Goal: Transaction & Acquisition: Purchase product/service

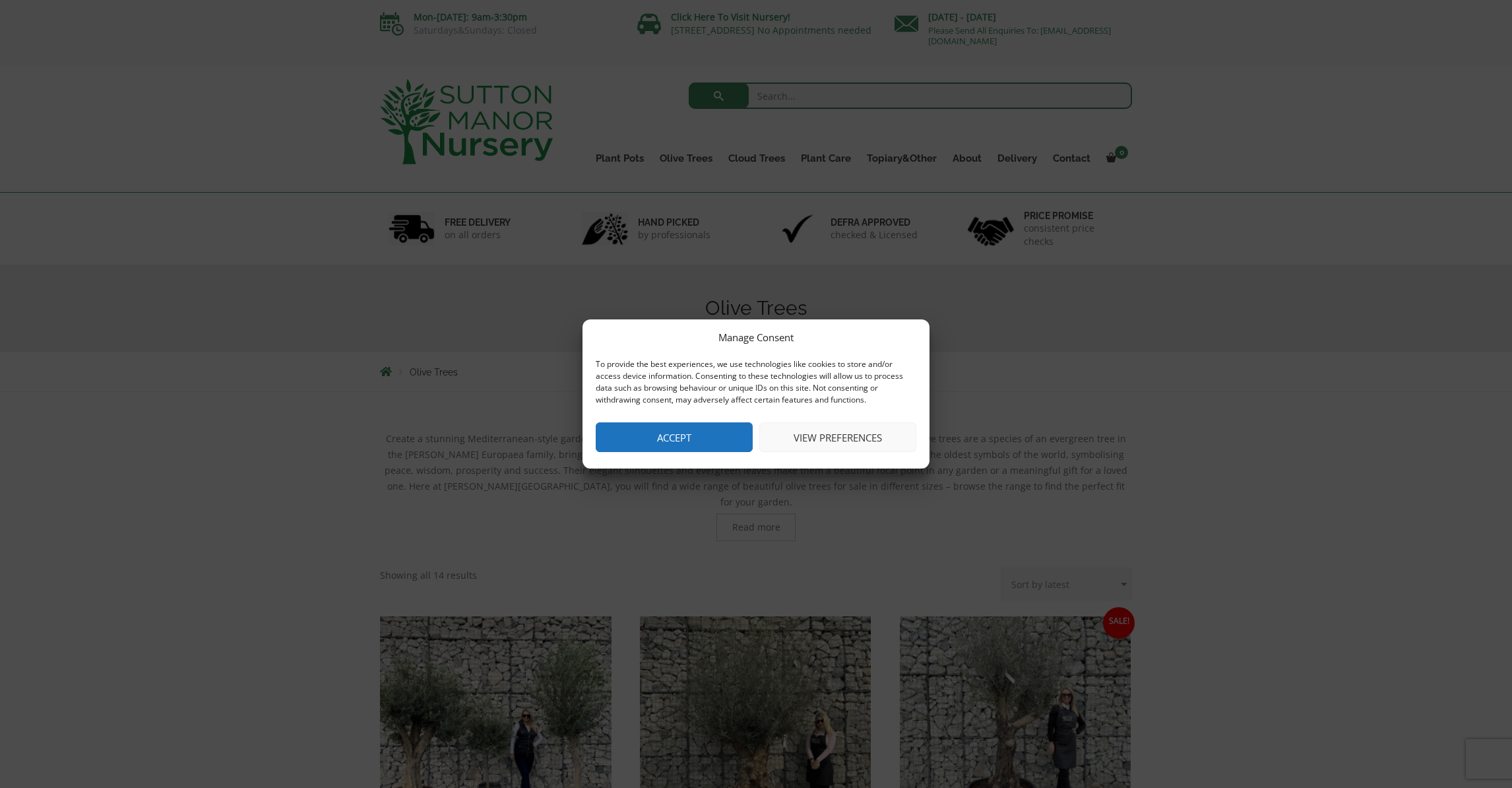
click at [817, 437] on button "View preferences" at bounding box center [837, 437] width 157 height 30
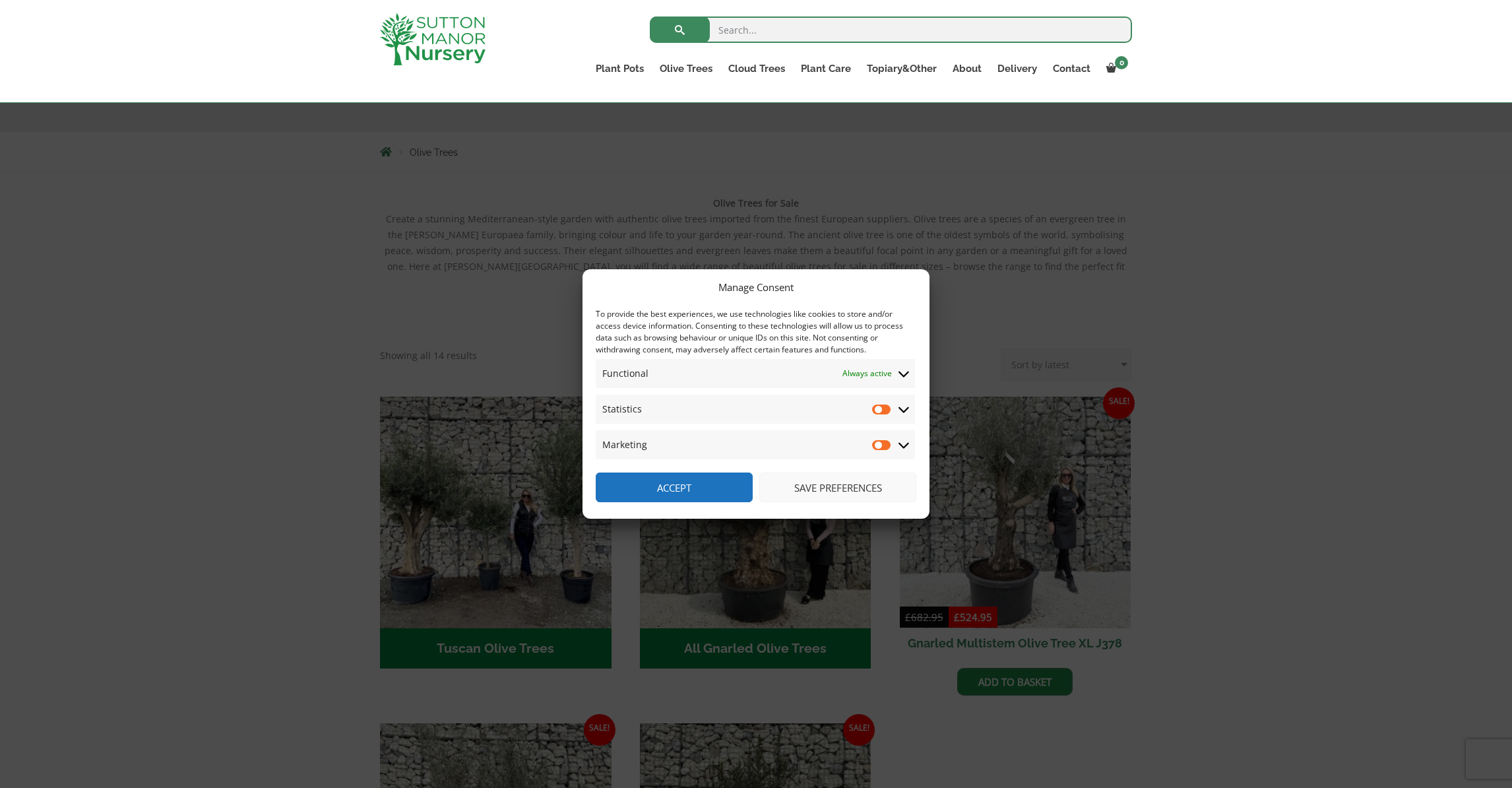
scroll to position [198, 0]
click at [833, 489] on button "Save preferences" at bounding box center [837, 487] width 157 height 30
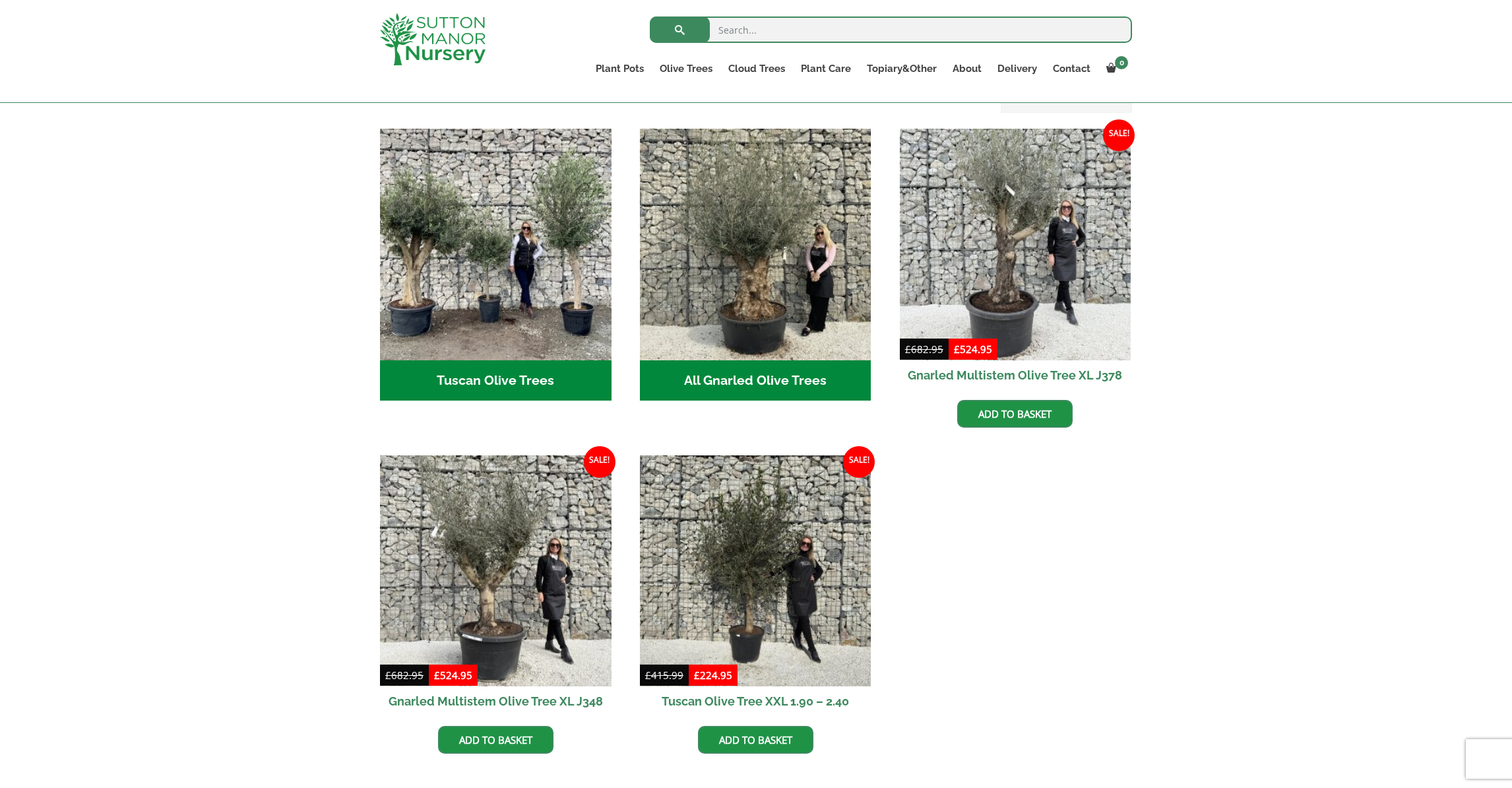
scroll to position [396, 0]
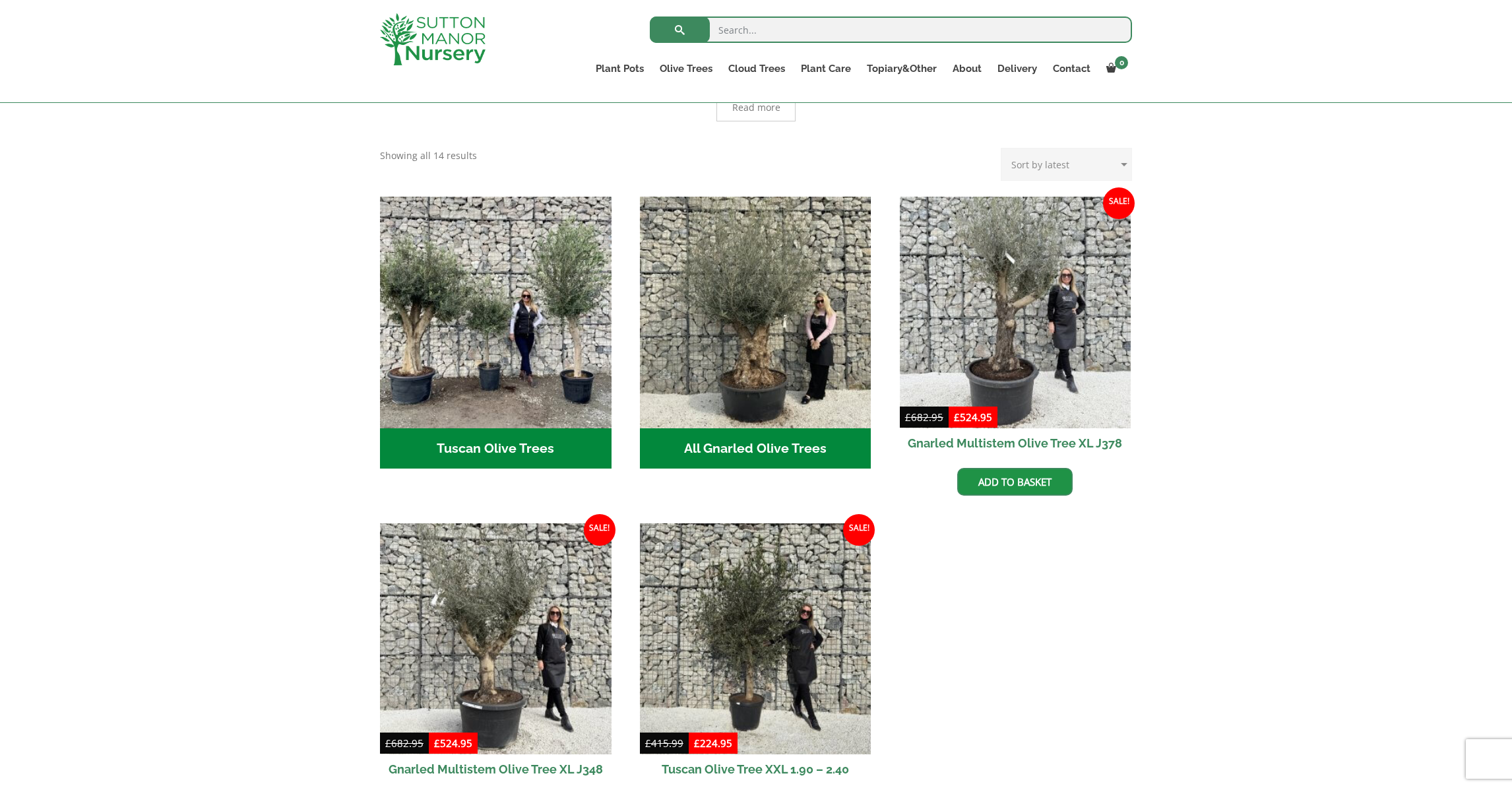
click at [755, 434] on h2 "All Gnarled Olive Trees (182)" at bounding box center [756, 448] width 232 height 41
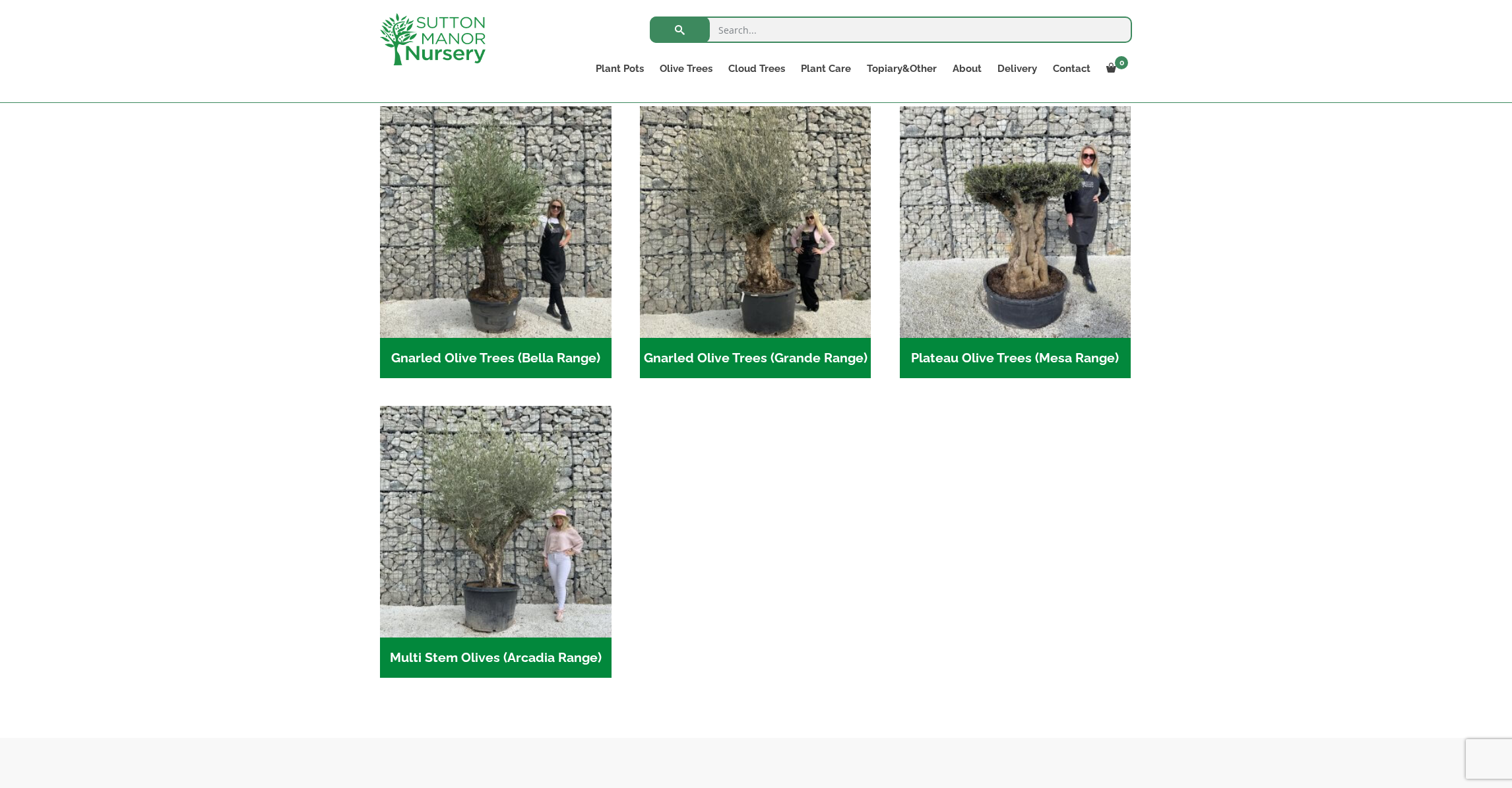
scroll to position [264, 0]
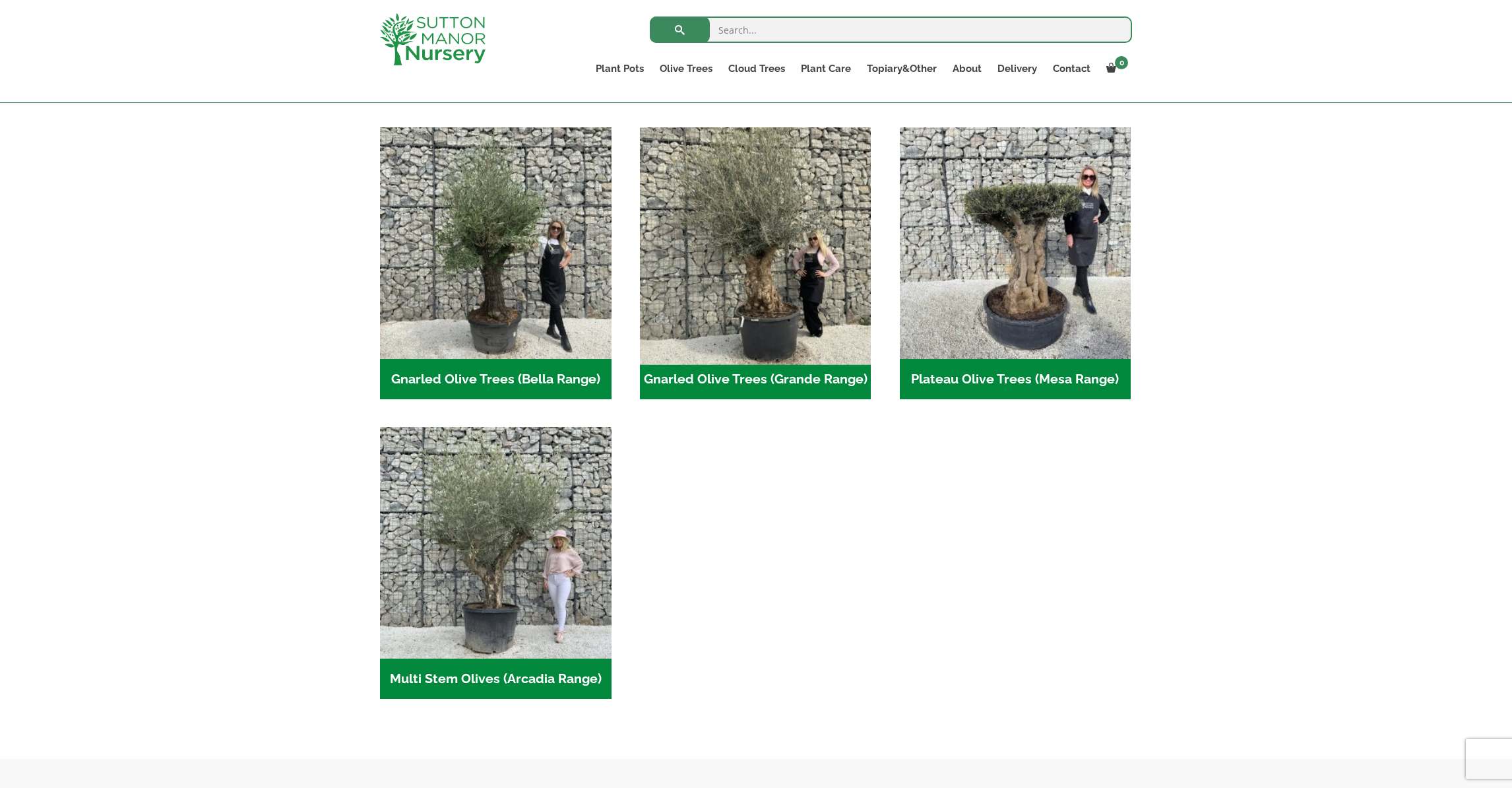
click at [778, 282] on img "Visit product category Gnarled Olive Trees (Grande Range)" at bounding box center [755, 242] width 243 height 243
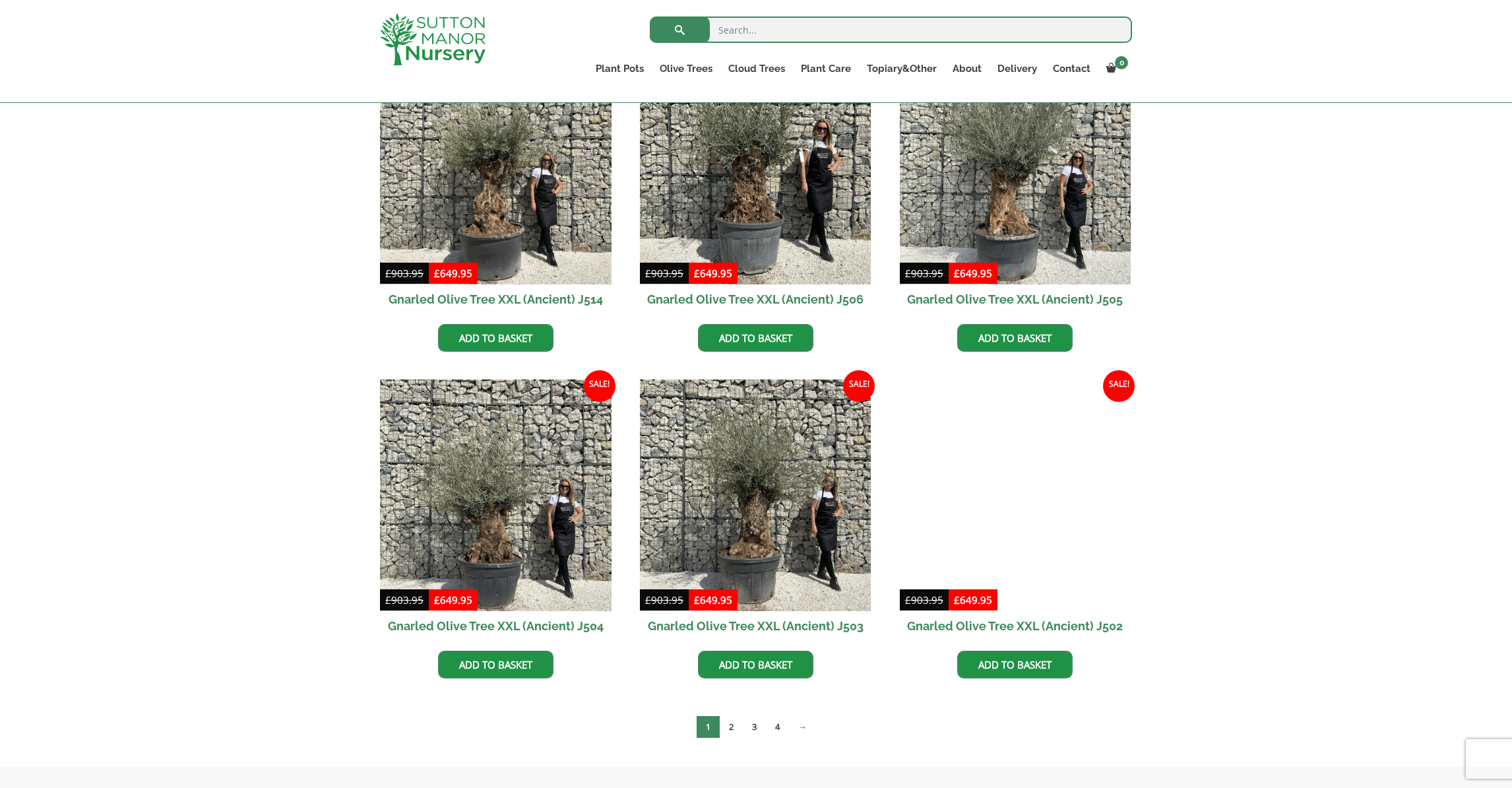
scroll to position [1715, 0]
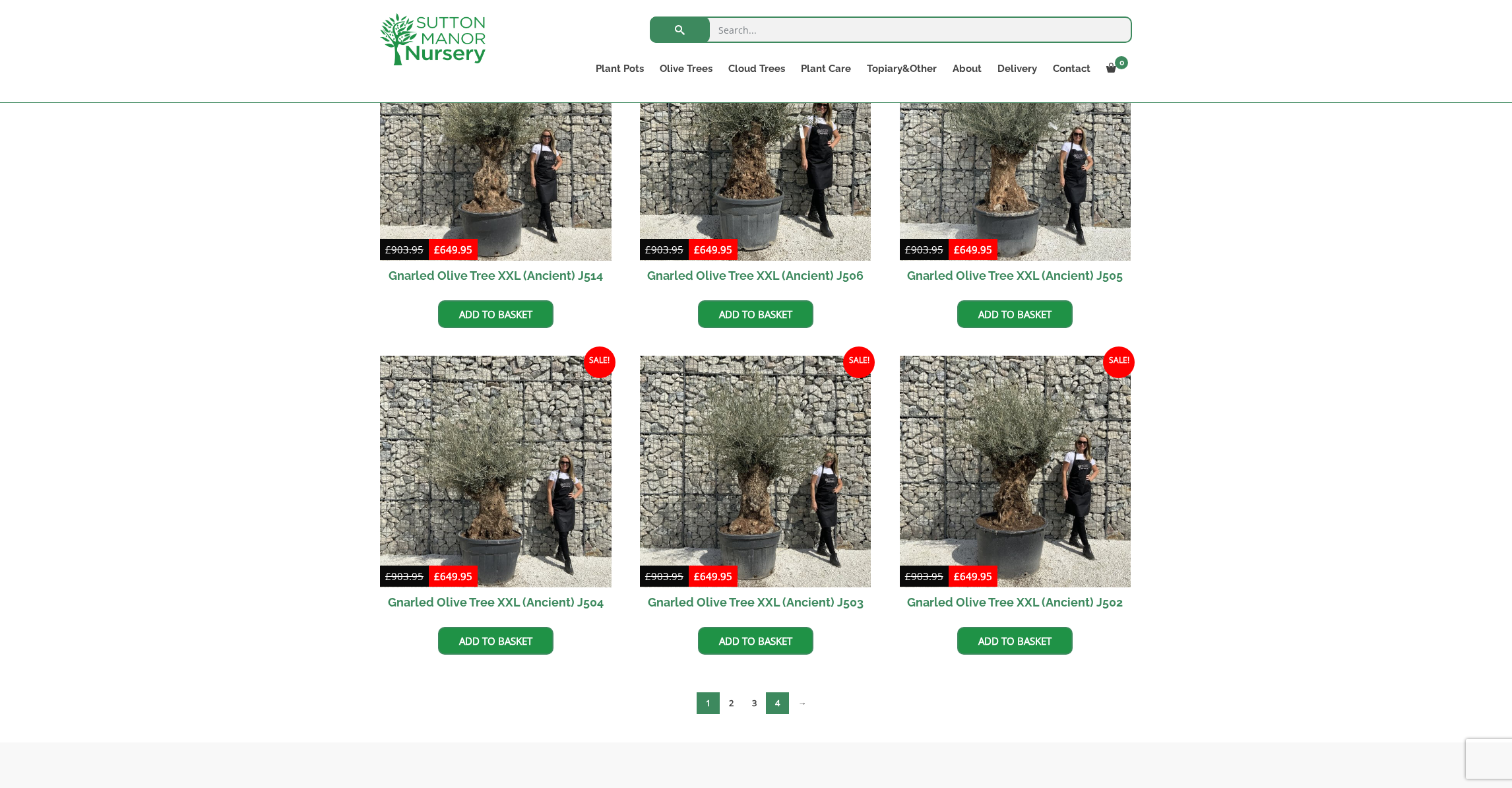
click at [771, 701] on link "4" at bounding box center [777, 703] width 23 height 21
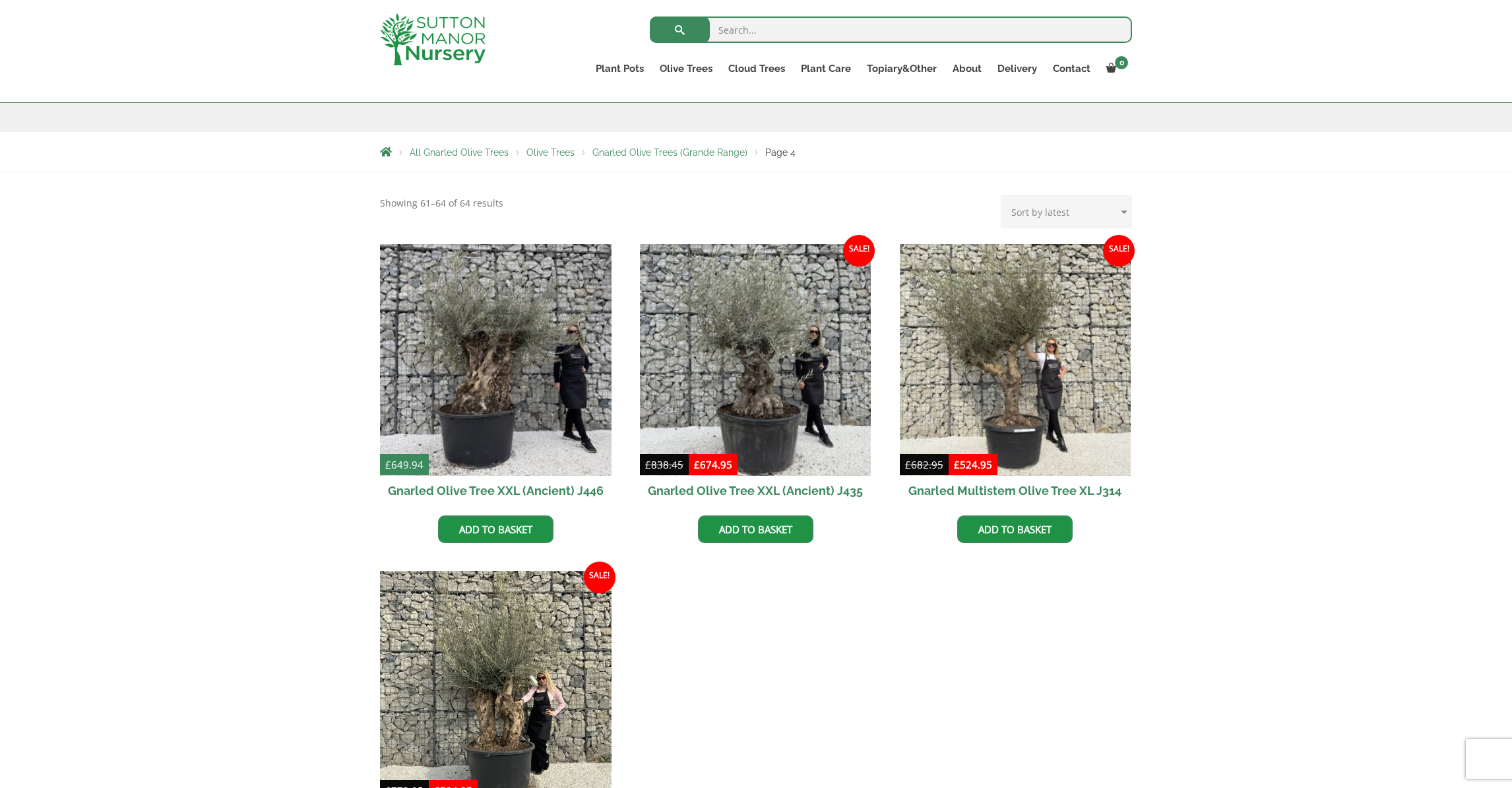
scroll to position [461, 0]
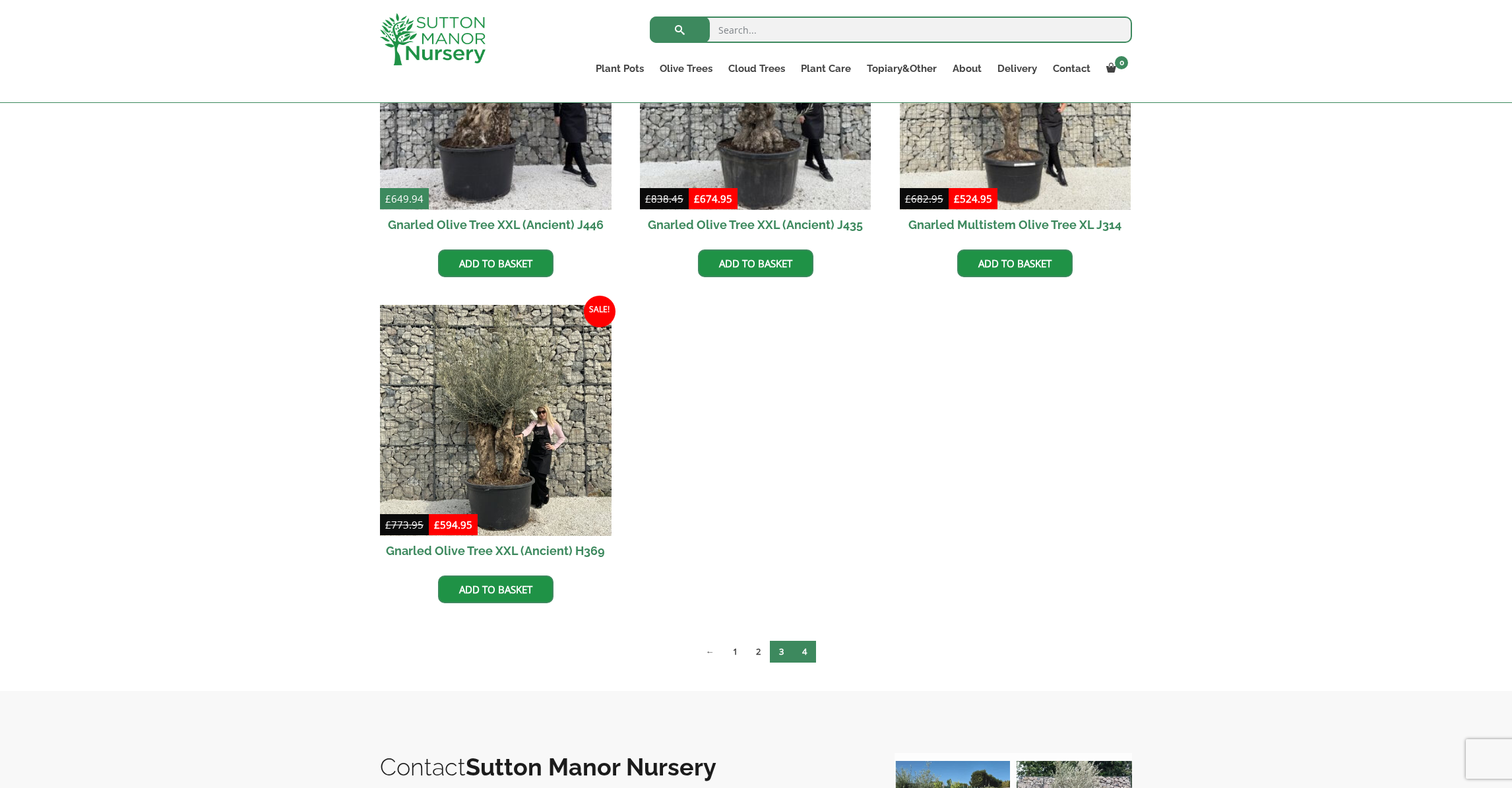
click at [773, 653] on link "3" at bounding box center [781, 652] width 23 height 21
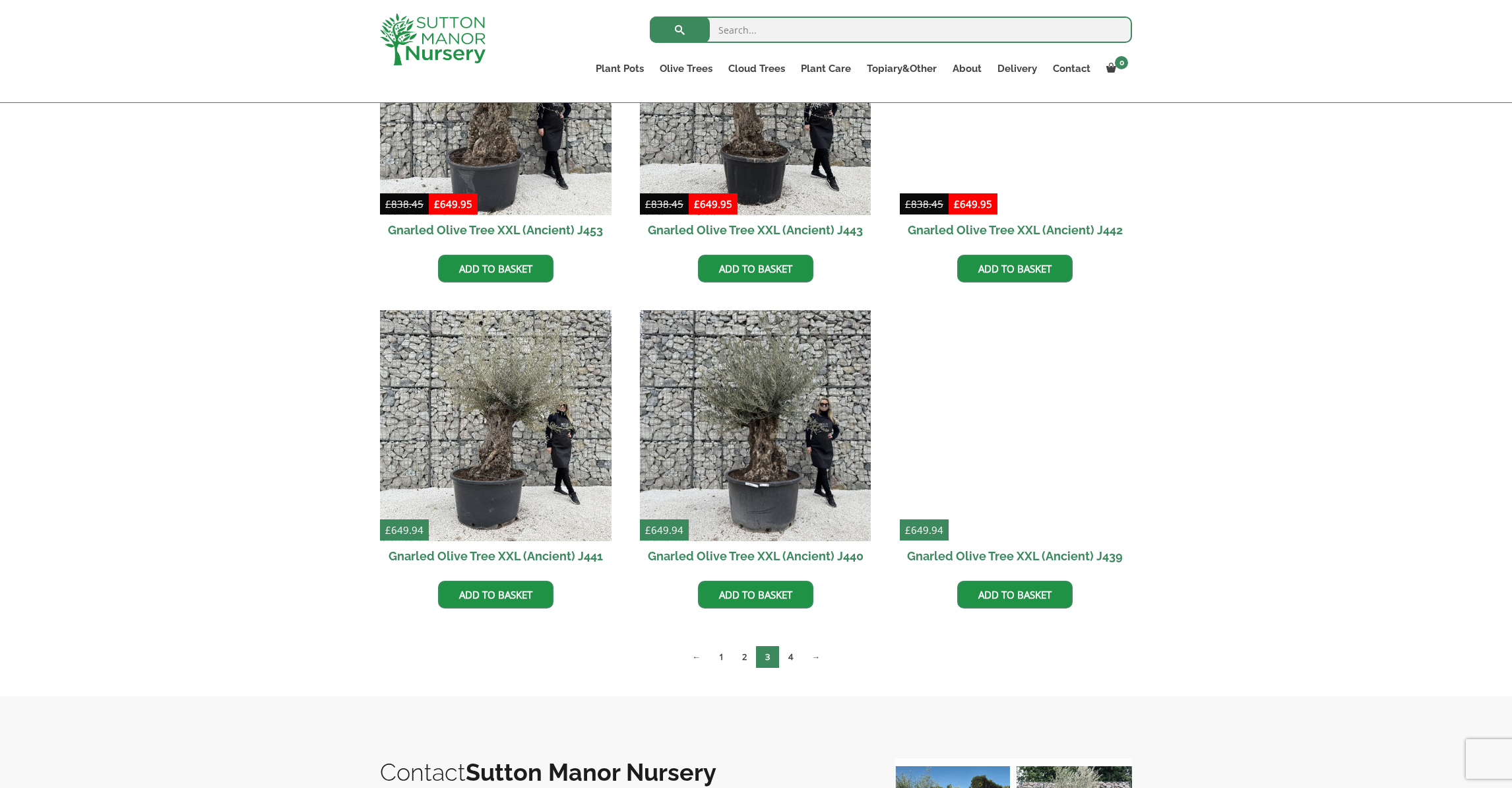
scroll to position [1451, 0]
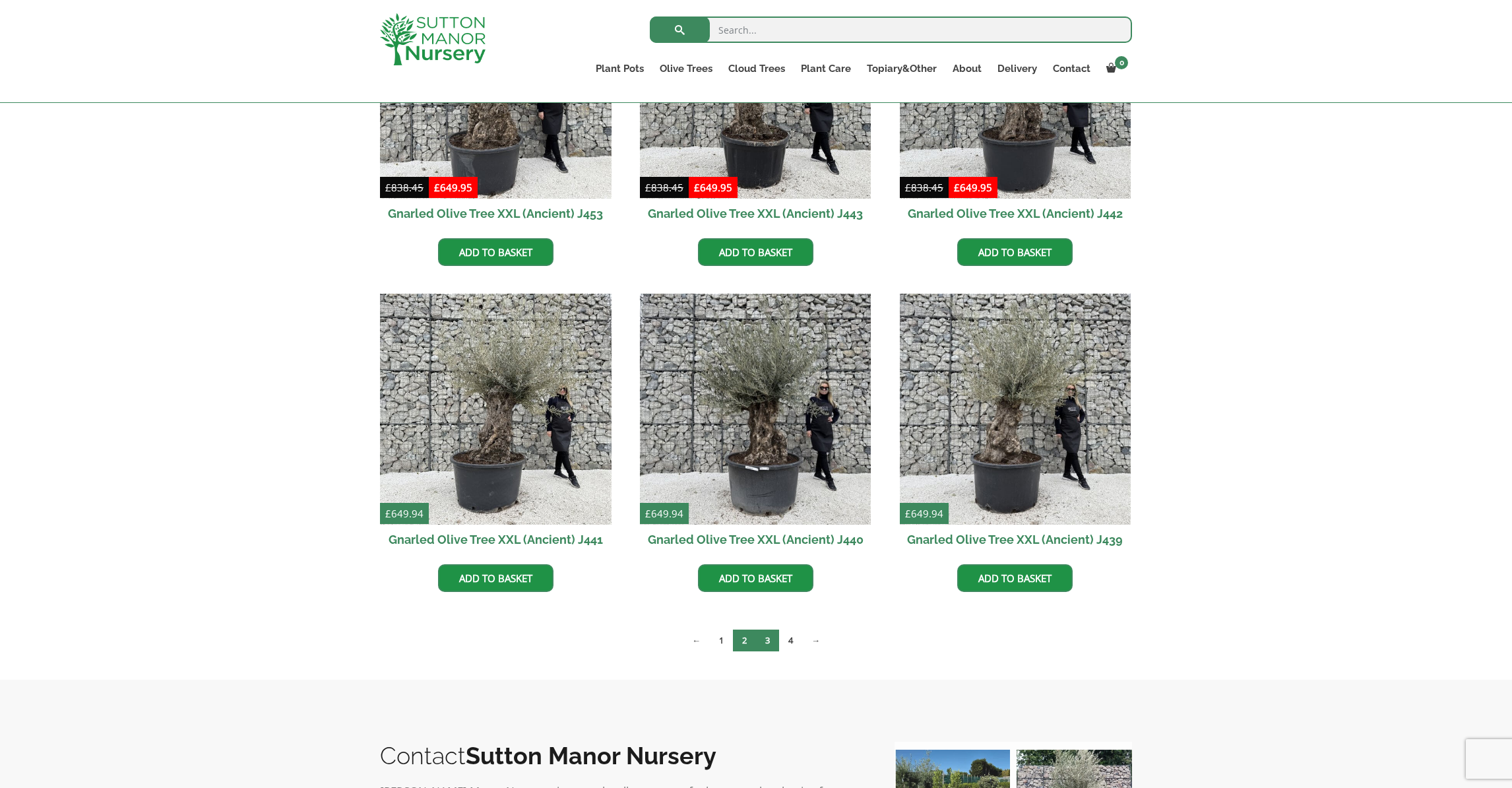
click at [744, 638] on link "2" at bounding box center [744, 640] width 23 height 21
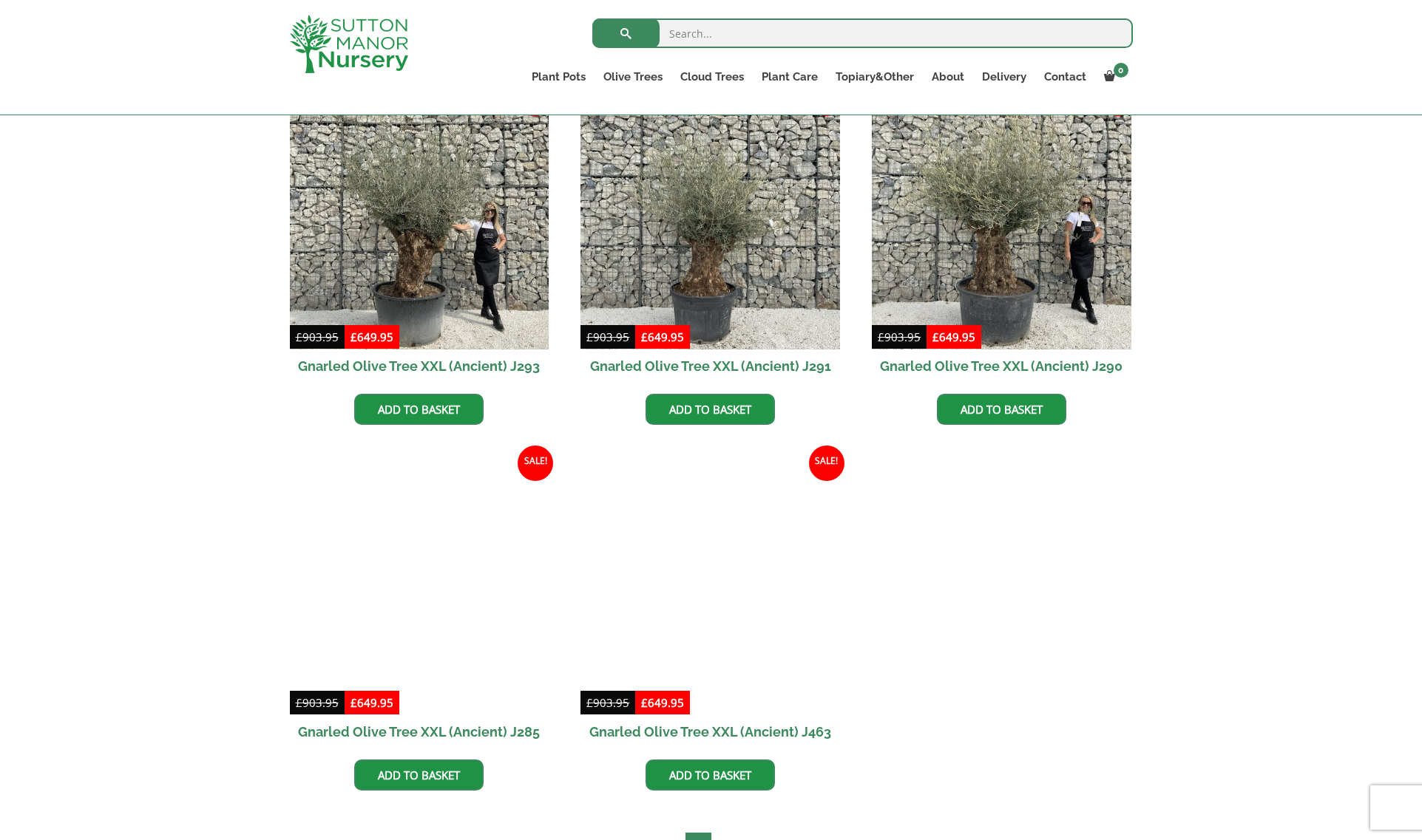
scroll to position [1995, 0]
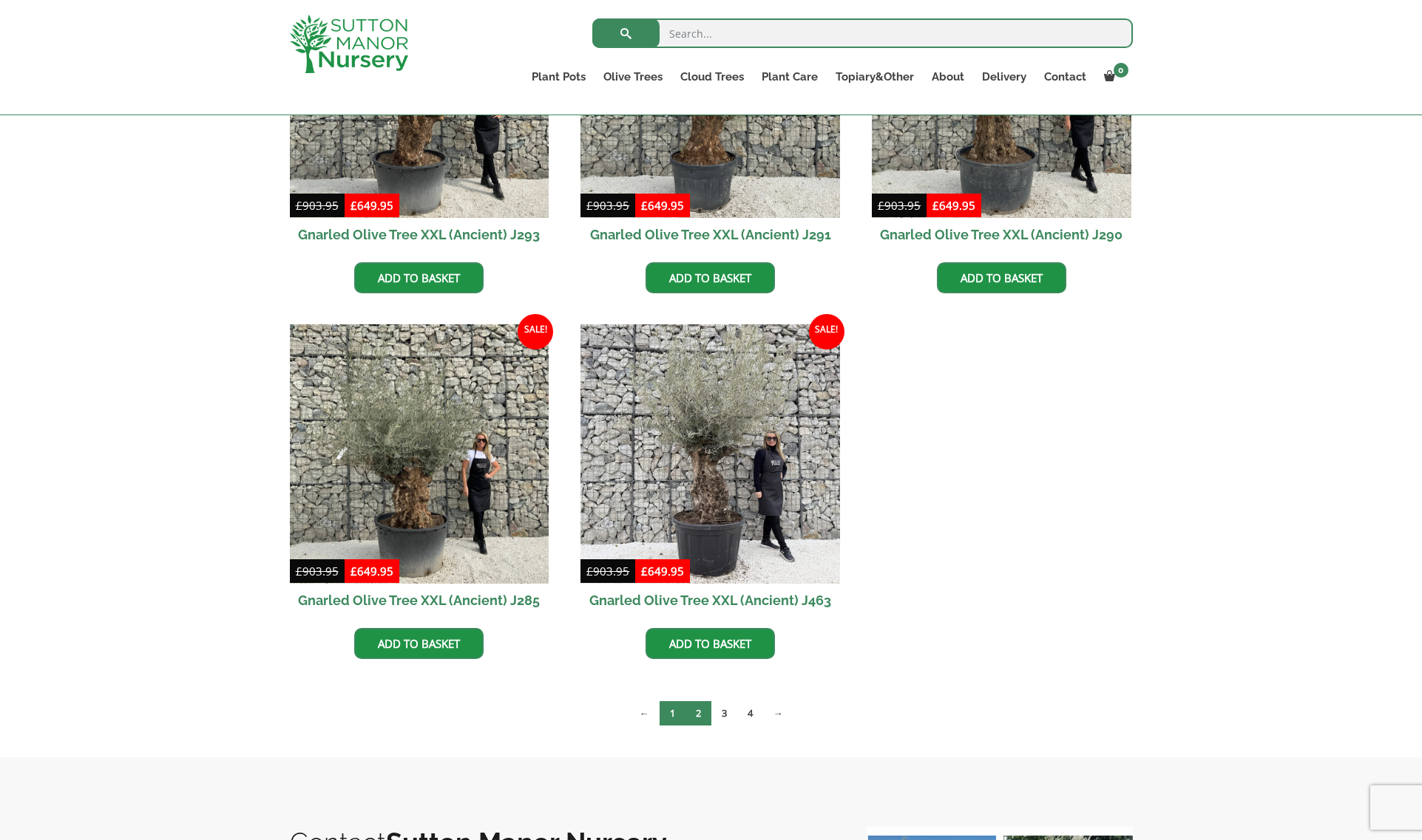
click at [669, 709] on link "1" at bounding box center [673, 714] width 26 height 24
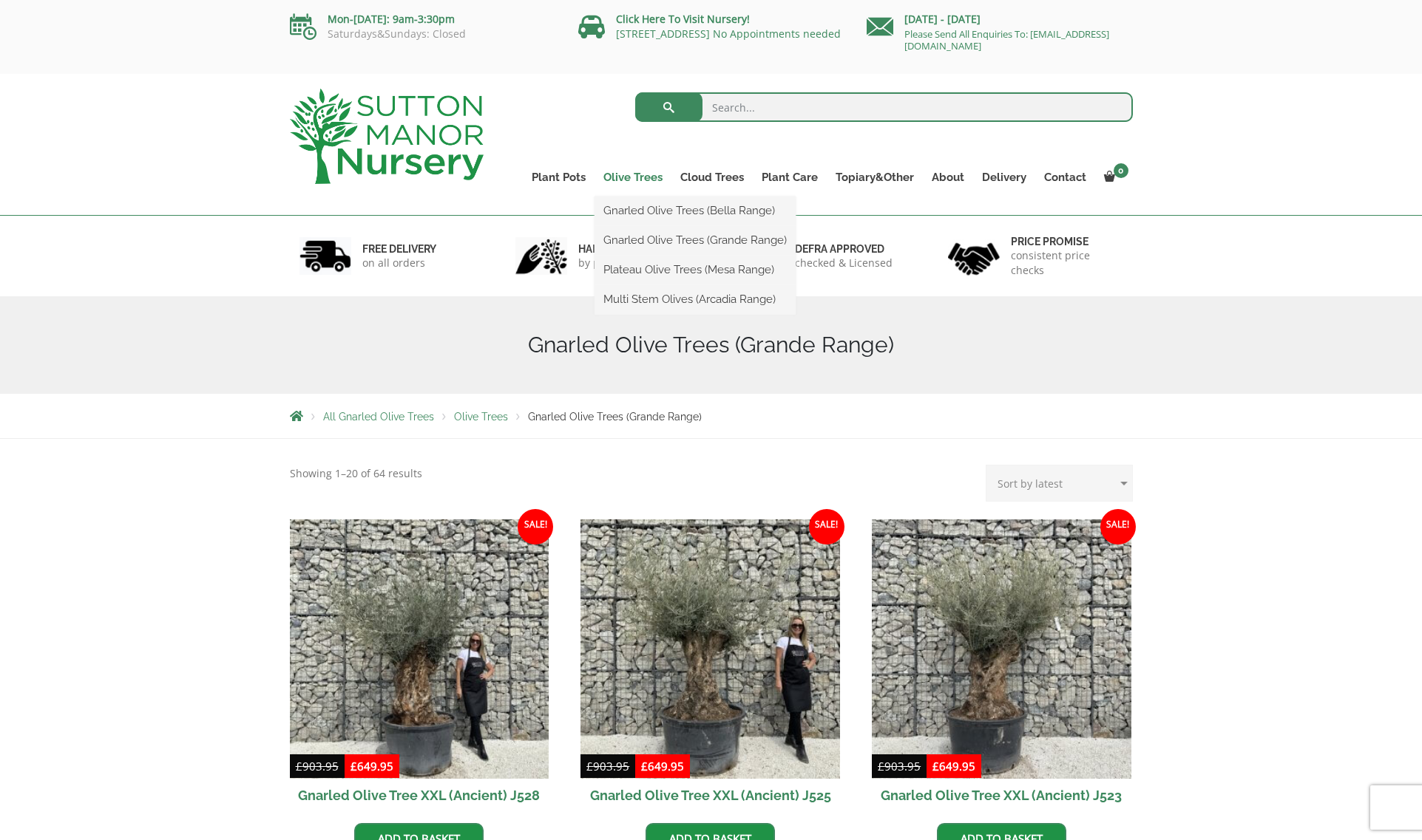
click at [622, 171] on link "Olive Trees" at bounding box center [632, 177] width 76 height 21
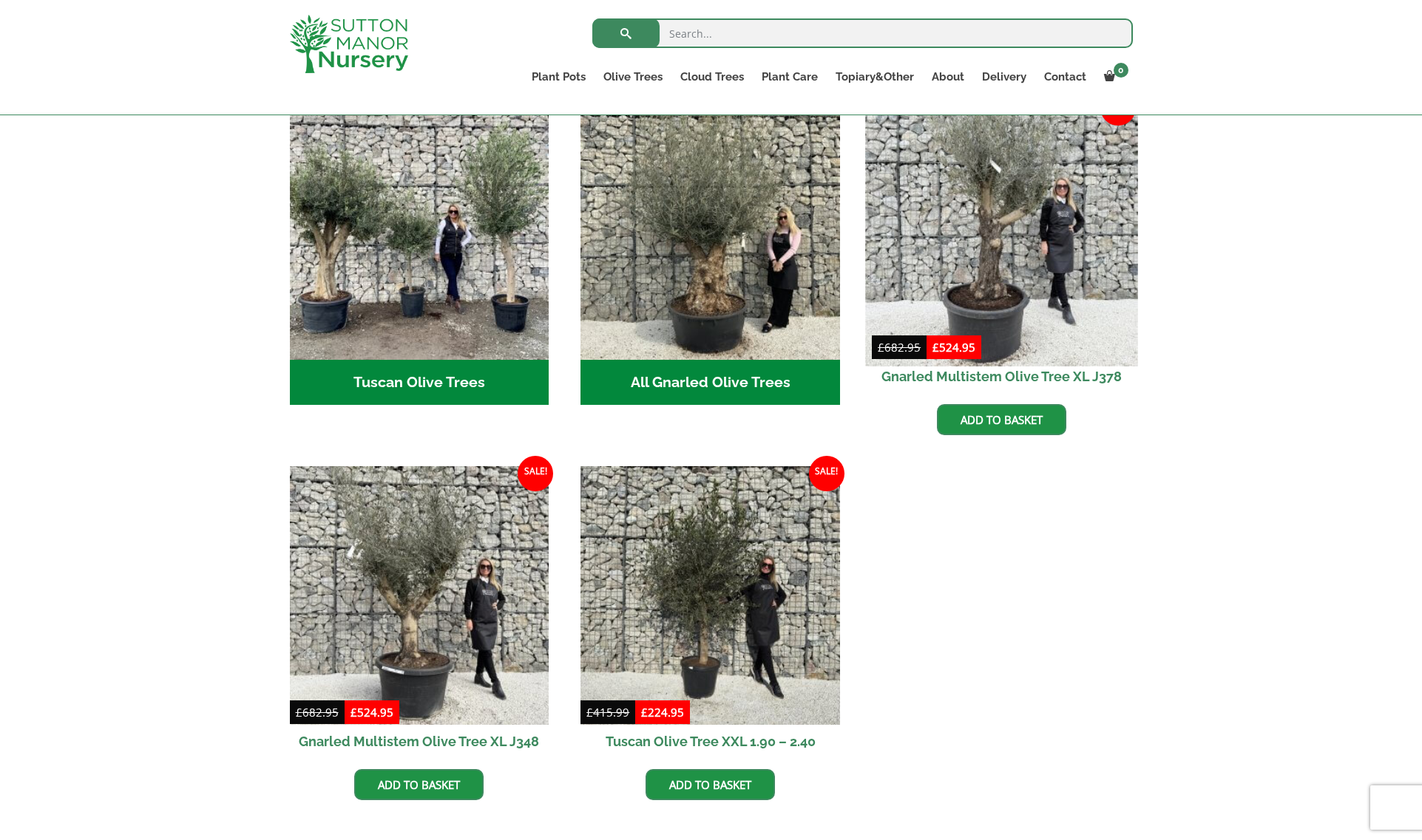
scroll to position [564, 0]
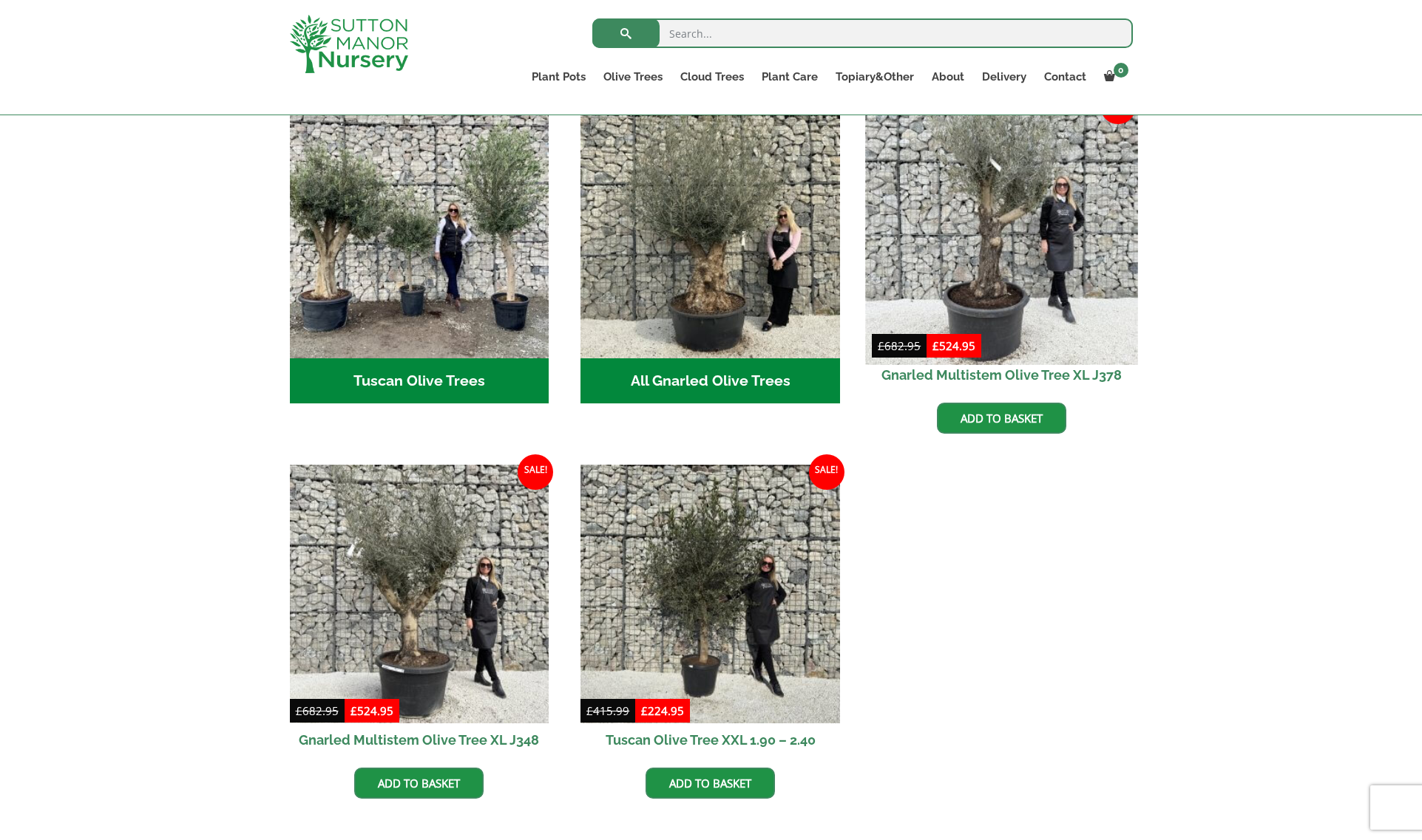
click at [992, 224] on img at bounding box center [1001, 228] width 272 height 272
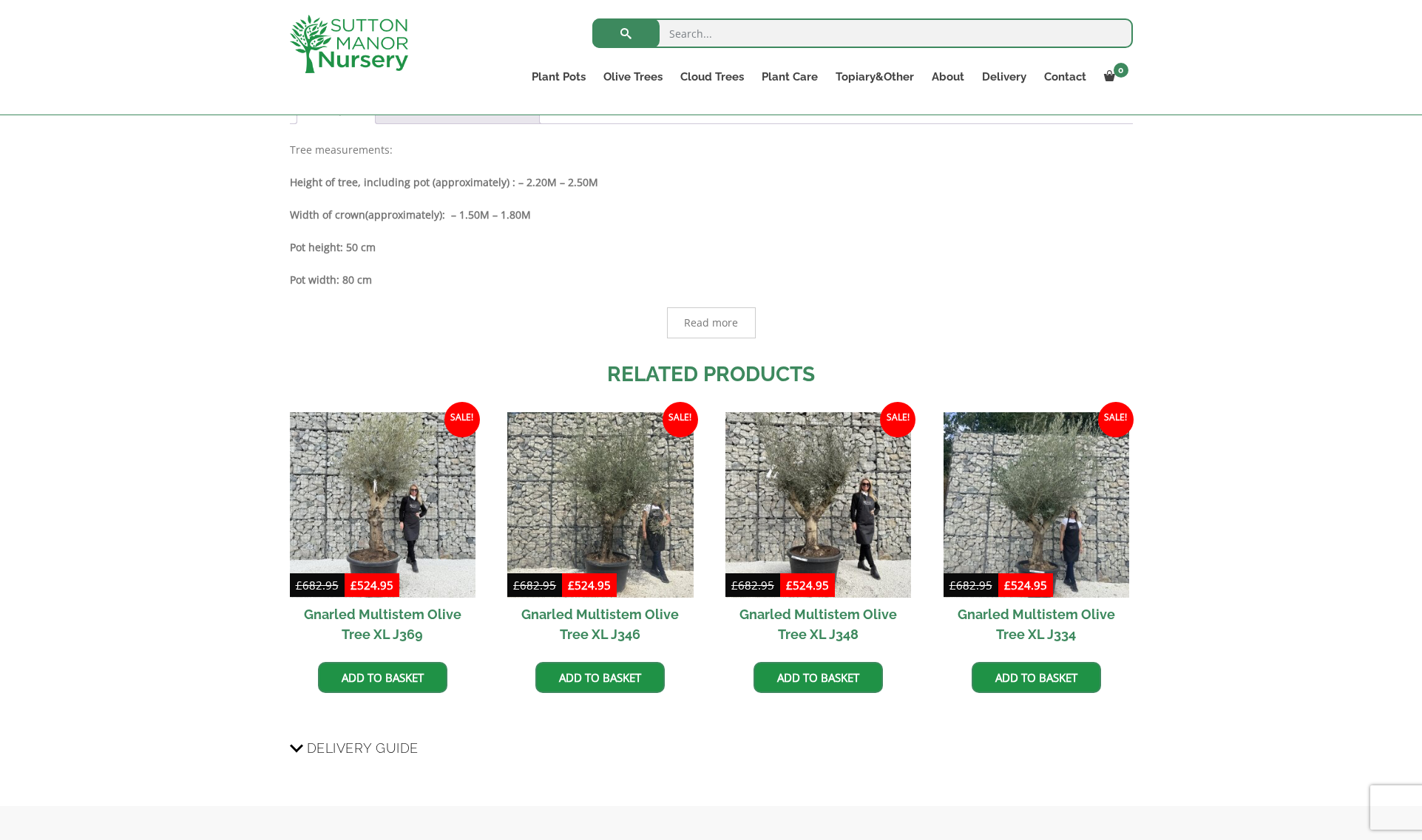
scroll to position [813, 0]
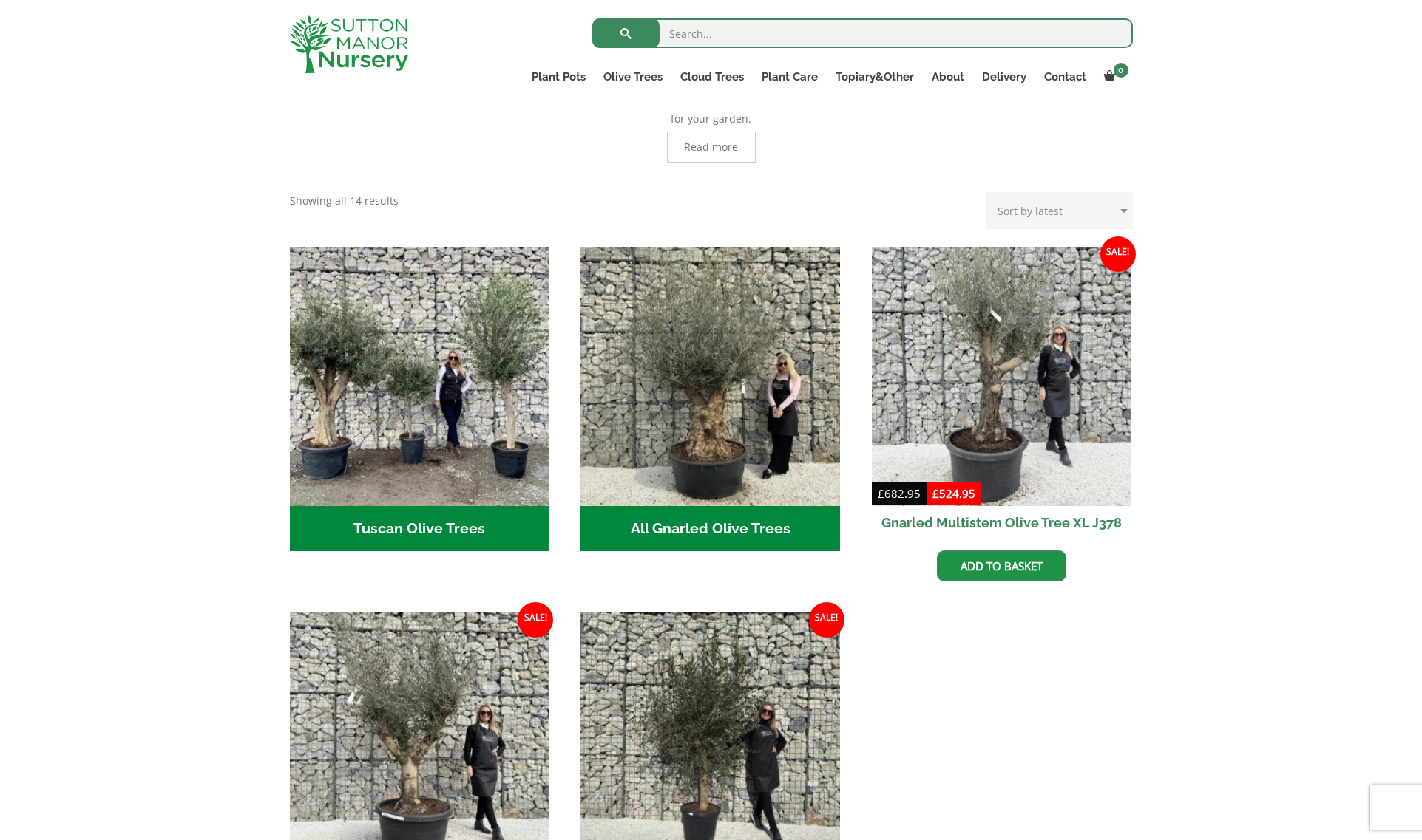
scroll to position [390, 0]
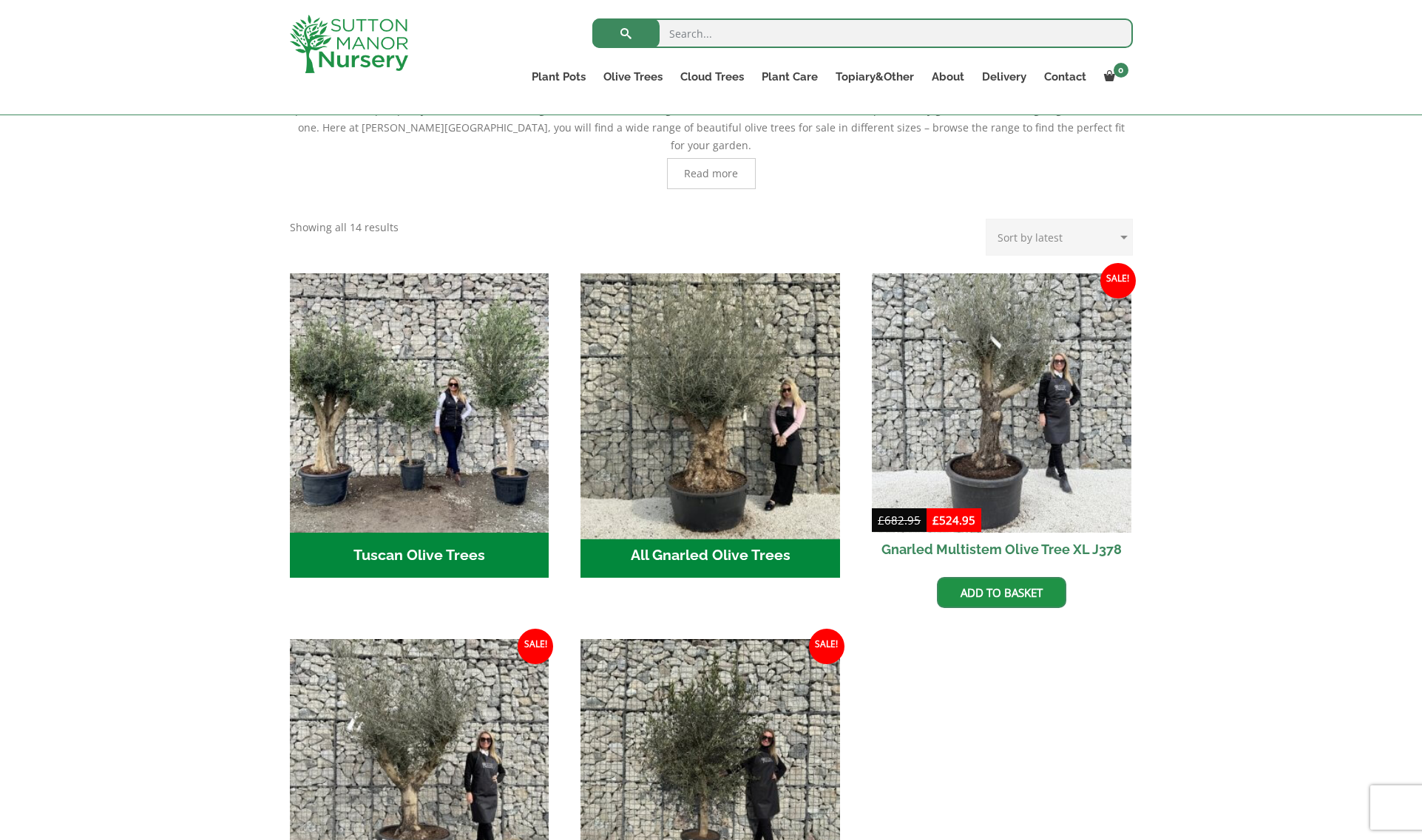
click at [698, 392] on img "Visit product category All Gnarled Olive Trees" at bounding box center [711, 403] width 272 height 272
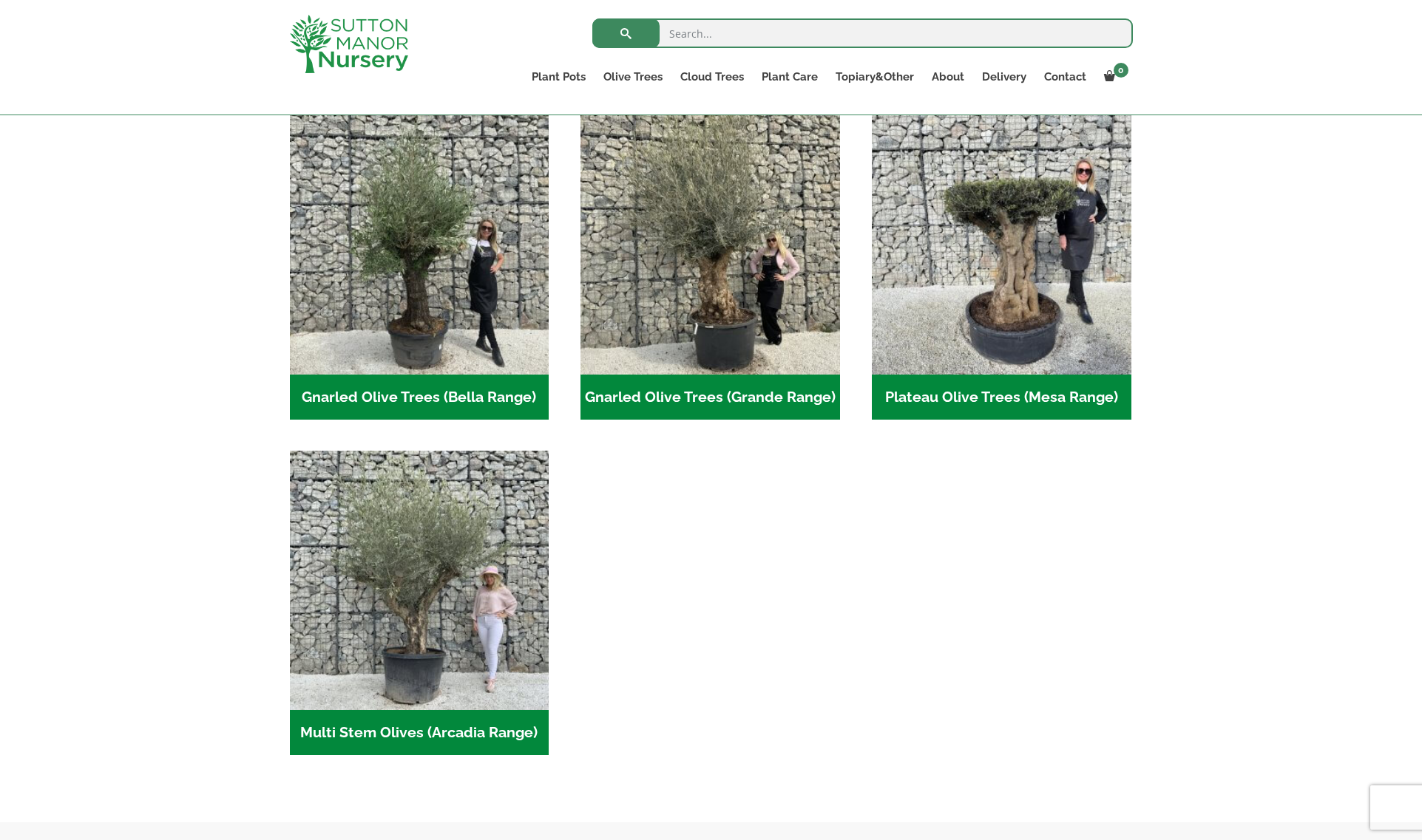
scroll to position [295, 0]
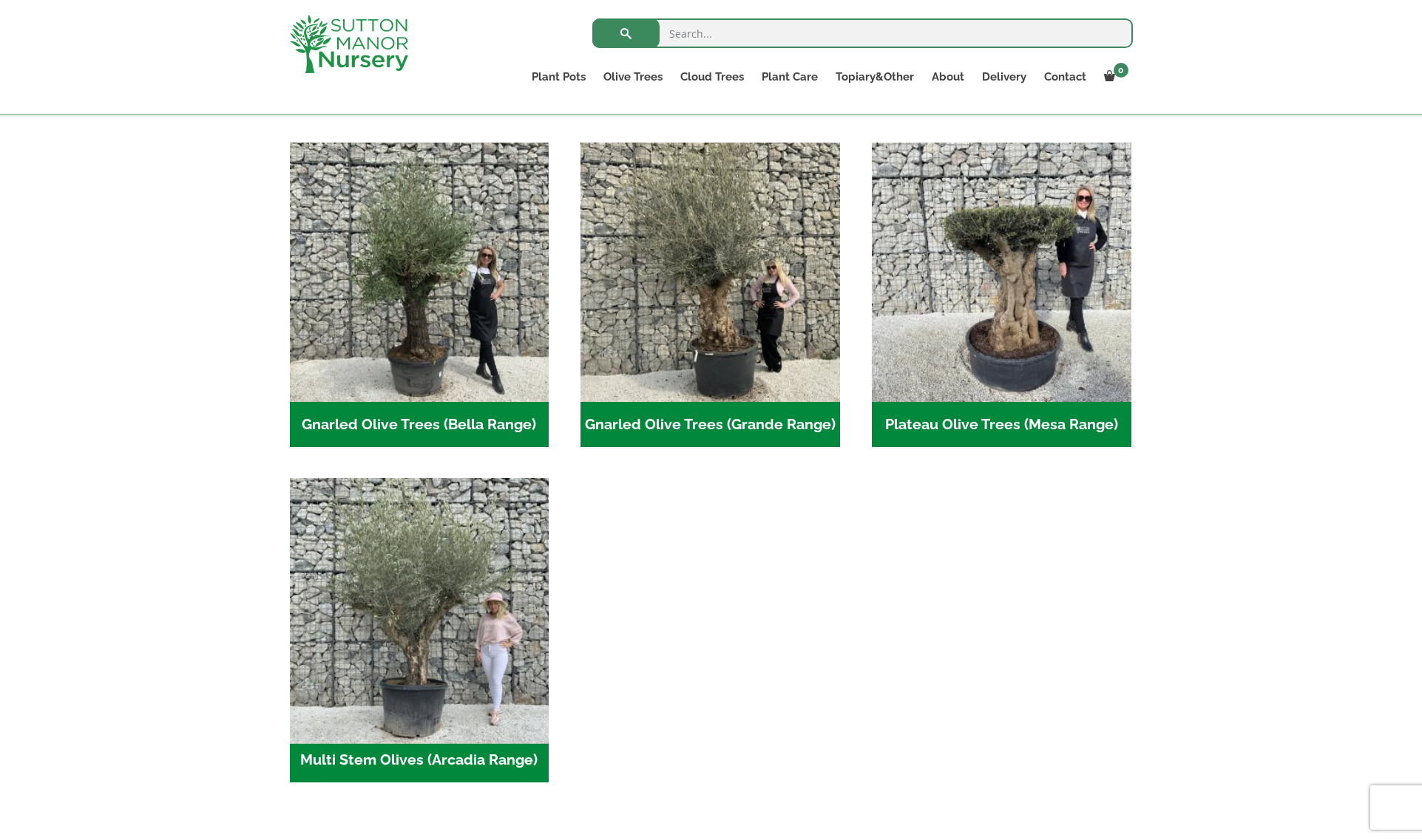
click at [403, 616] on img "Visit product category Multi Stem Olives (Arcadia Range)" at bounding box center [419, 608] width 272 height 272
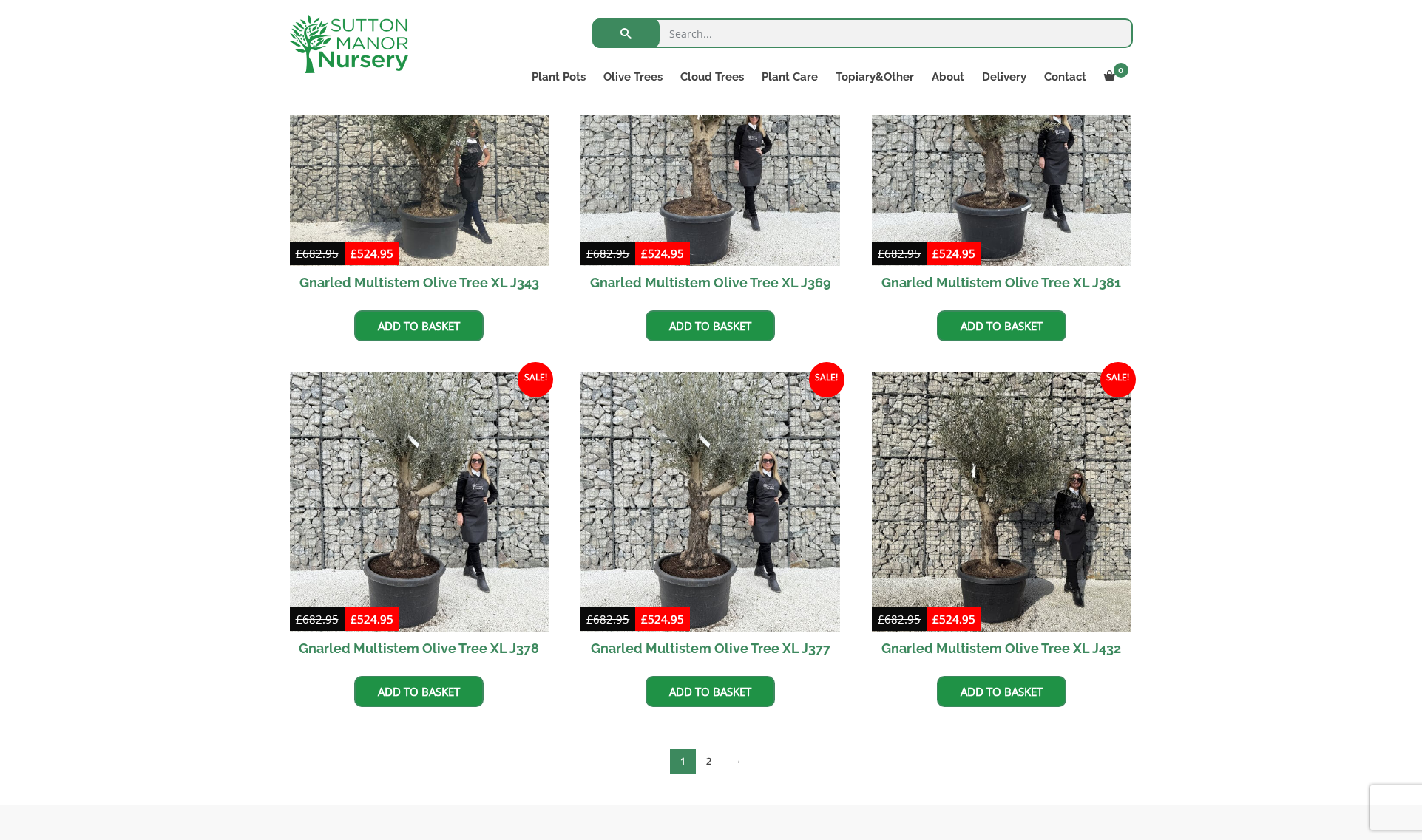
scroll to position [2218, 0]
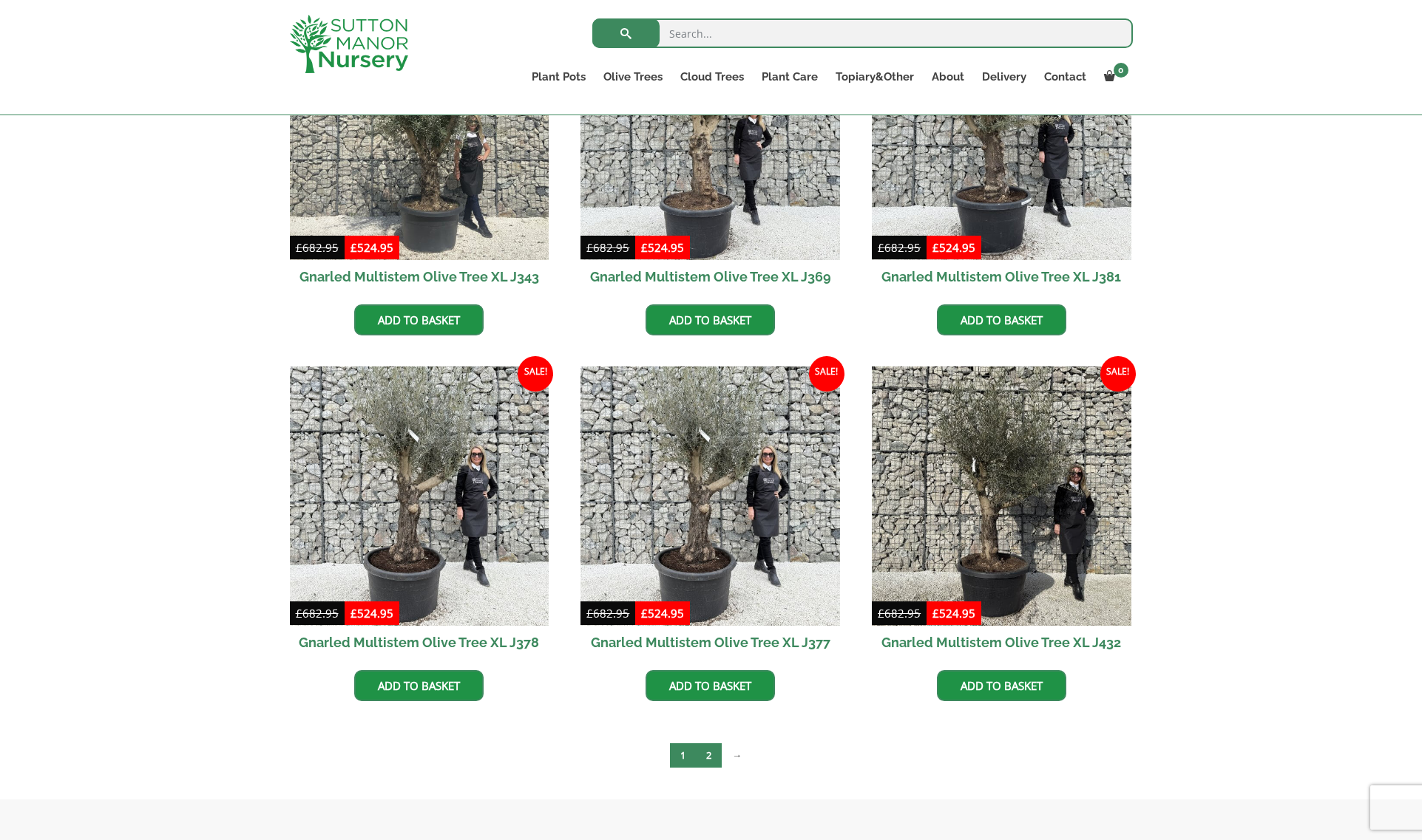
click at [711, 753] on link "2" at bounding box center [709, 756] width 26 height 24
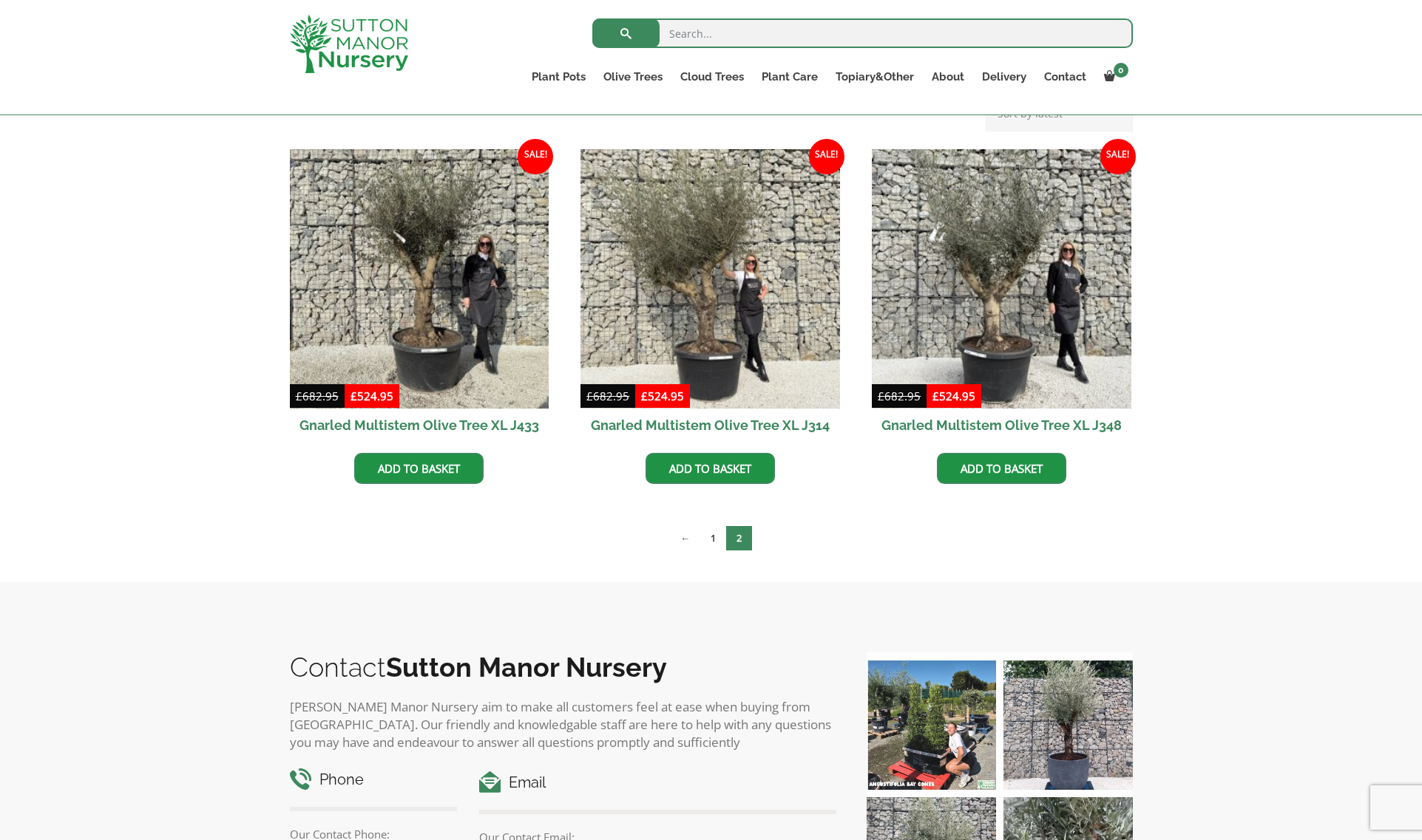
scroll to position [369, 0]
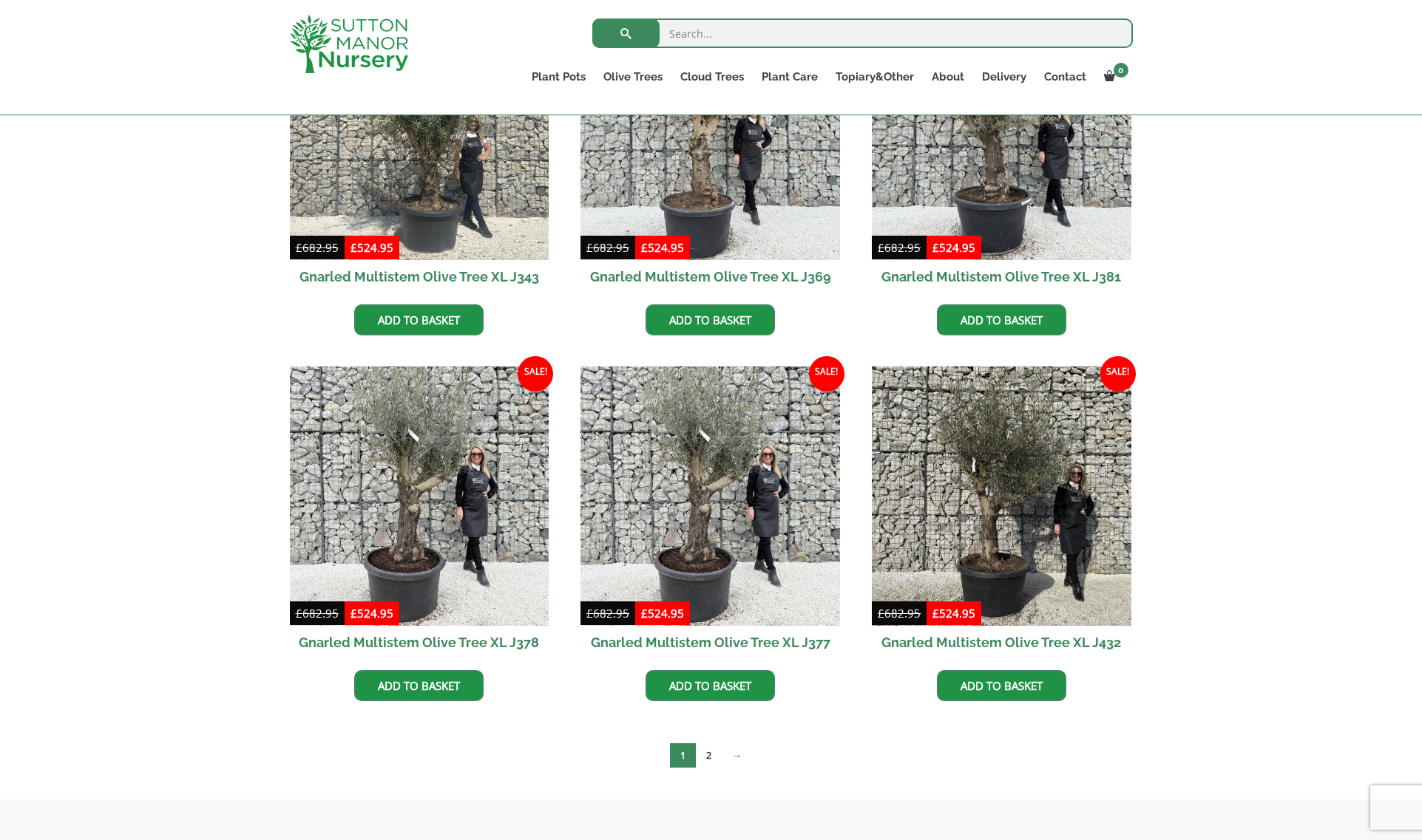
scroll to position [2244, 0]
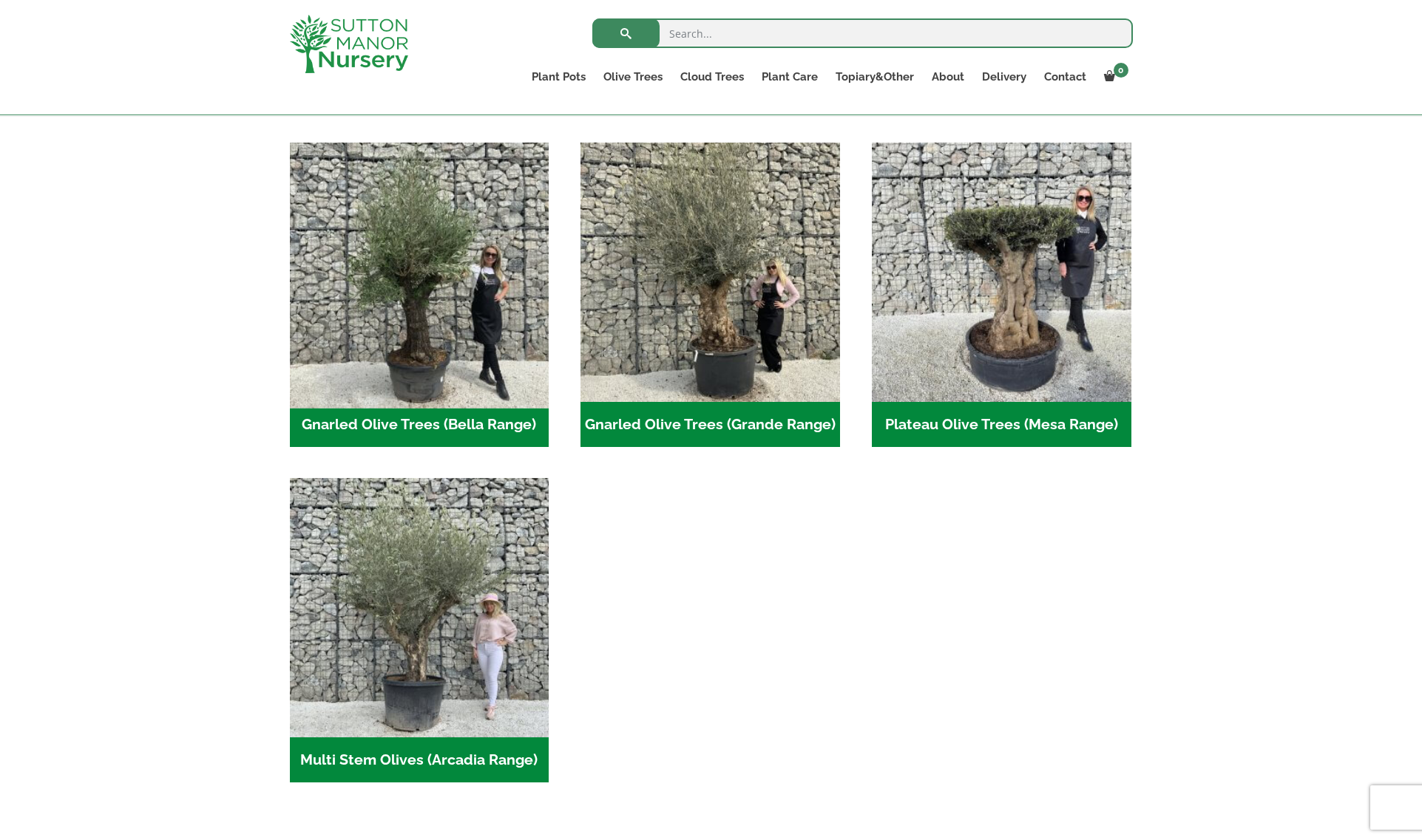
click at [427, 278] on img "Visit product category Gnarled Olive Trees (Bella Range)" at bounding box center [419, 271] width 272 height 272
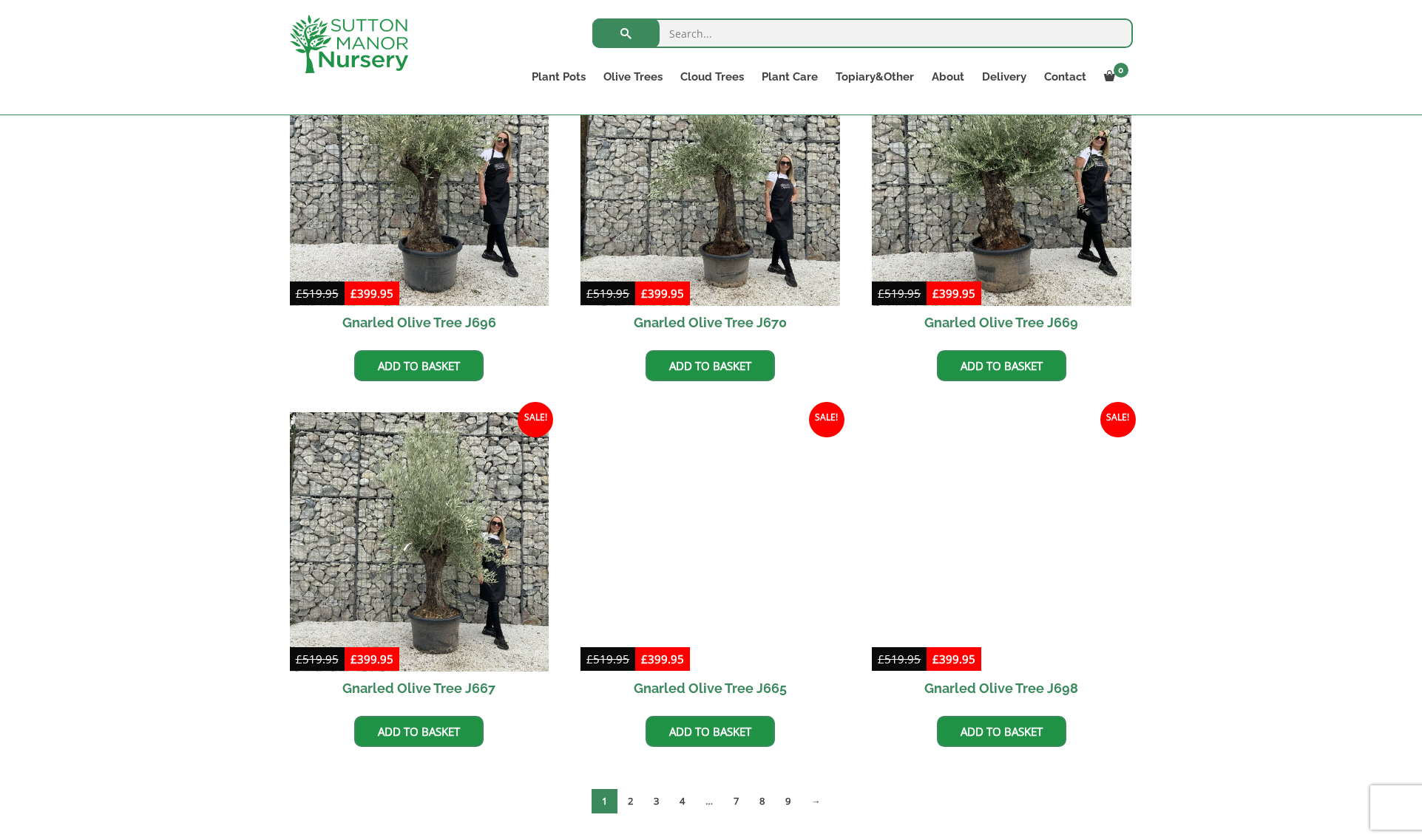
scroll to position [961, 0]
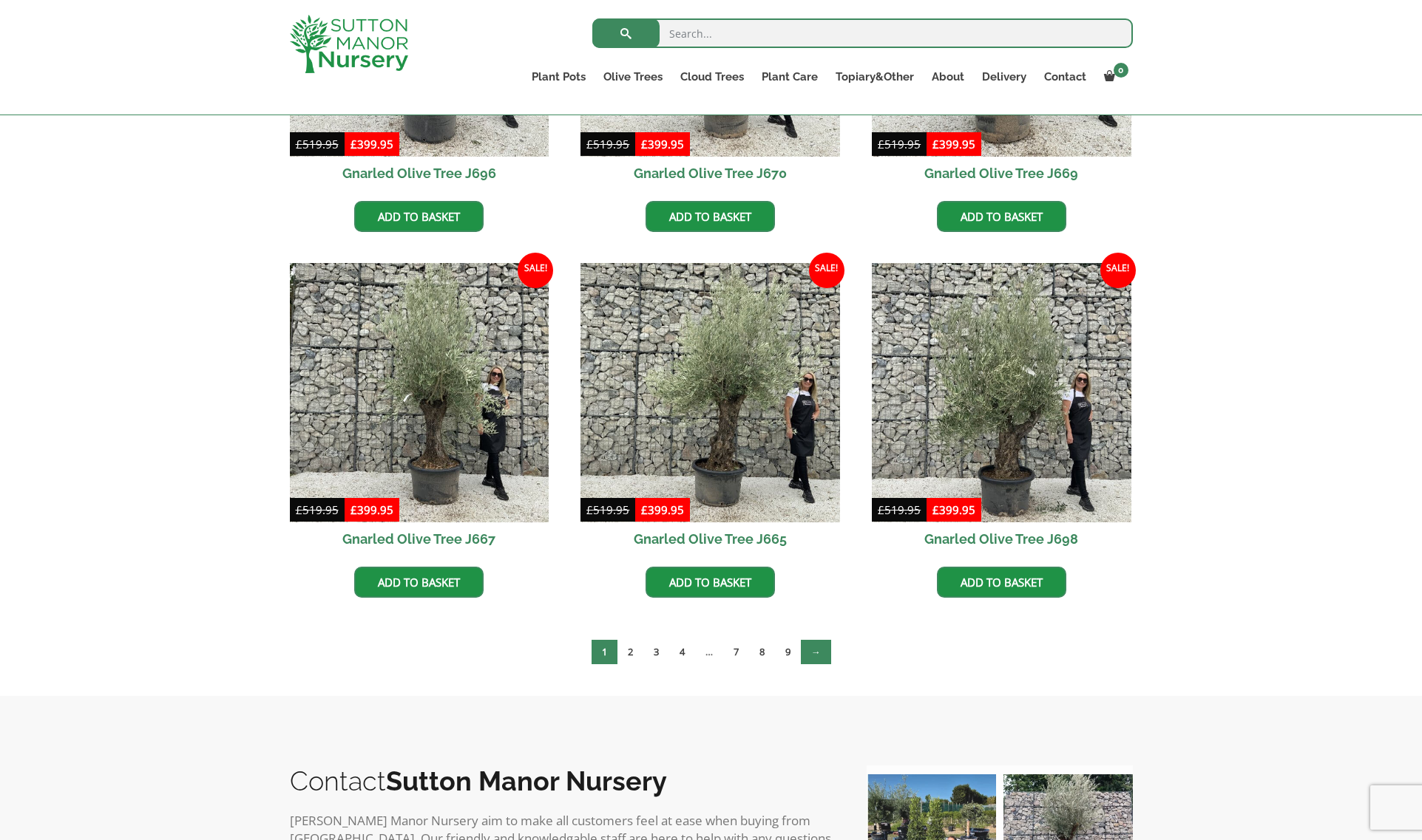
click at [820, 648] on link "→" at bounding box center [815, 652] width 30 height 24
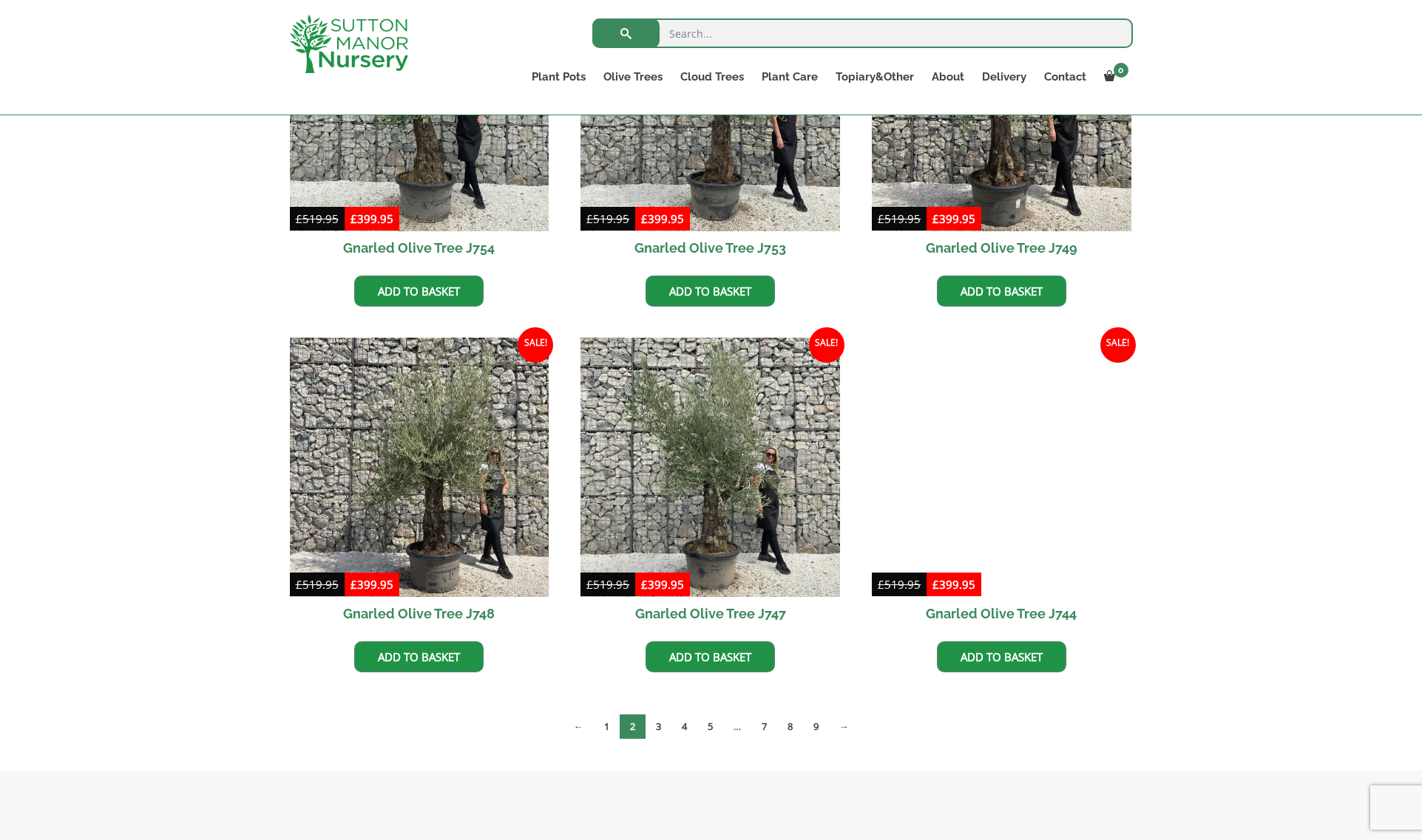
scroll to position [887, 0]
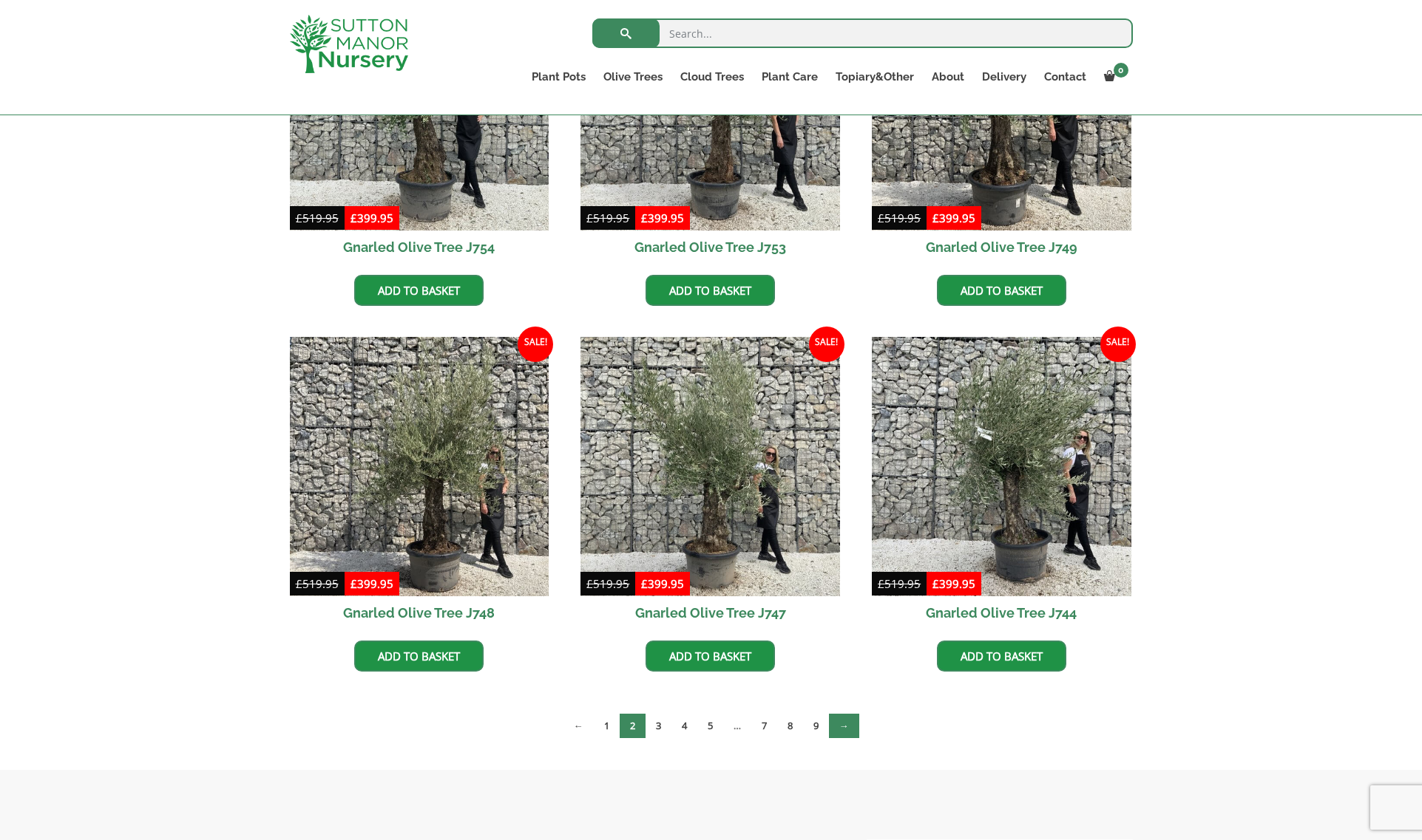
click at [841, 730] on link "→" at bounding box center [844, 726] width 30 height 24
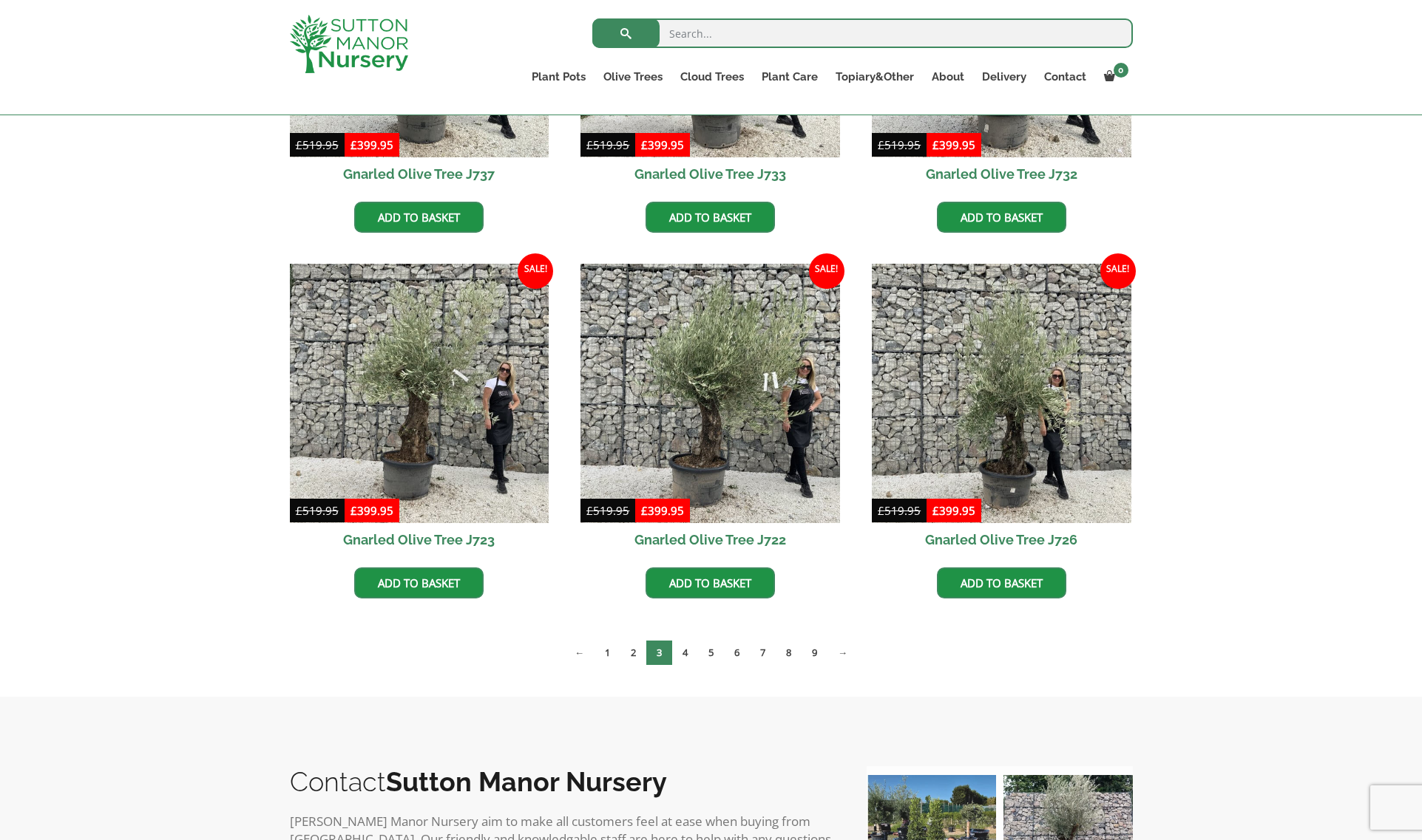
scroll to position [961, 0]
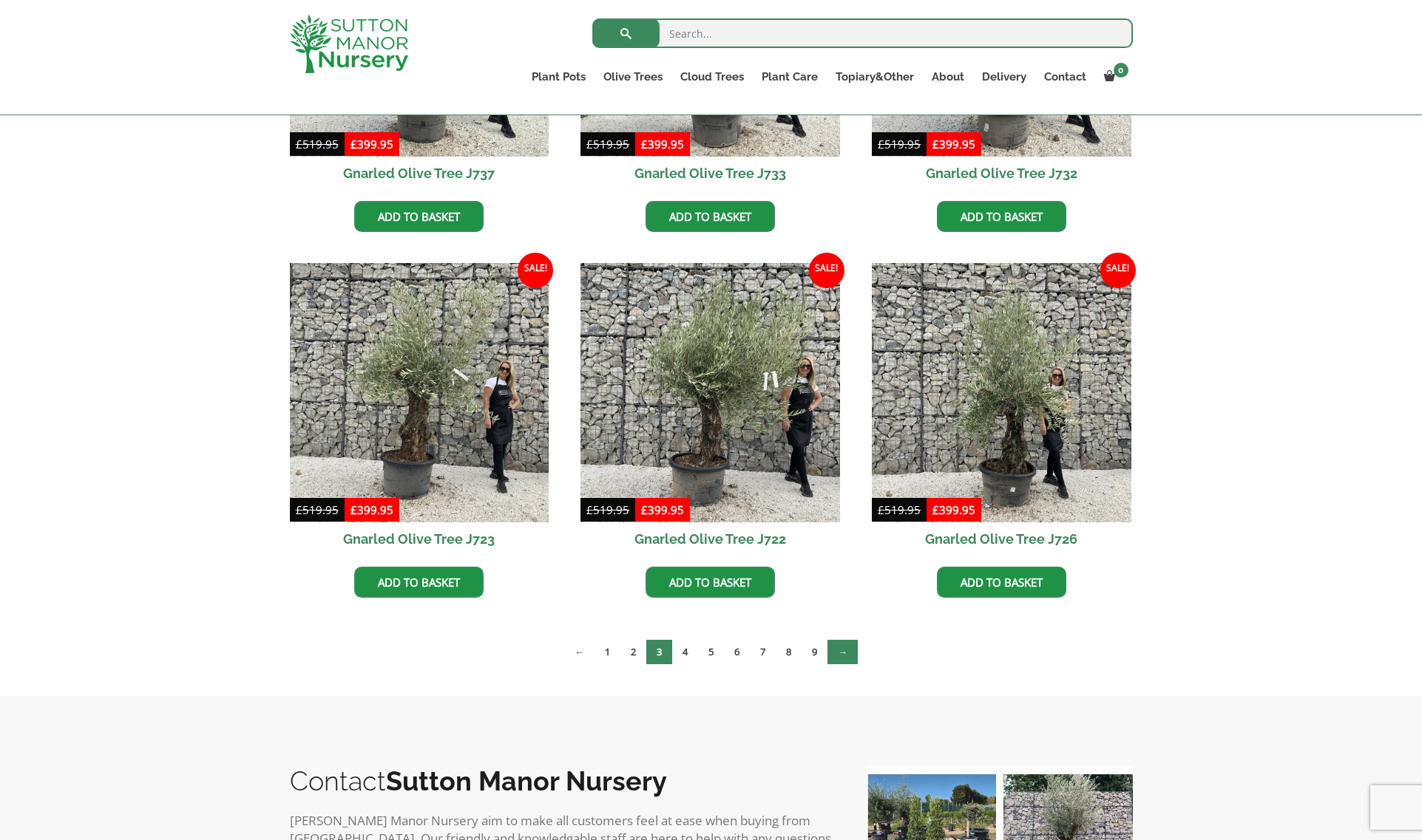
click at [845, 654] on link "→" at bounding box center [842, 652] width 30 height 24
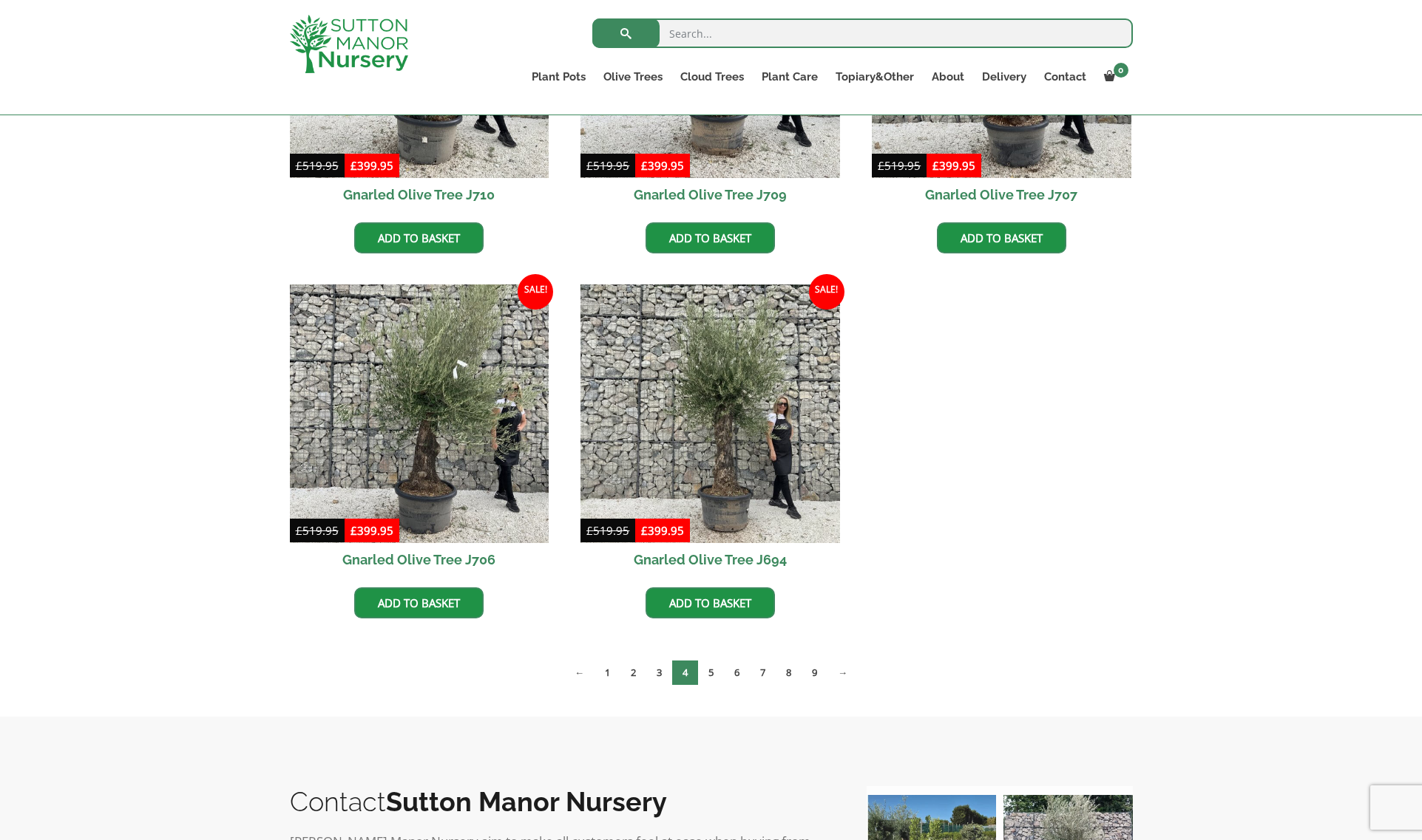
scroll to position [1330, 0]
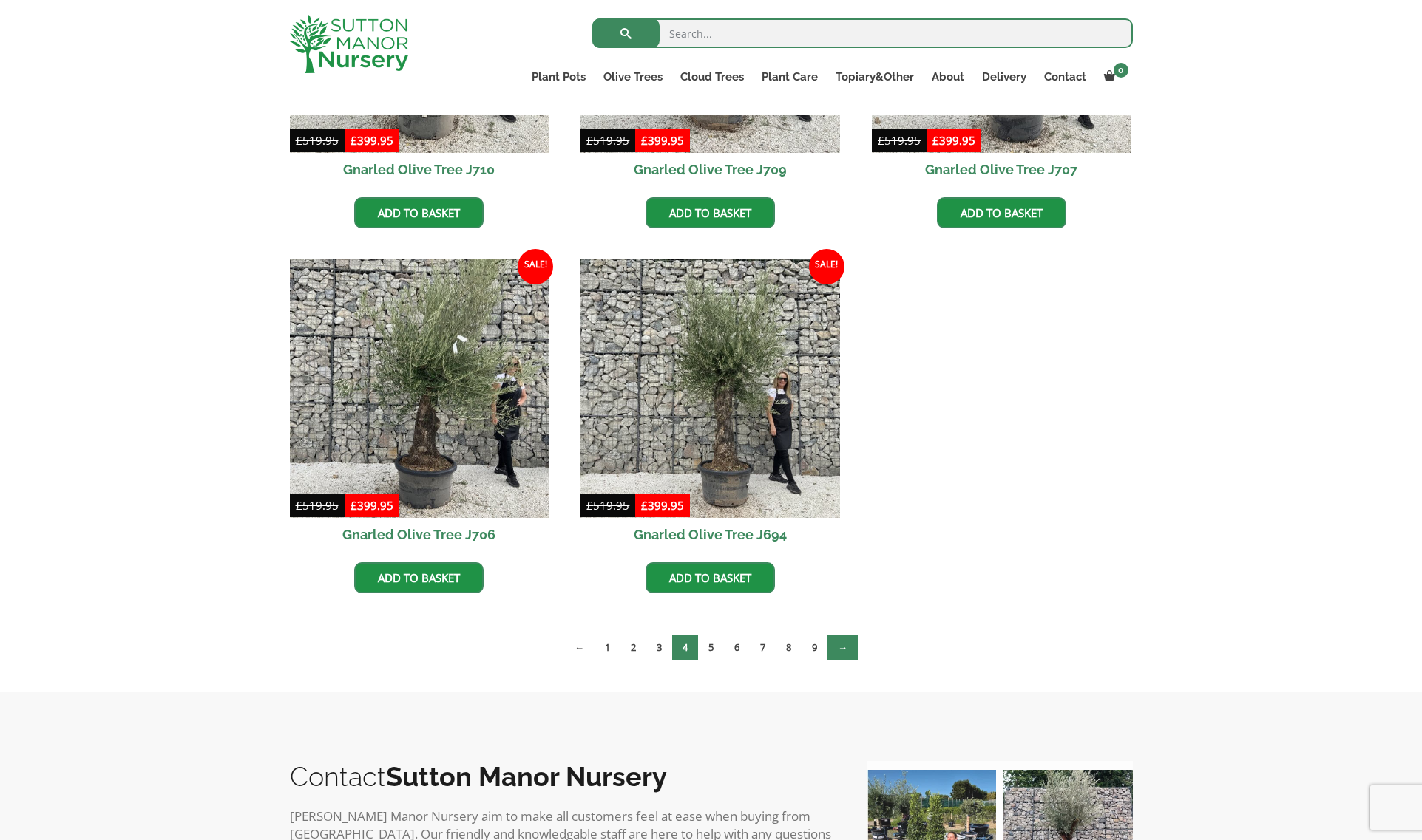
click at [843, 654] on link "→" at bounding box center [842, 648] width 30 height 24
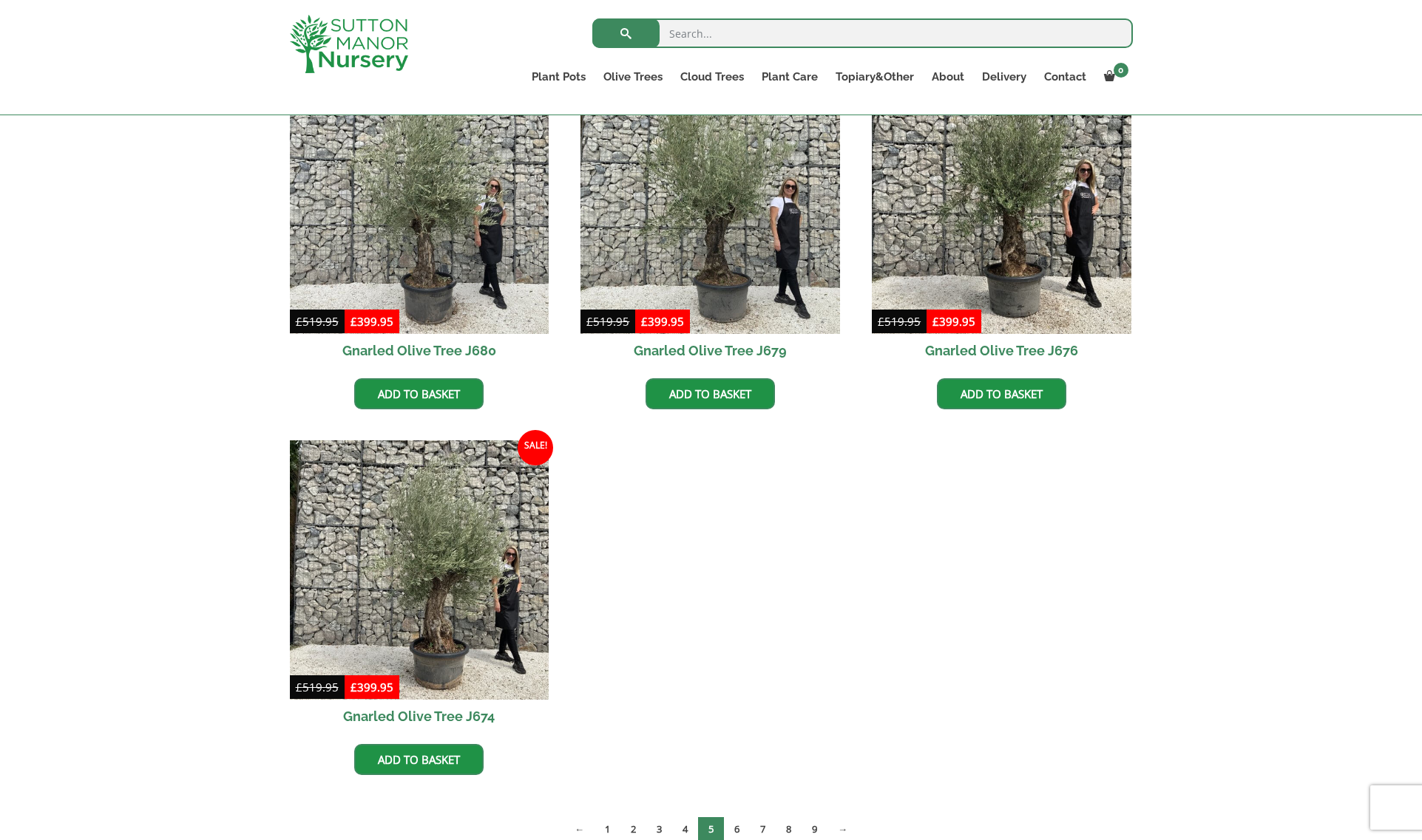
scroll to position [1921, 0]
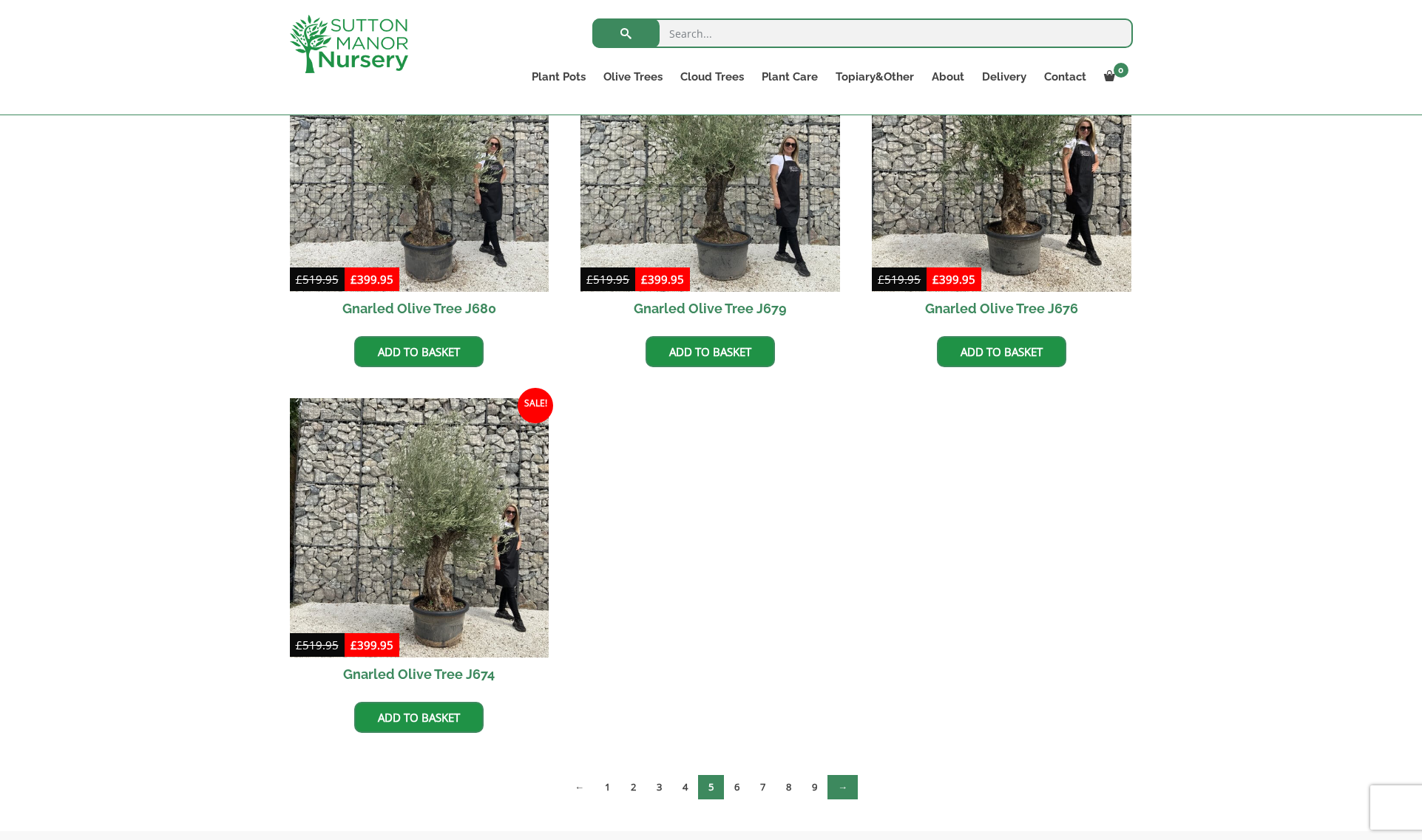
click at [845, 788] on link "→" at bounding box center [842, 788] width 30 height 24
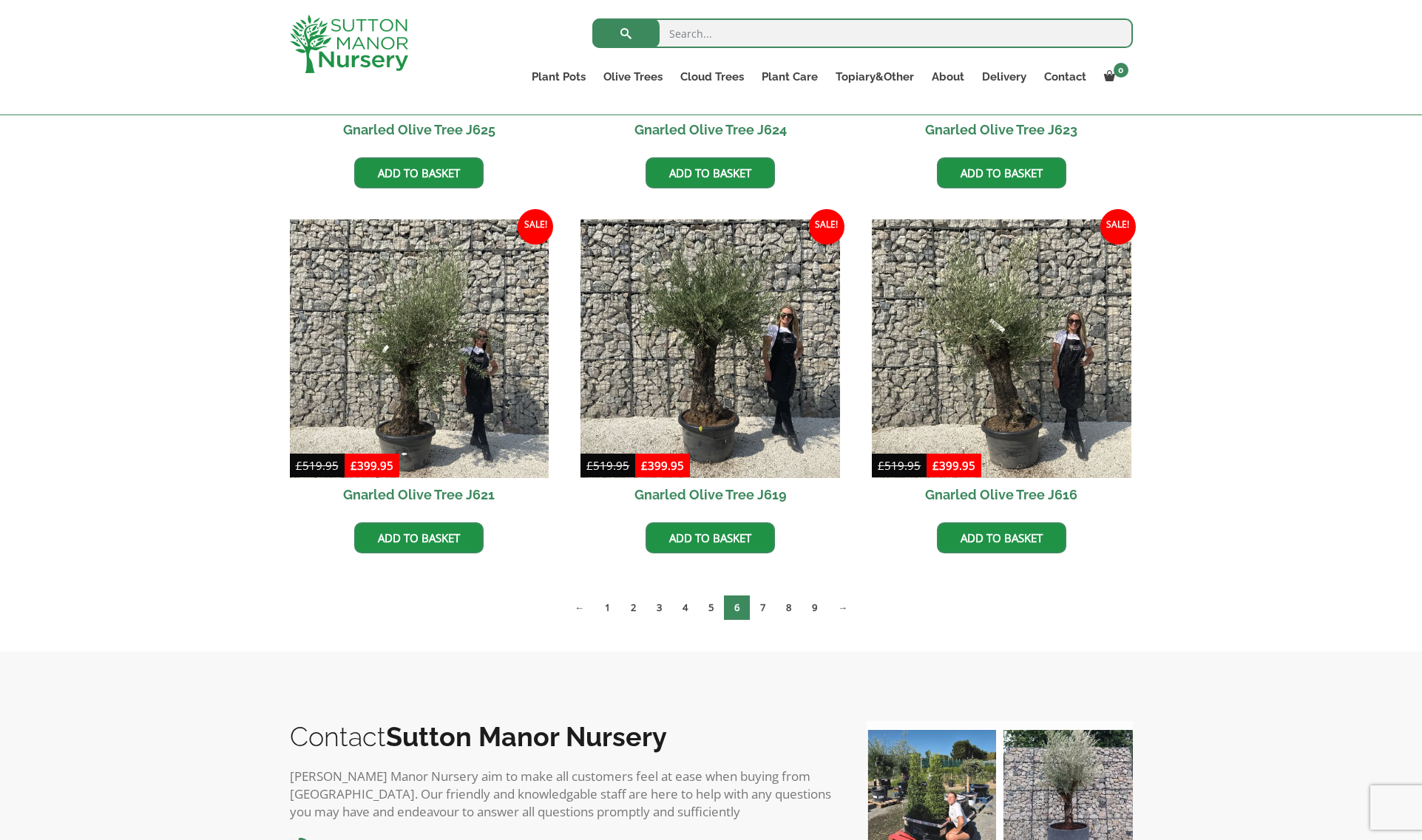
scroll to position [1747, 0]
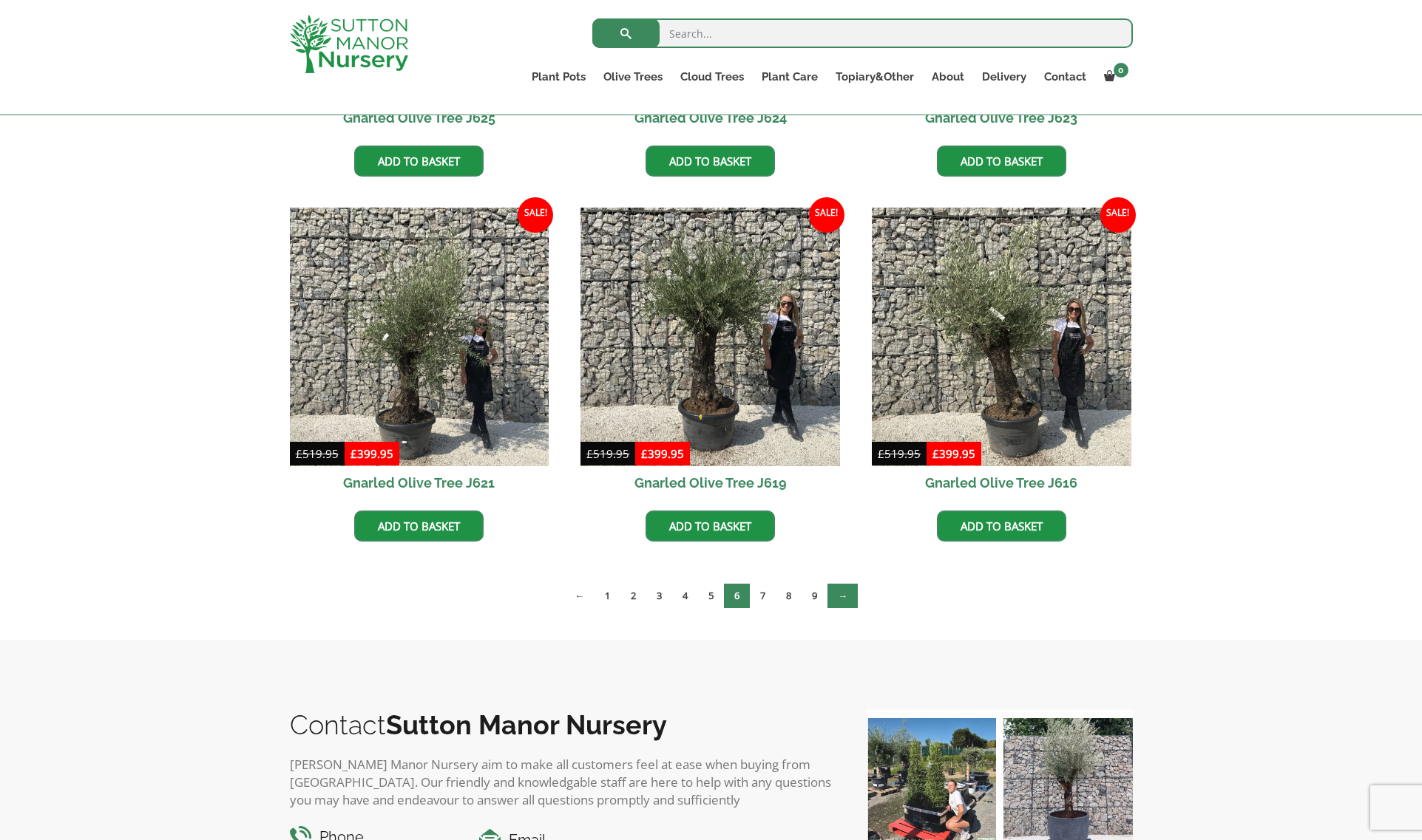
click at [840, 597] on link "→" at bounding box center [842, 596] width 30 height 24
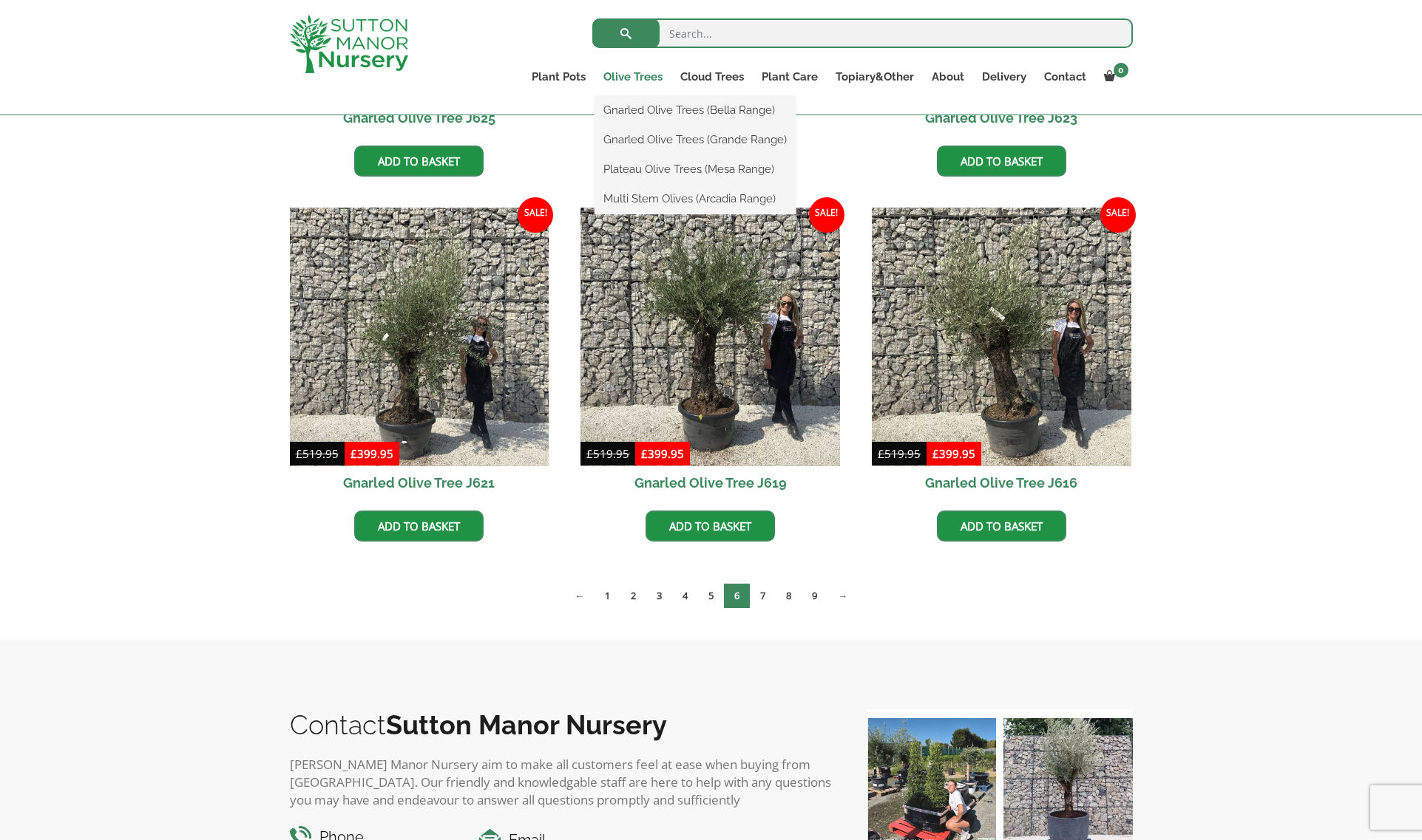
click at [635, 76] on link "Olive Trees" at bounding box center [632, 76] width 76 height 21
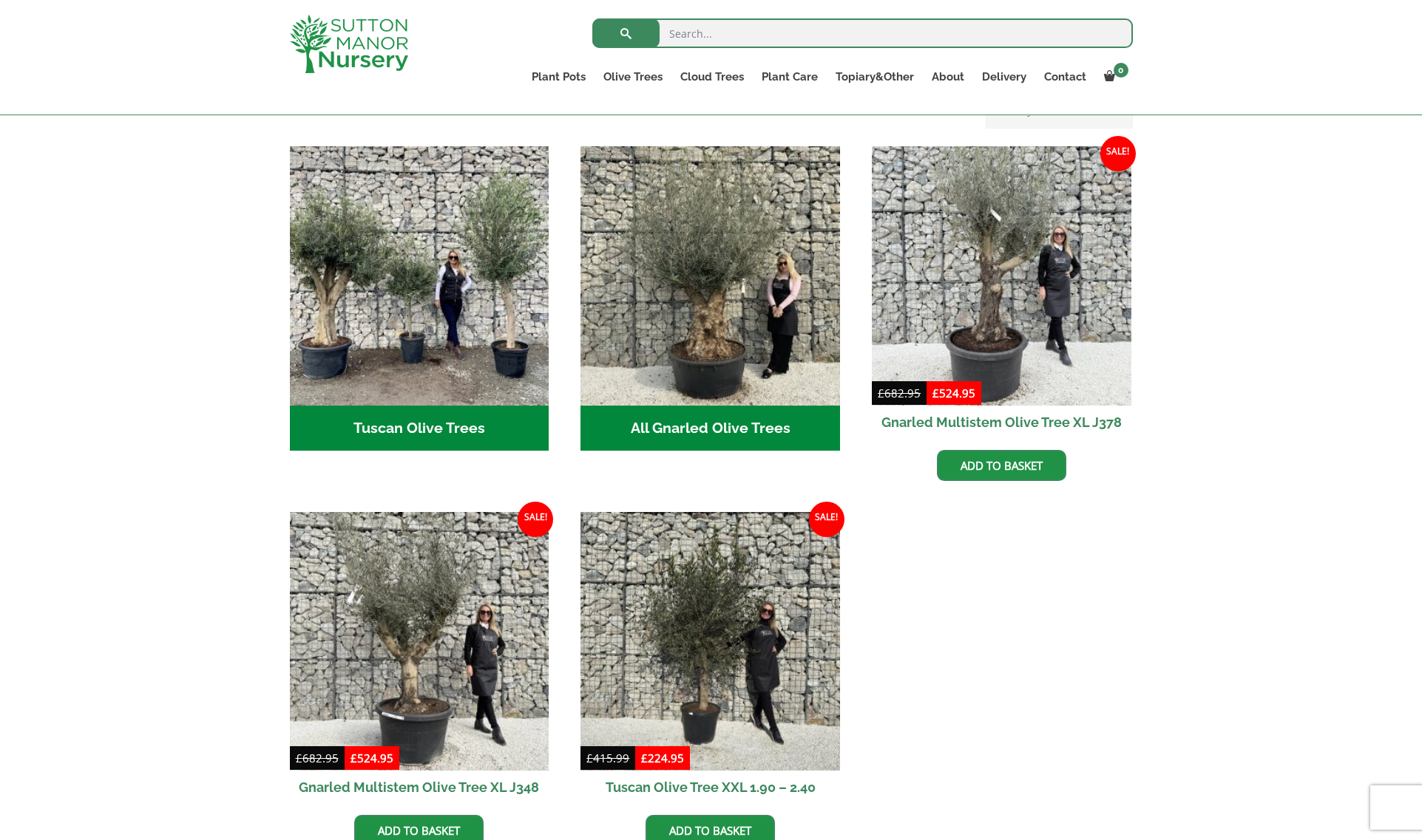
click at [431, 407] on h2 "Tuscan Olive Trees (4)" at bounding box center [419, 428] width 259 height 46
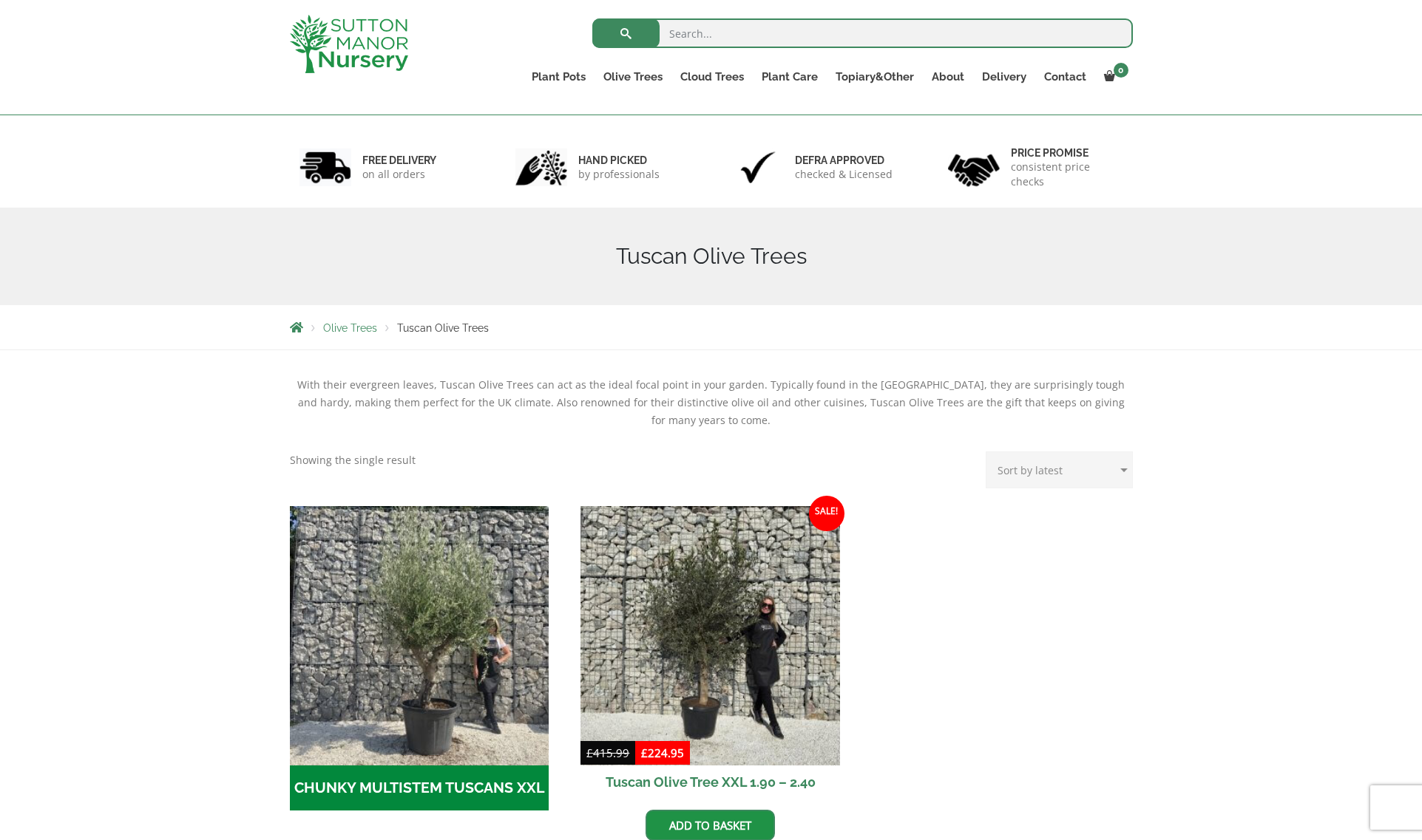
scroll to position [295, 0]
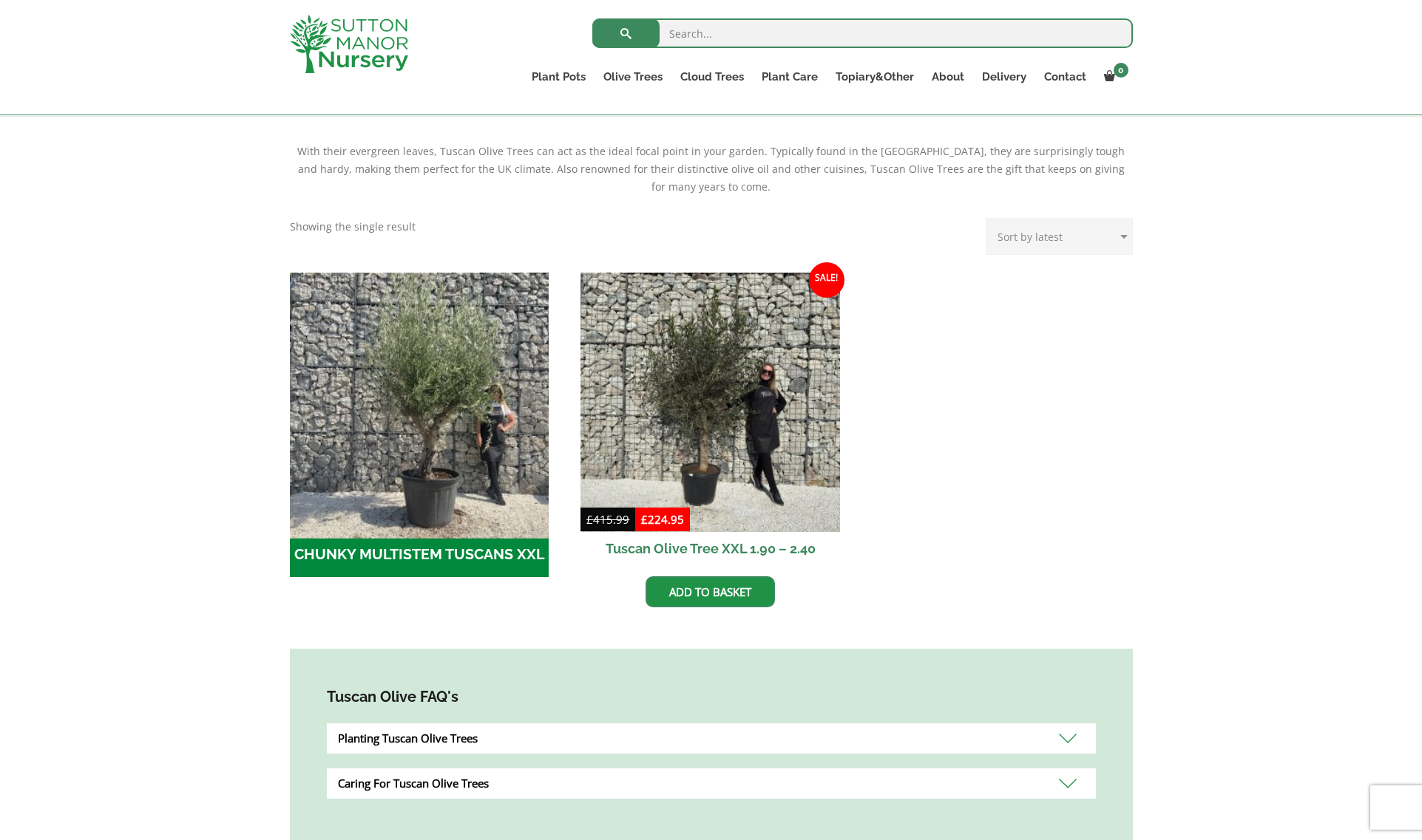
click at [453, 400] on img "Visit product category CHUNKY MULTISTEM TUSCANS XXL" at bounding box center [419, 402] width 272 height 272
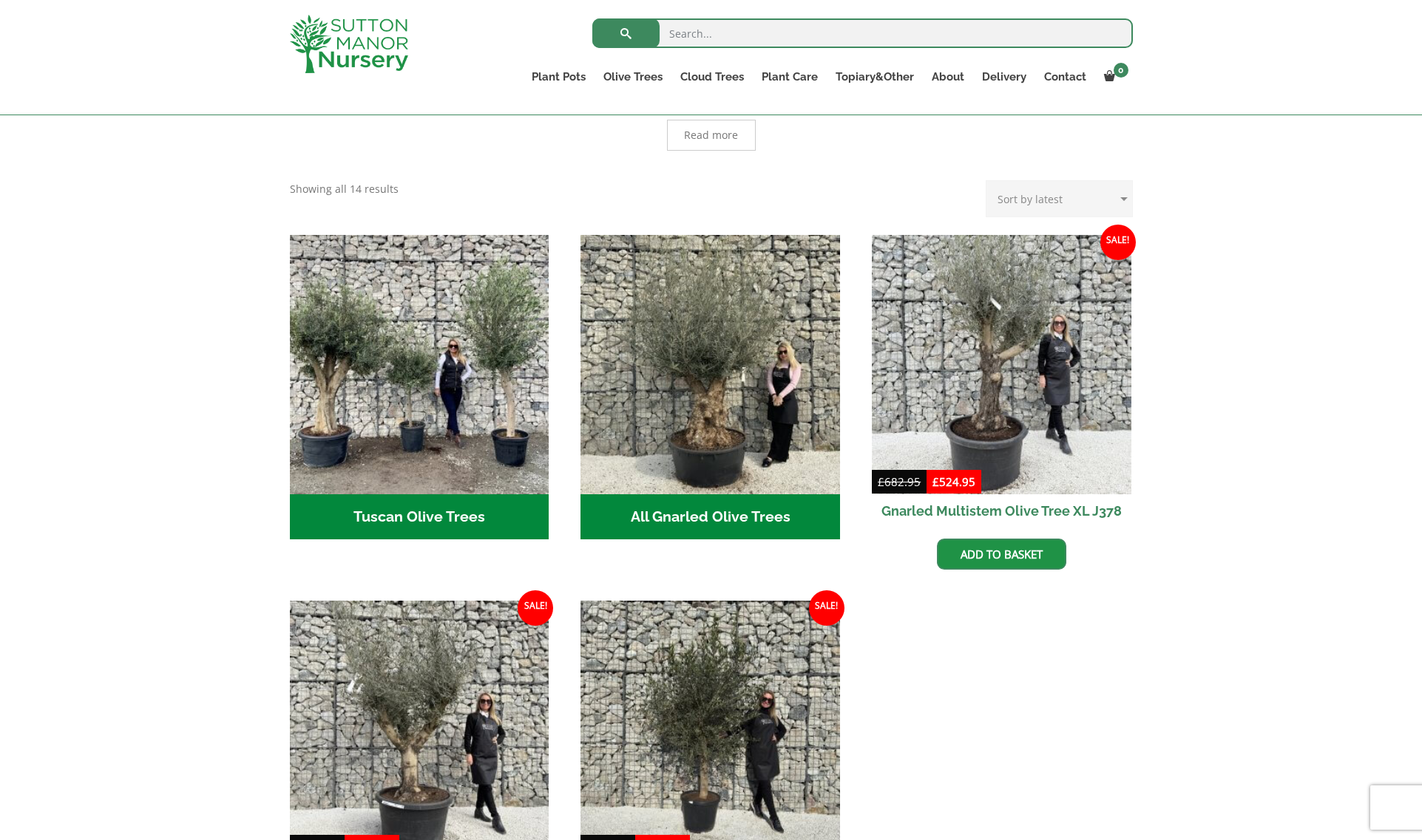
scroll to position [424, 0]
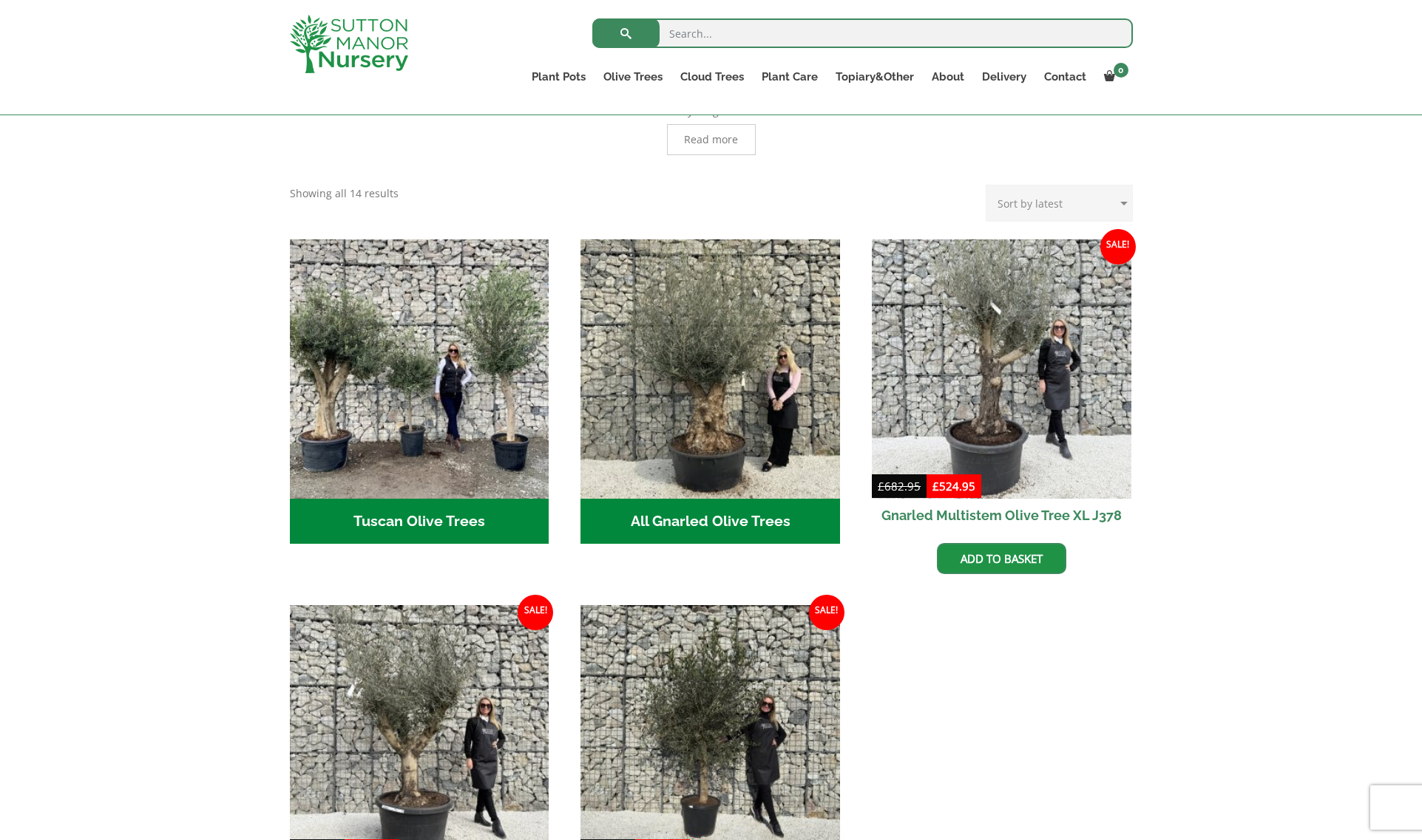
click at [713, 514] on h2 "All Gnarled Olive Trees (182)" at bounding box center [711, 521] width 259 height 46
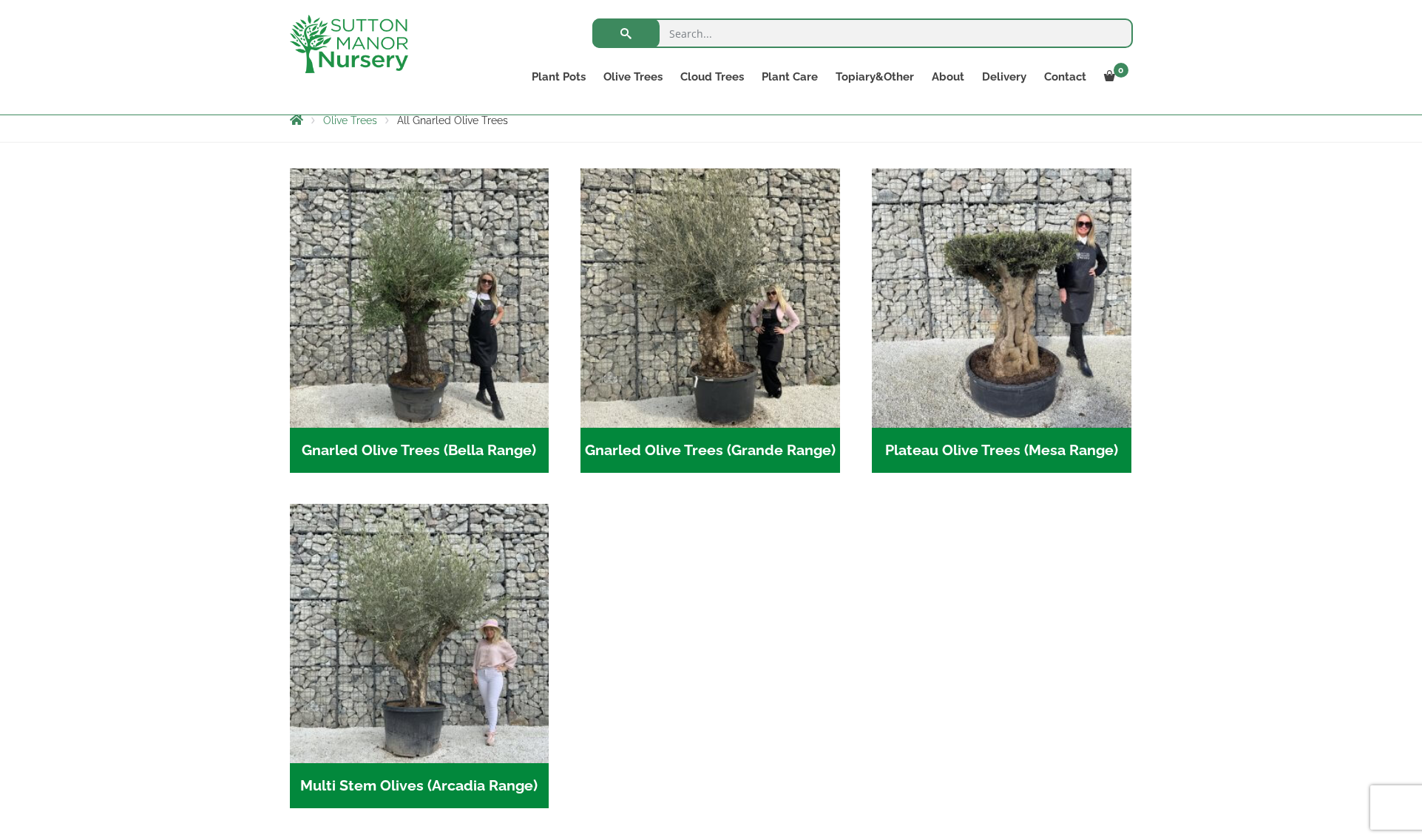
scroll to position [295, 0]
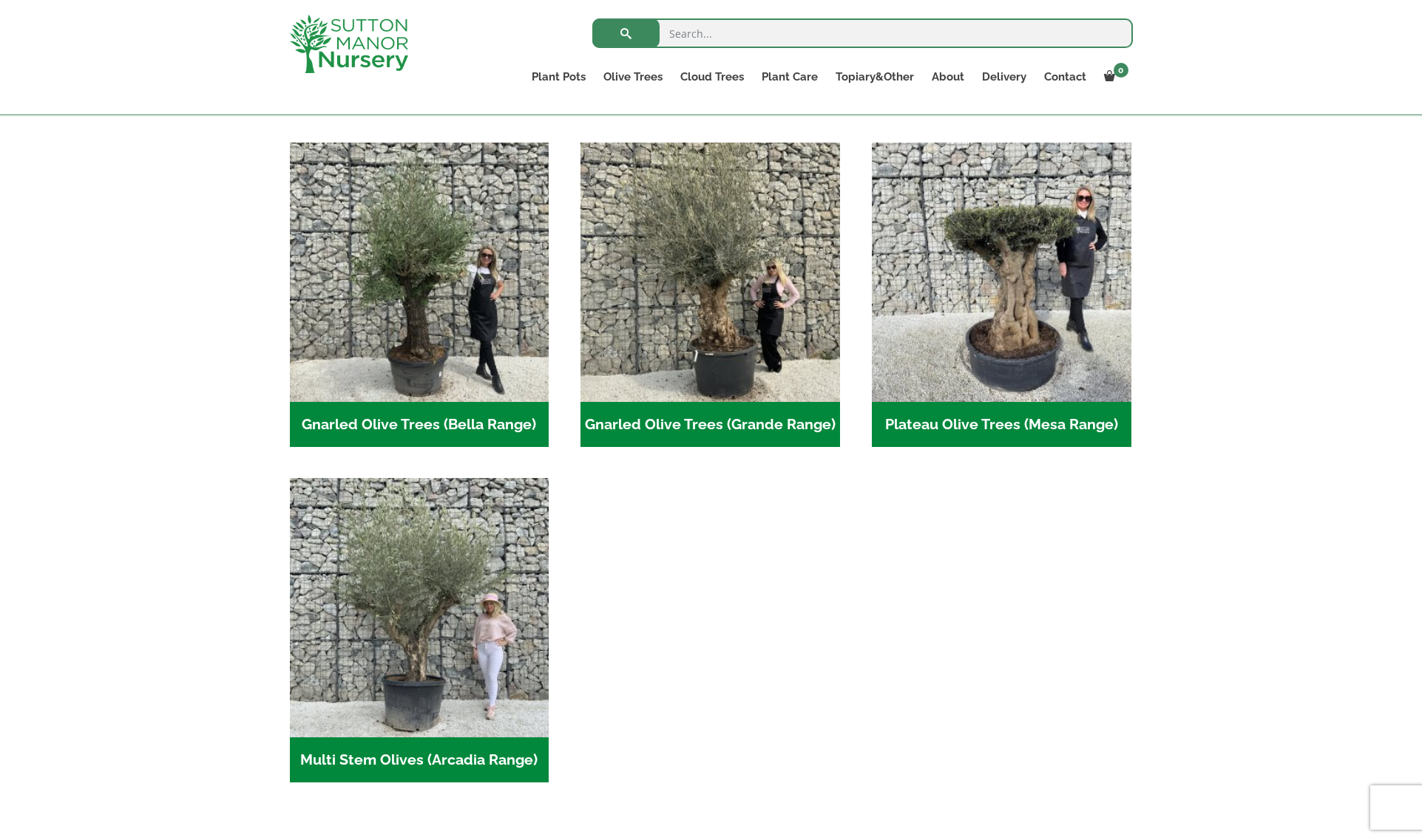
click at [729, 422] on h2 "Gnarled Olive Trees (Grande Range) (54)" at bounding box center [711, 424] width 259 height 46
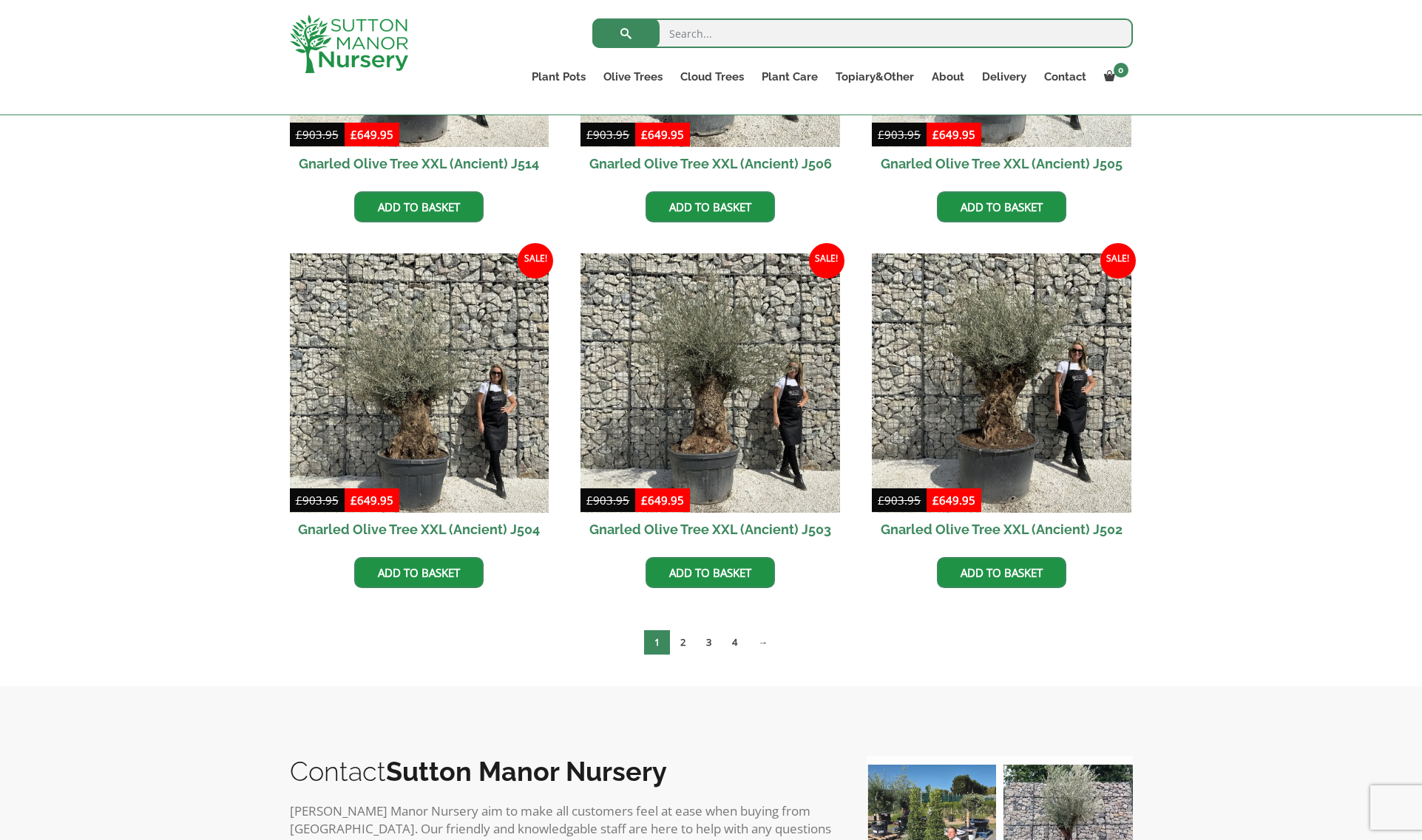
scroll to position [2070, 0]
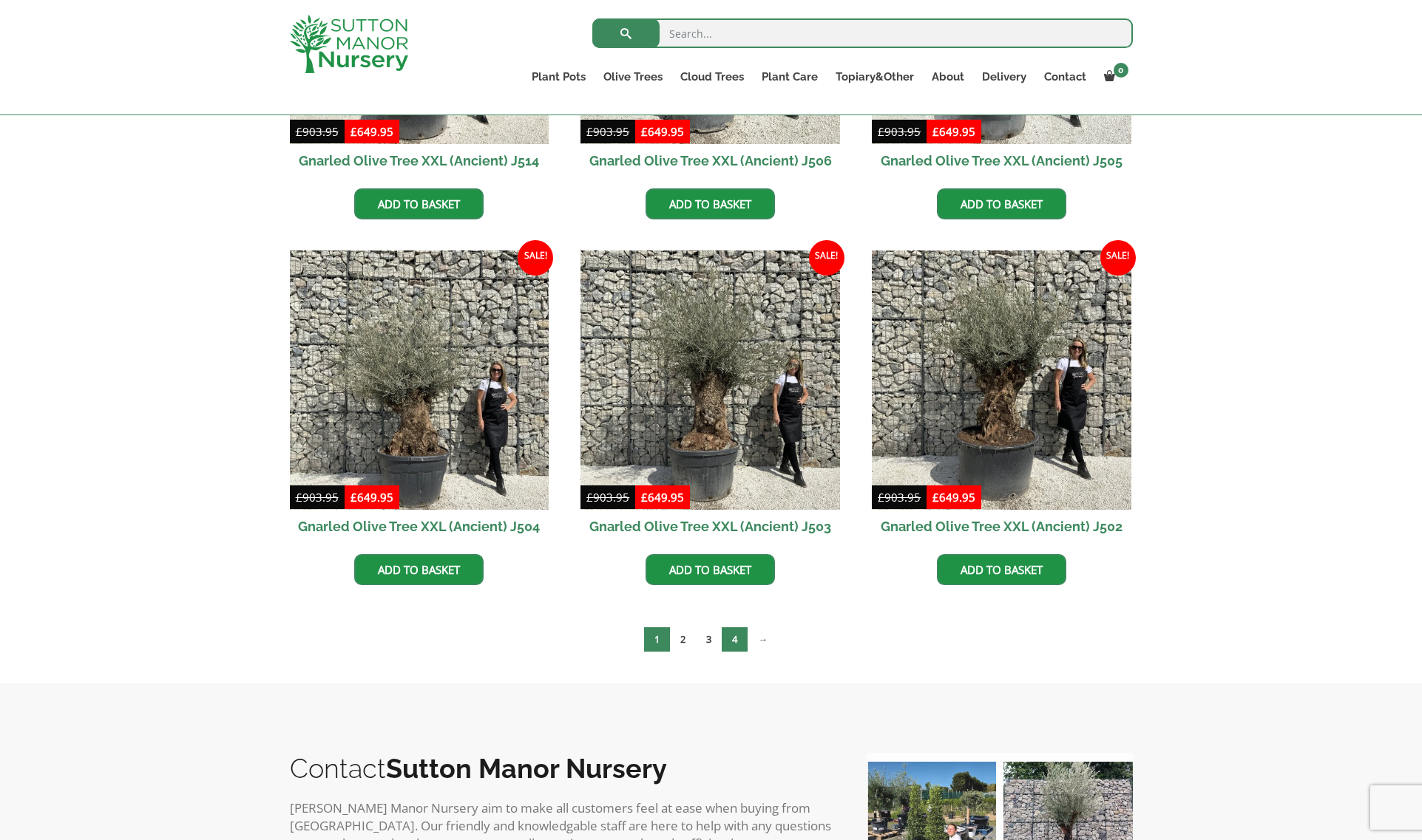
click at [736, 641] on link "4" at bounding box center [735, 640] width 26 height 24
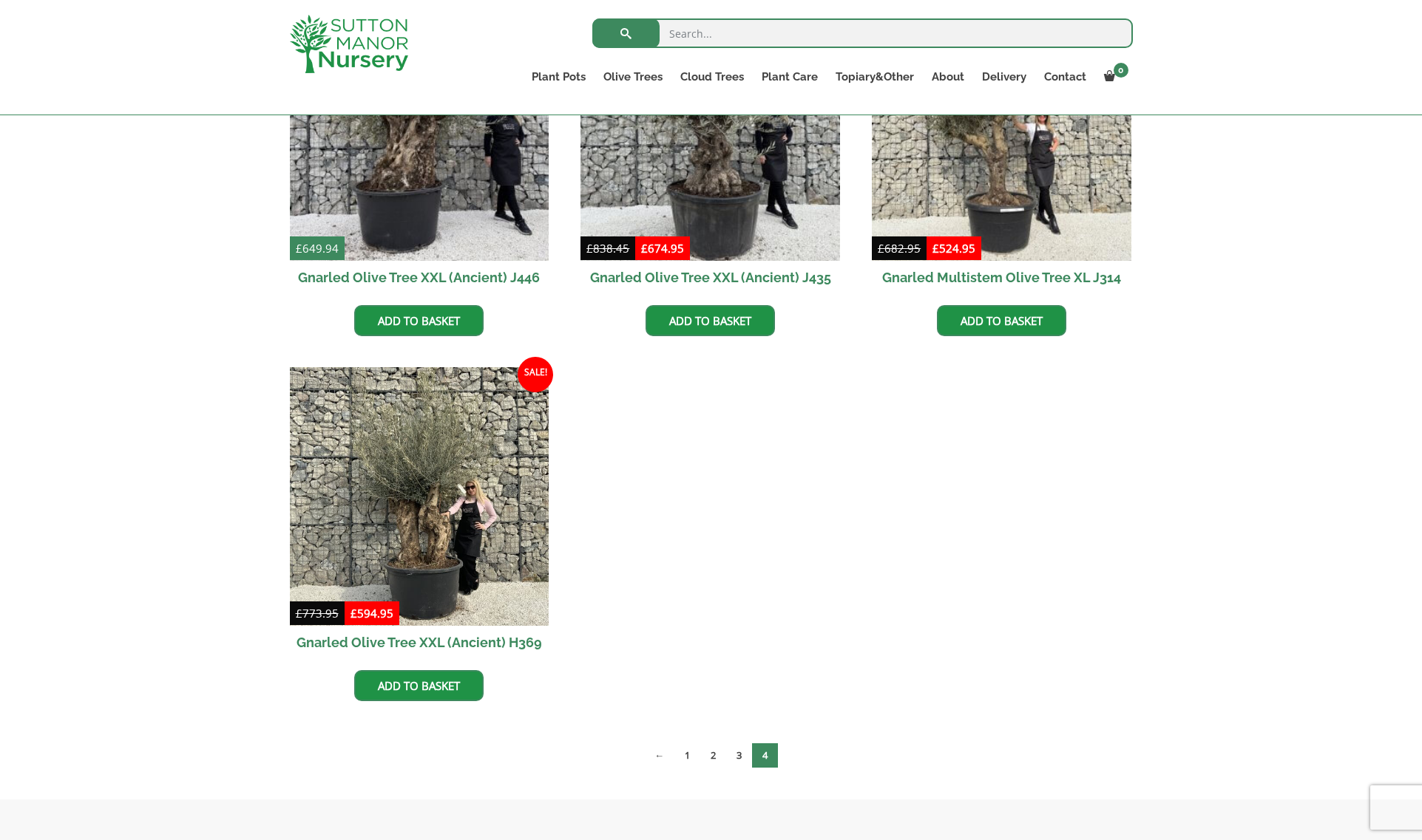
scroll to position [517, 0]
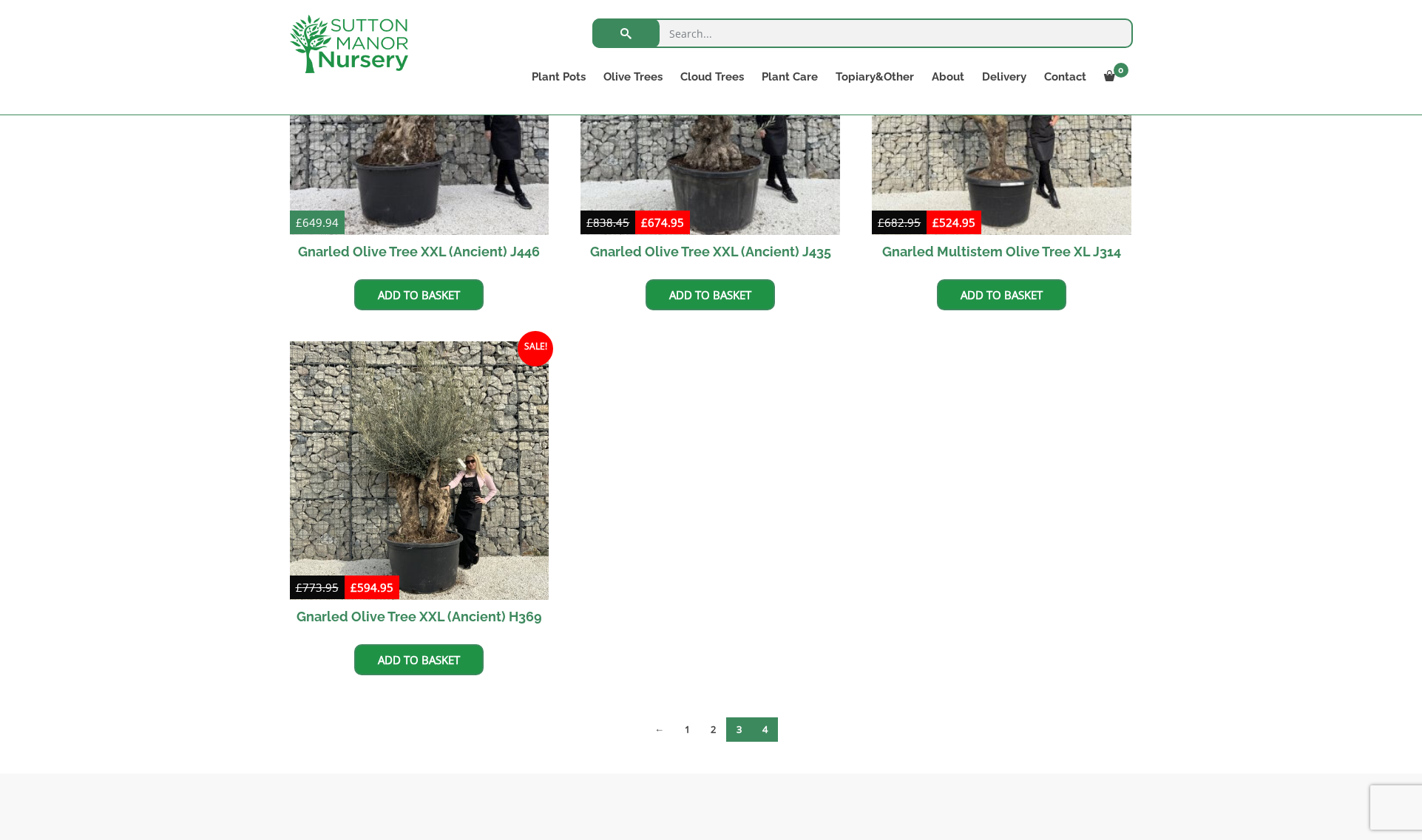
click at [735, 730] on link "3" at bounding box center [739, 730] width 26 height 24
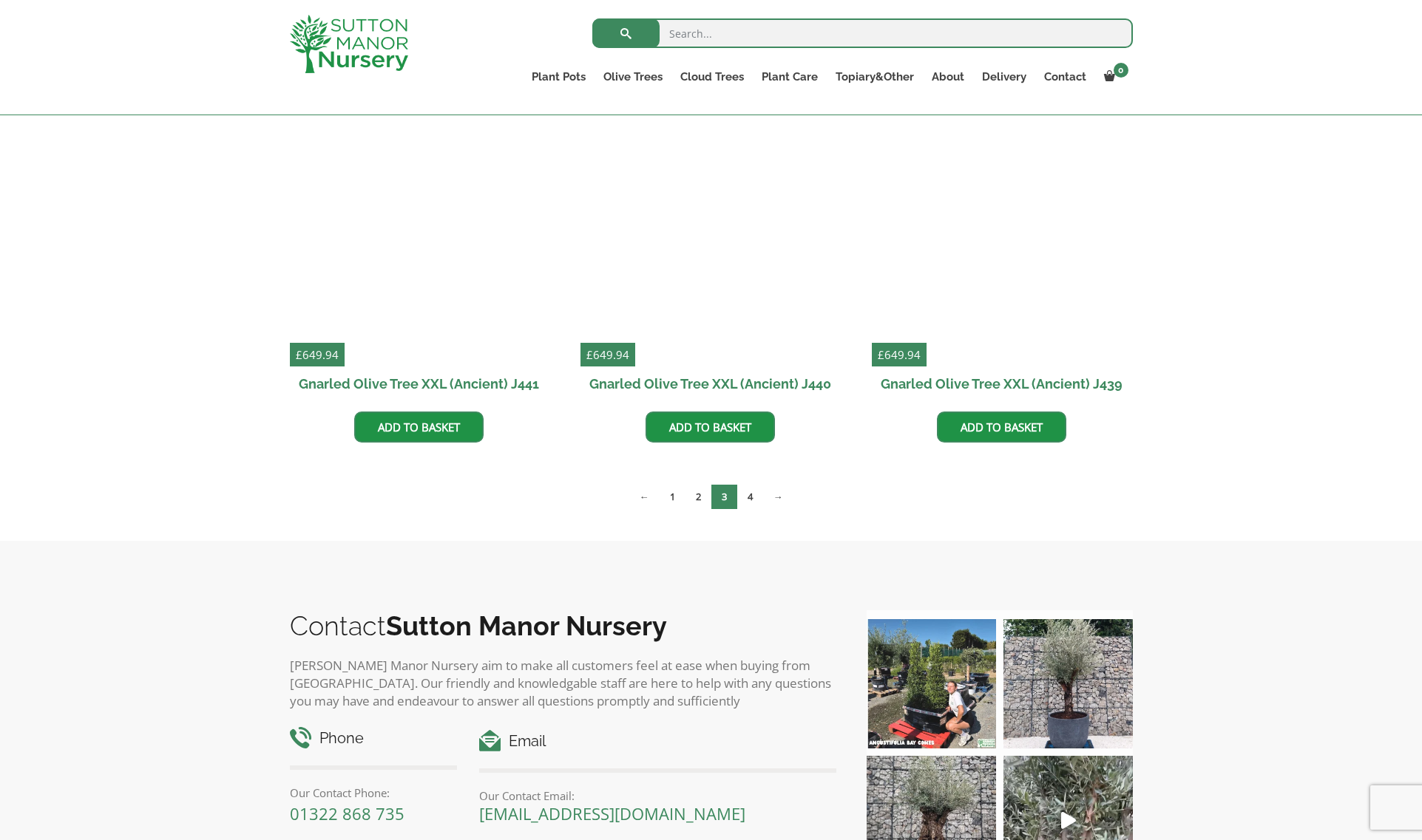
scroll to position [1847, 0]
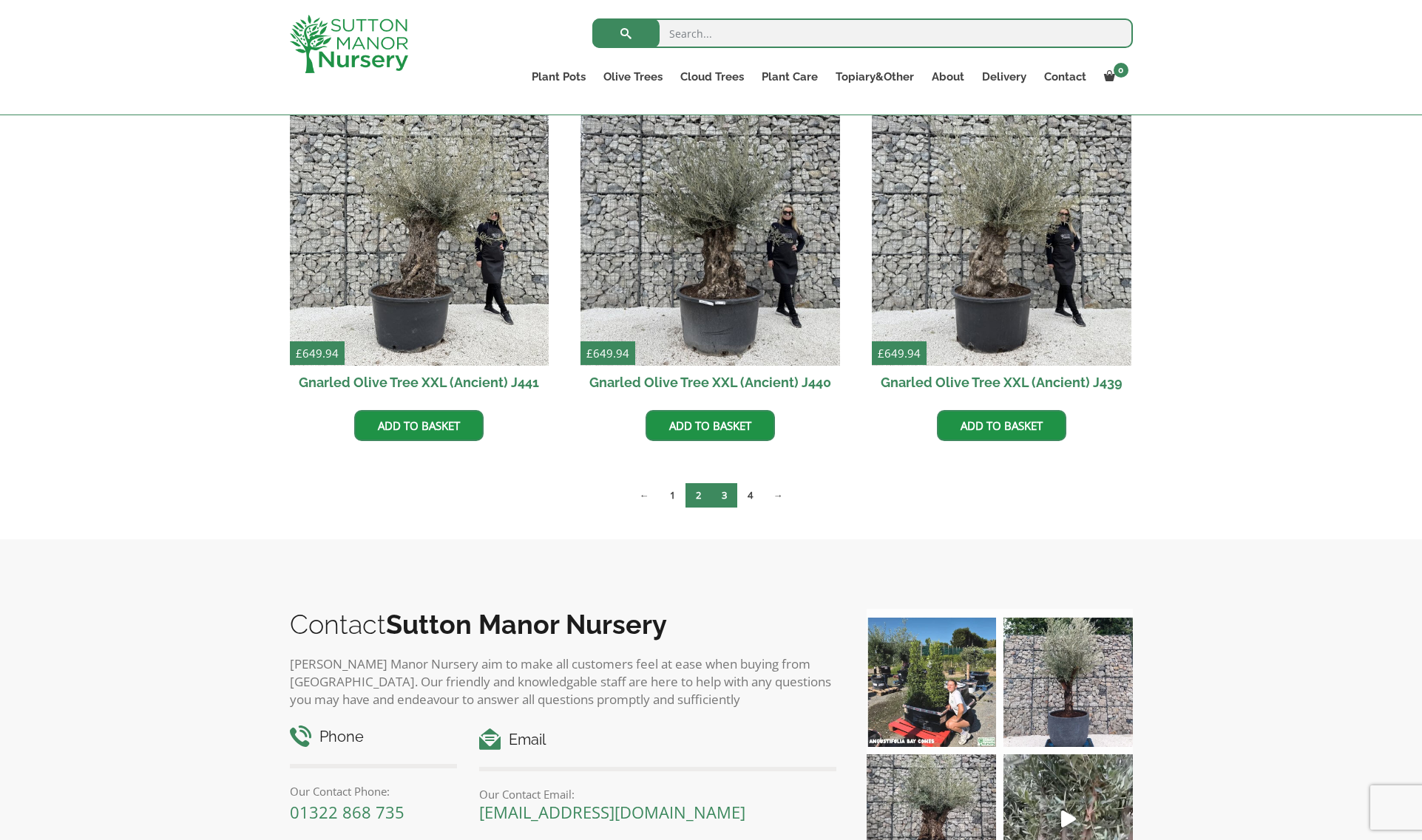
click at [699, 496] on link "2" at bounding box center [699, 496] width 26 height 24
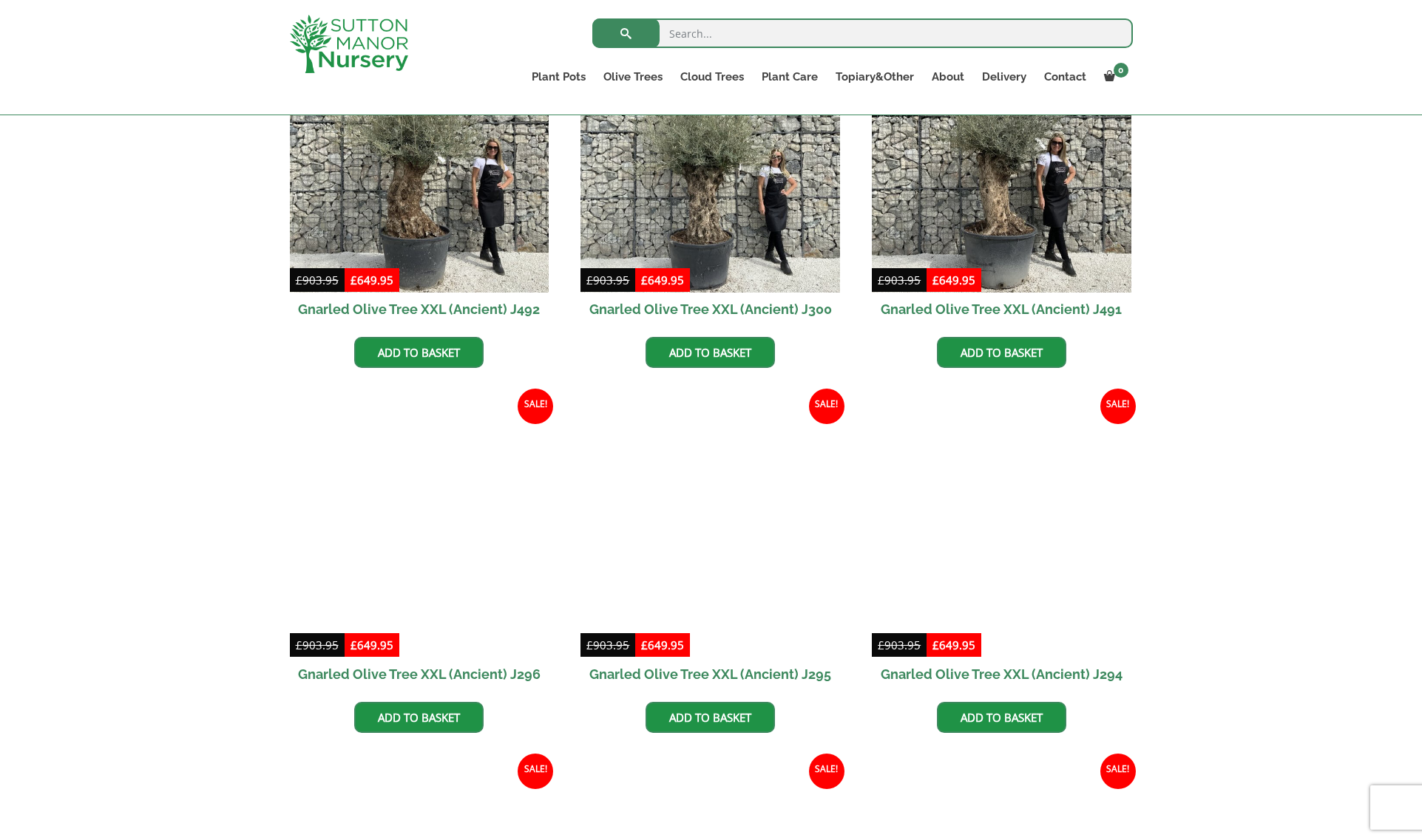
scroll to position [1183, 0]
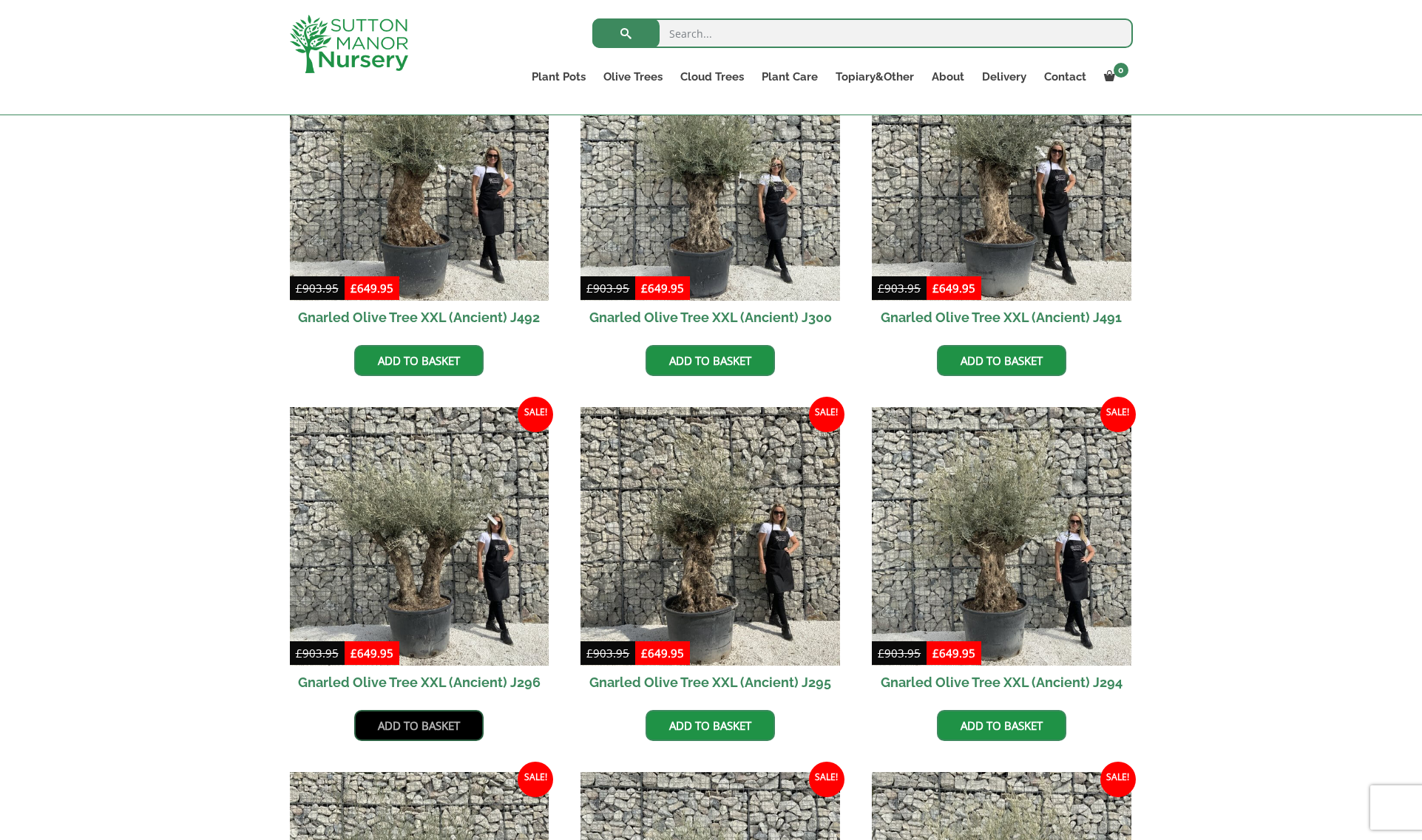
click at [424, 726] on link "Add to basket" at bounding box center [418, 726] width 130 height 31
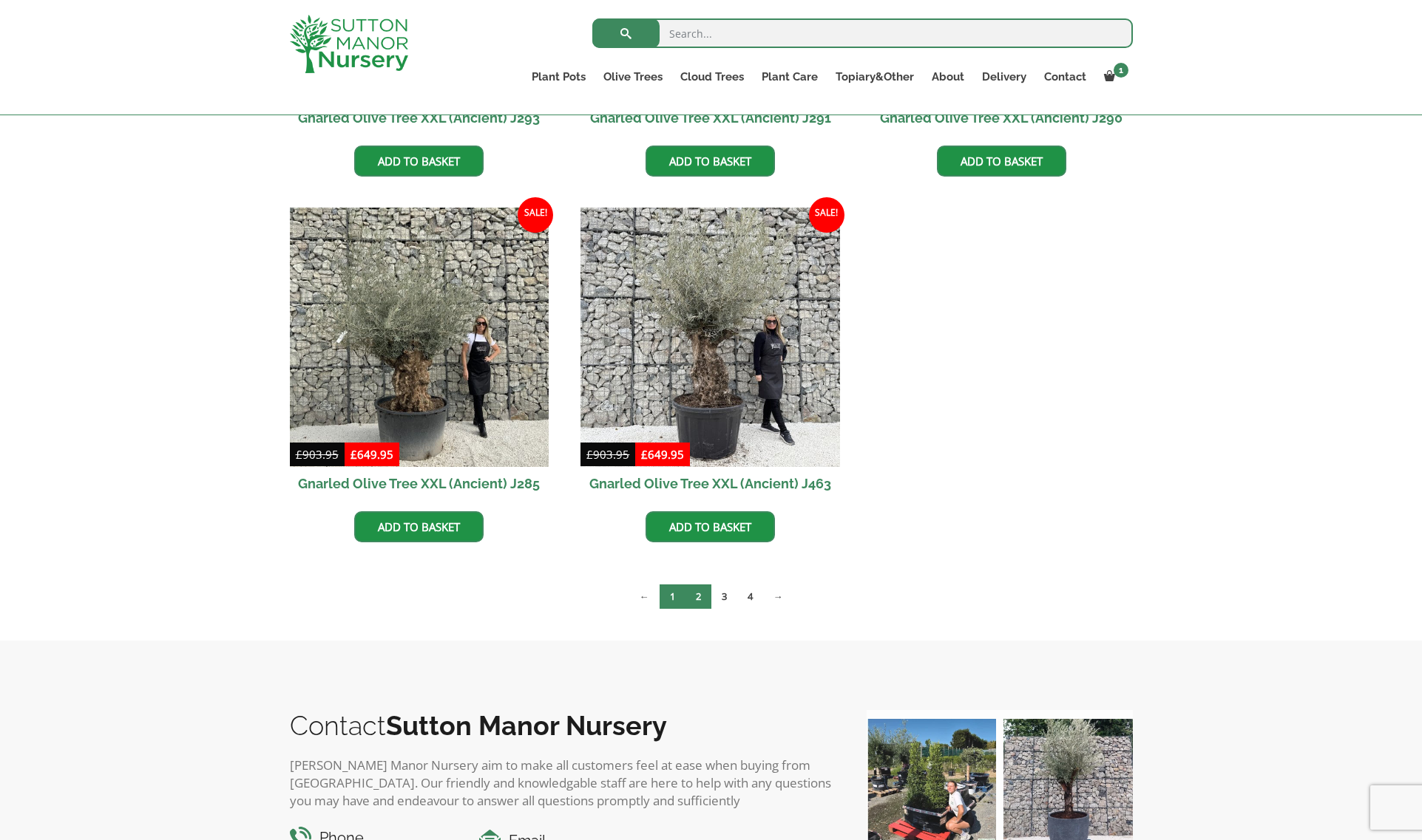
scroll to position [2218, 0]
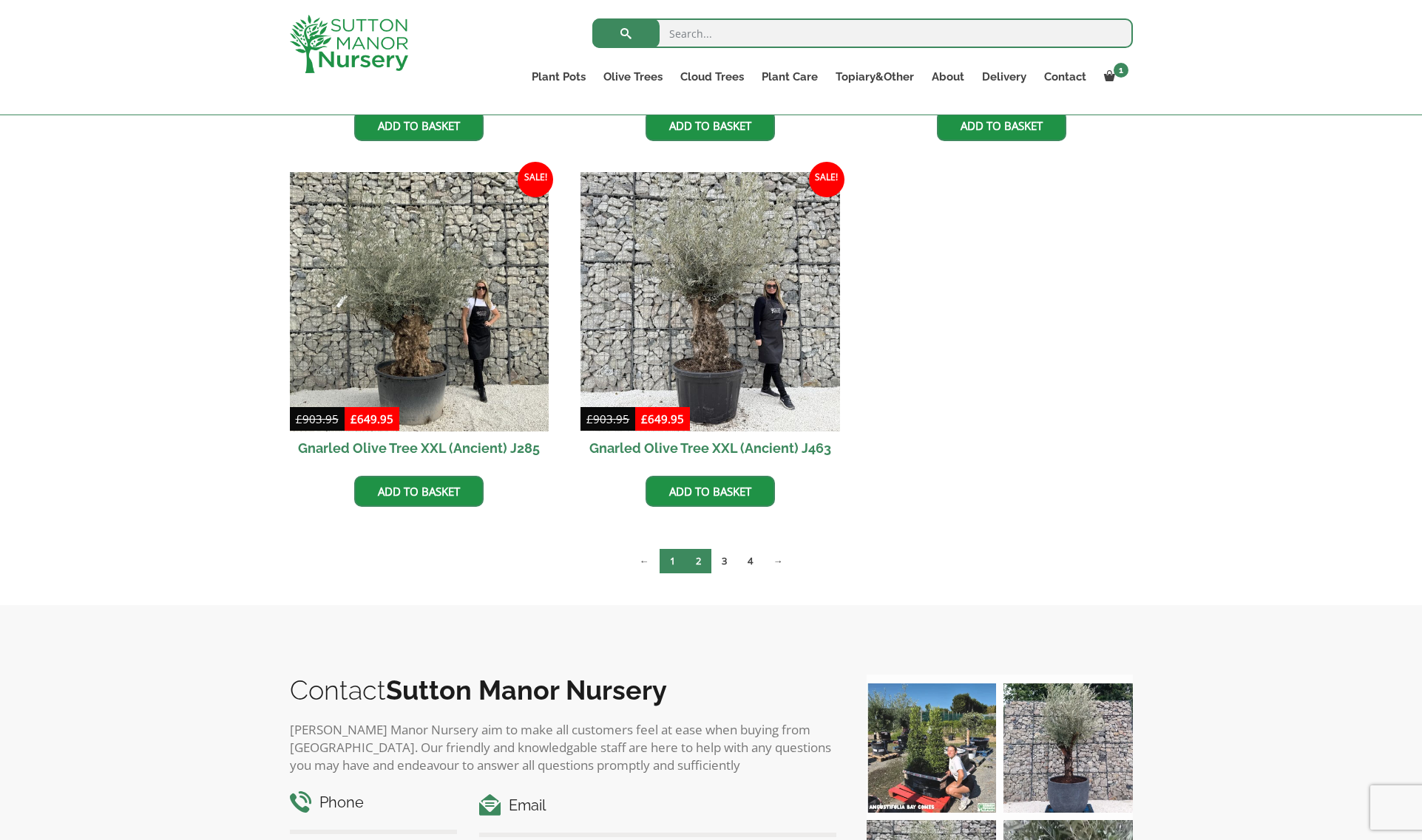
click at [668, 563] on link "1" at bounding box center [673, 561] width 26 height 24
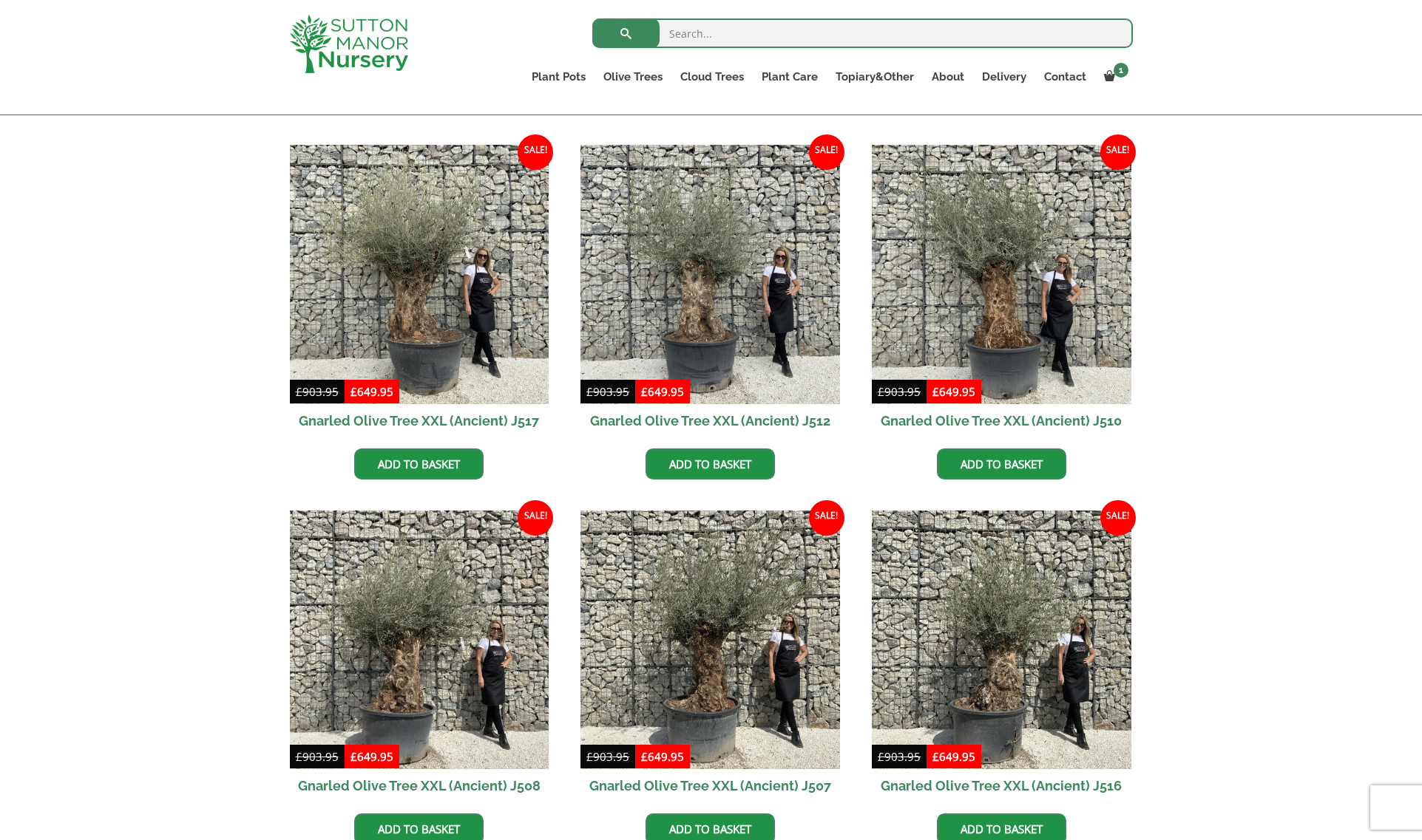
scroll to position [1035, 0]
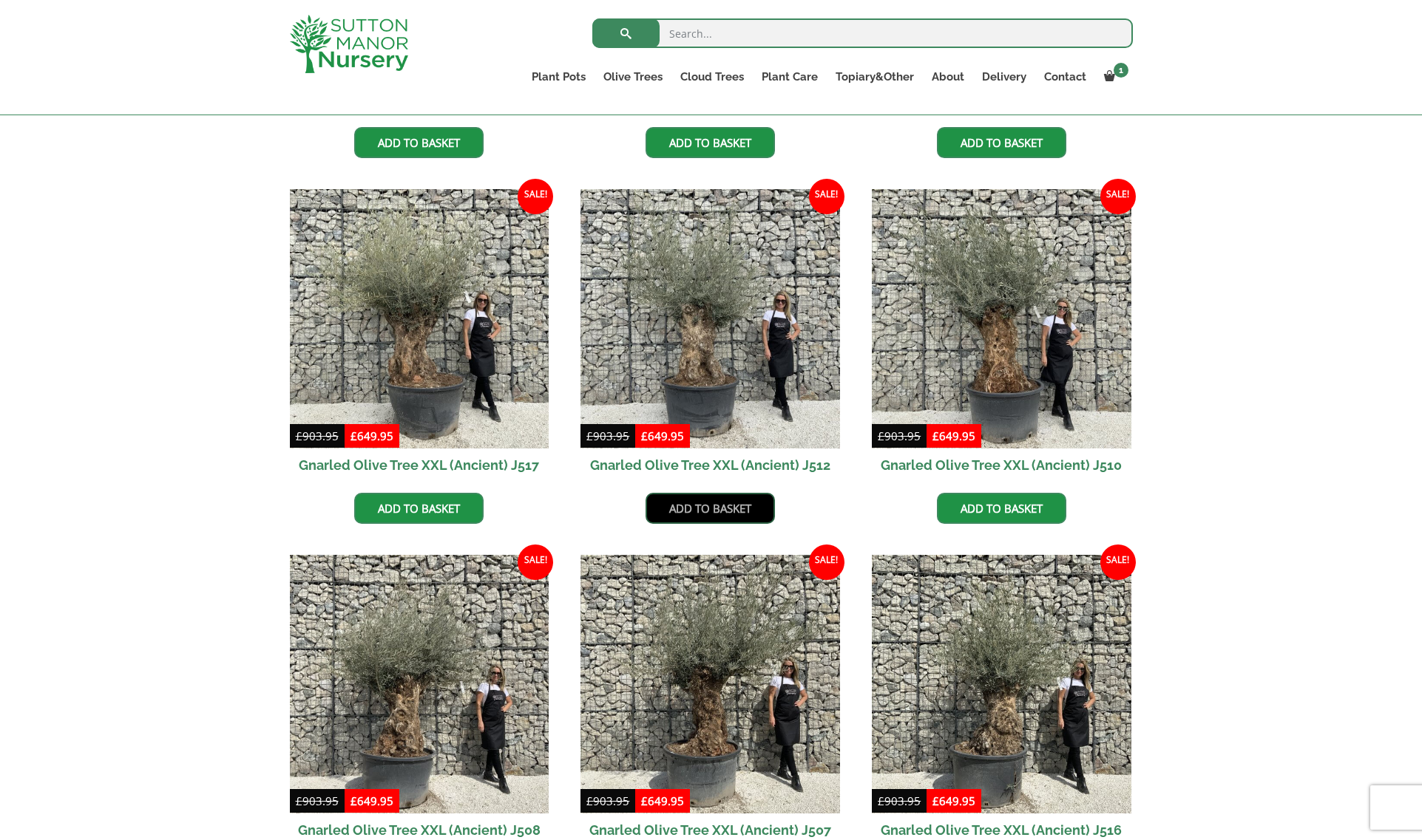
click at [737, 513] on link "Add to basket" at bounding box center [710, 508] width 130 height 31
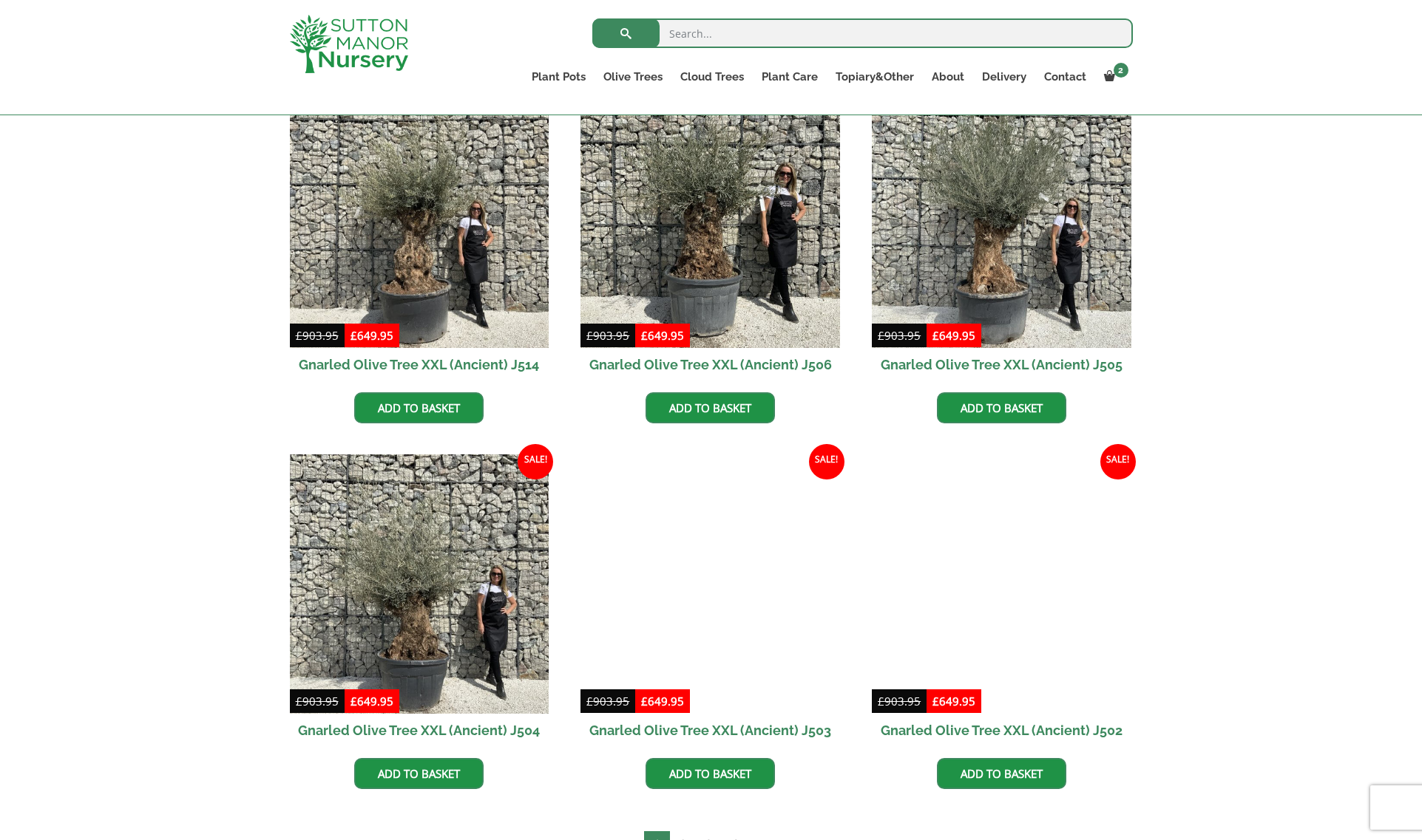
scroll to position [1995, 0]
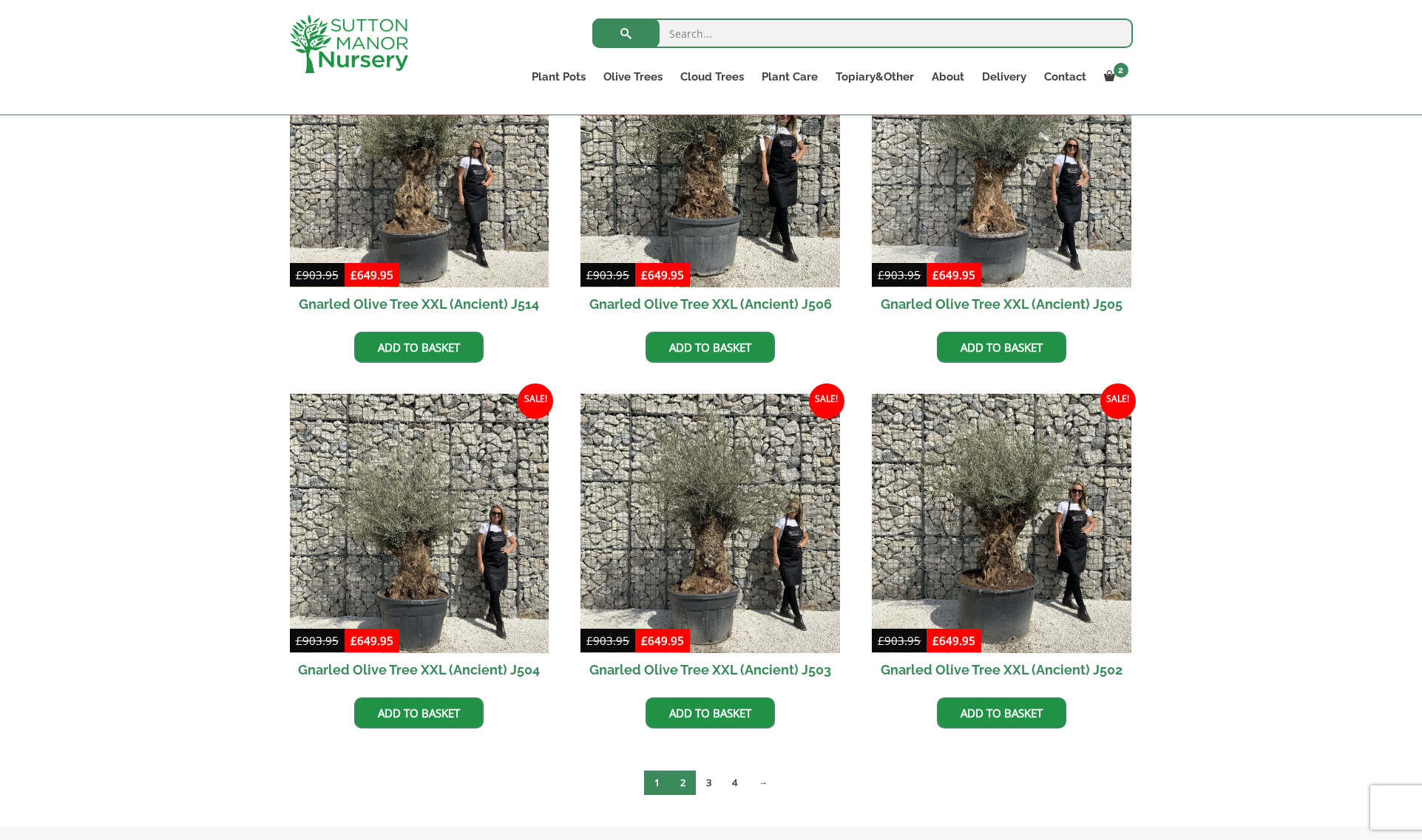
click at [679, 782] on link "2" at bounding box center [683, 783] width 26 height 24
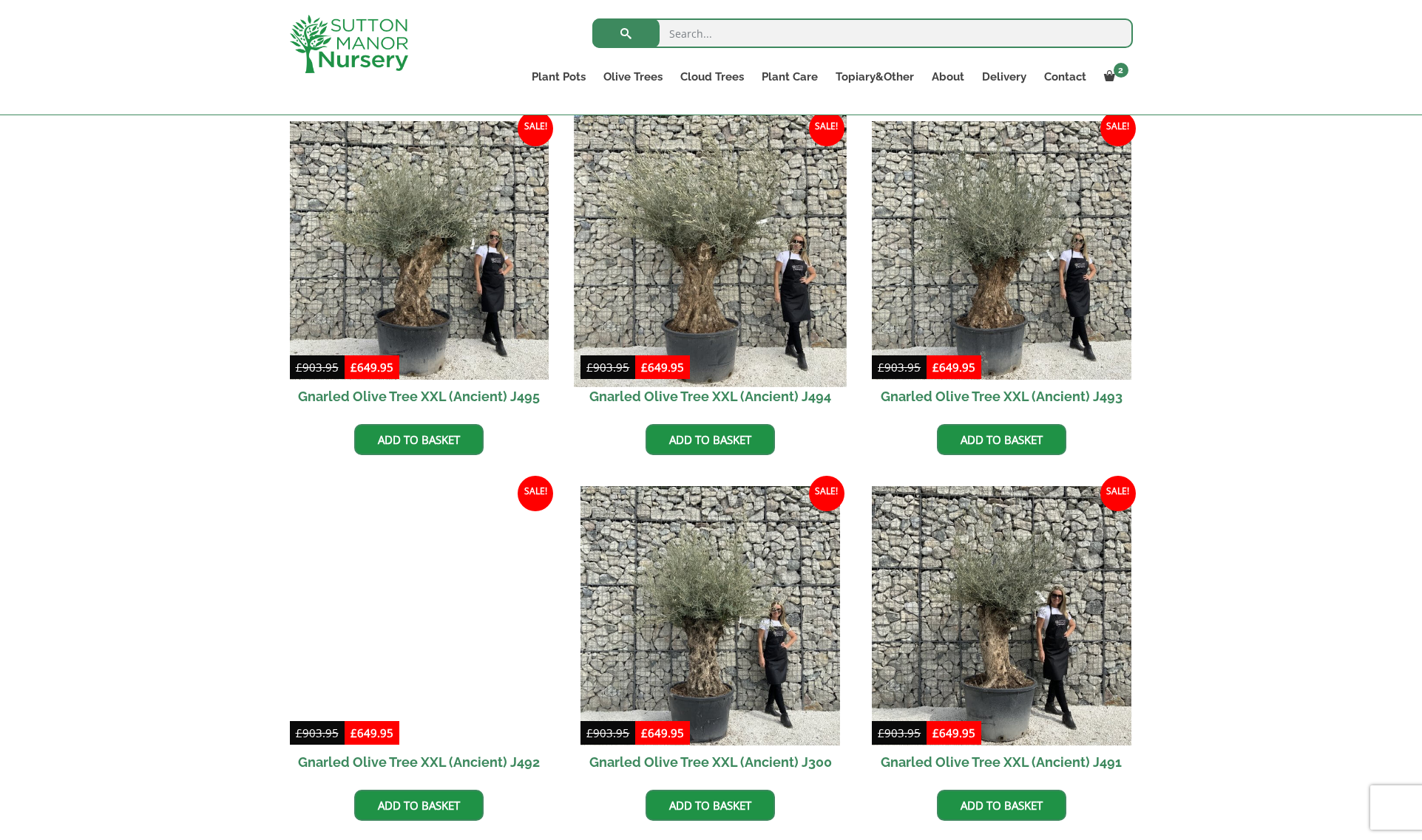
scroll to position [740, 0]
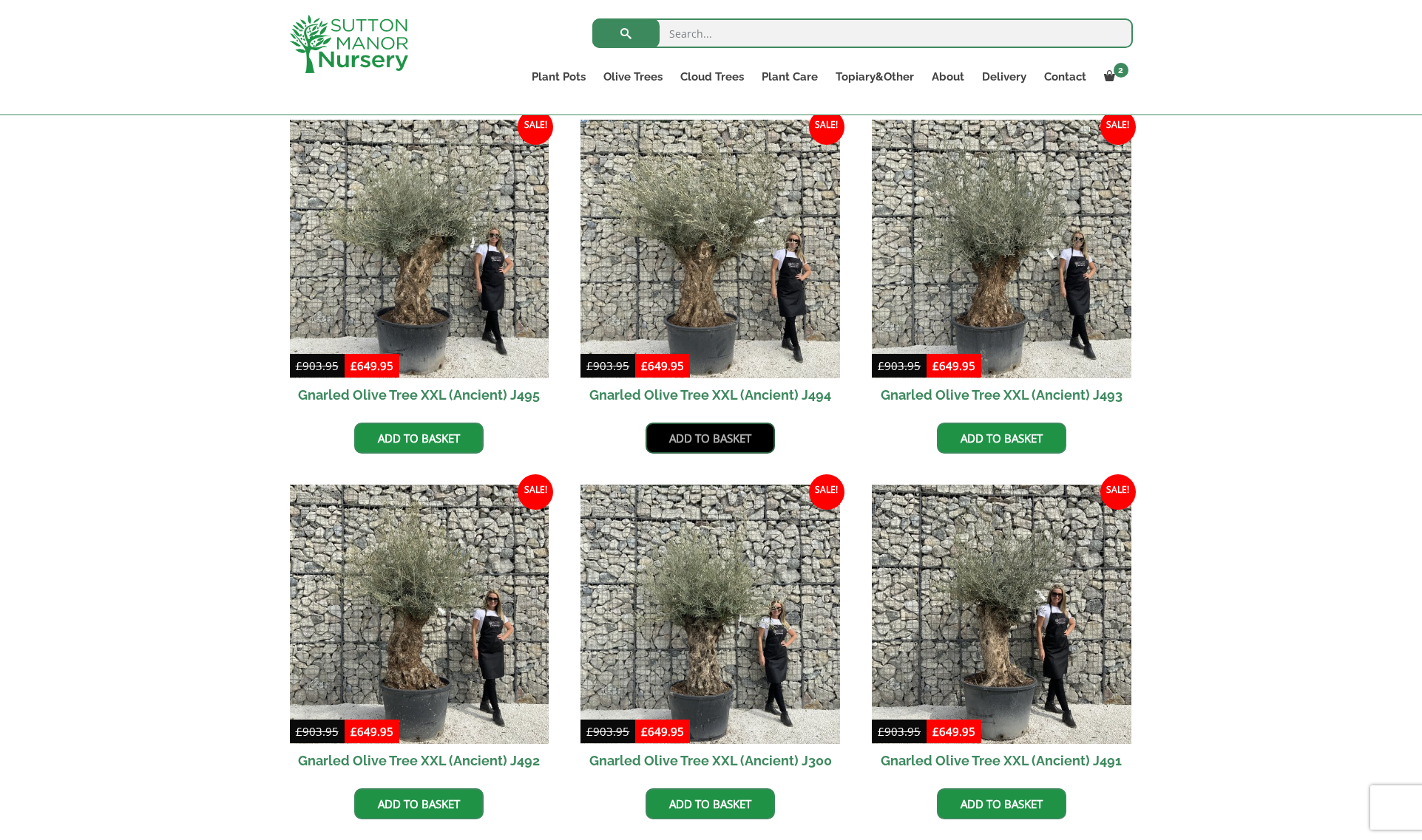
click at [723, 436] on link "Add to basket" at bounding box center [710, 438] width 130 height 31
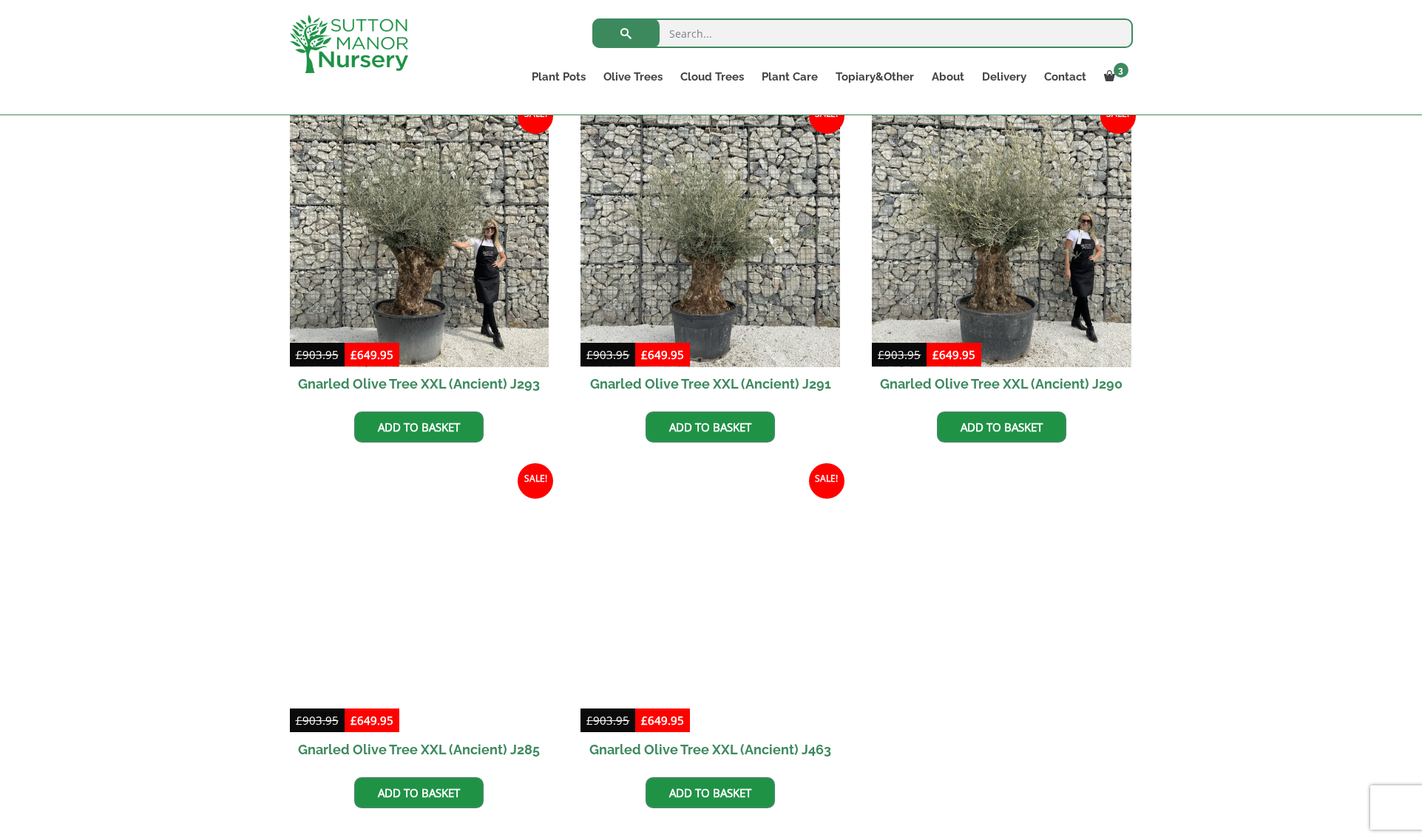
scroll to position [1995, 0]
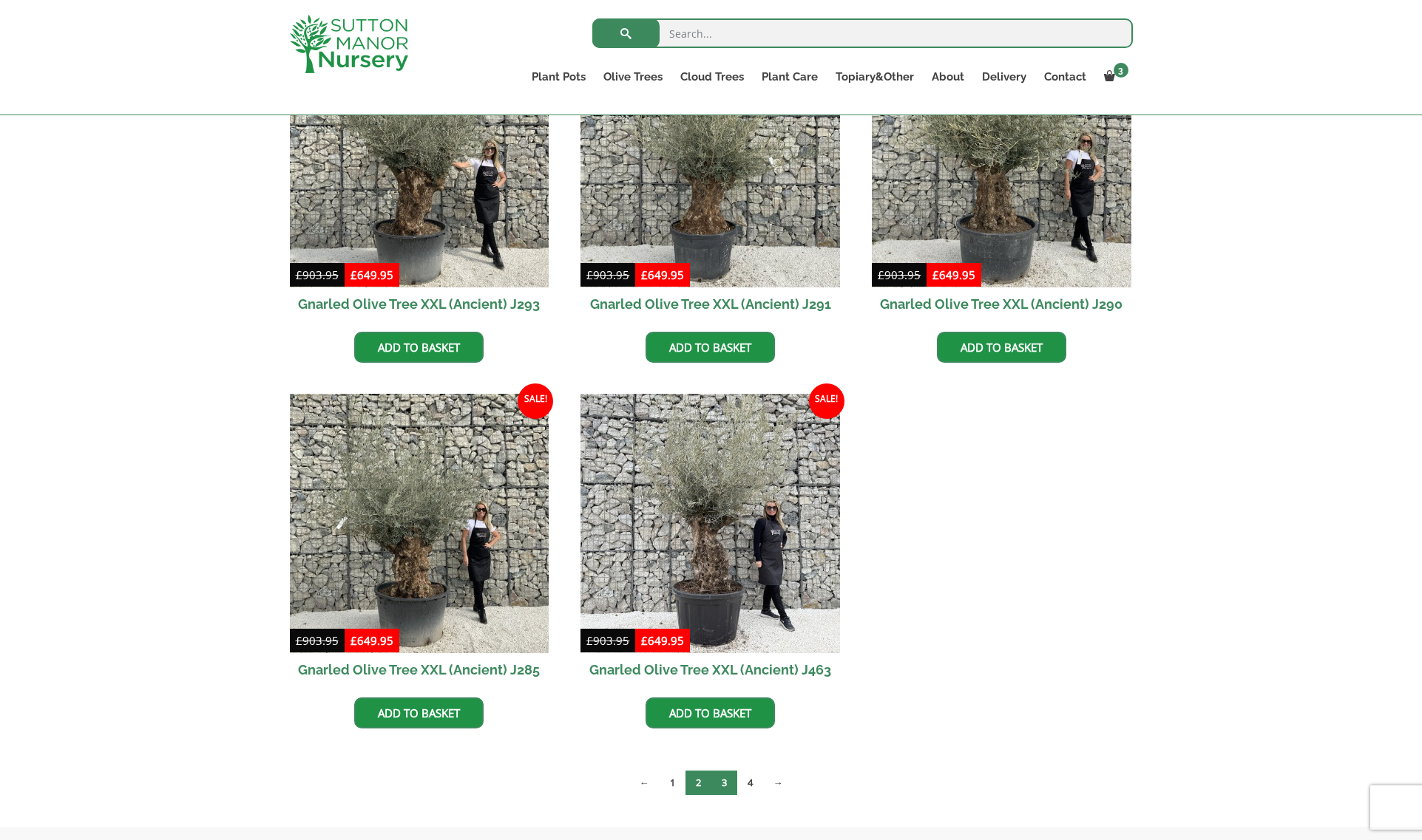
click at [729, 782] on link "3" at bounding box center [724, 783] width 26 height 24
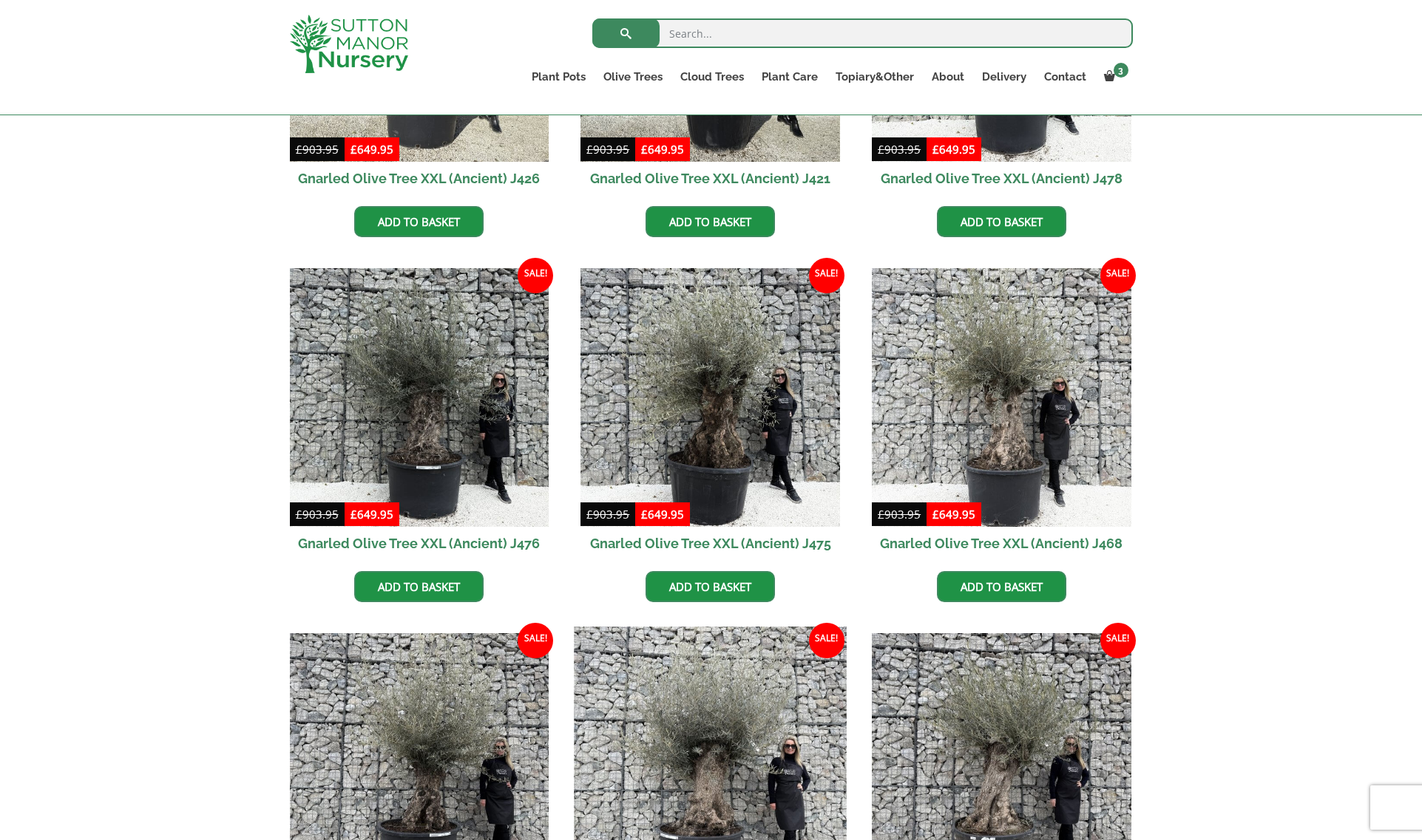
scroll to position [591, 0]
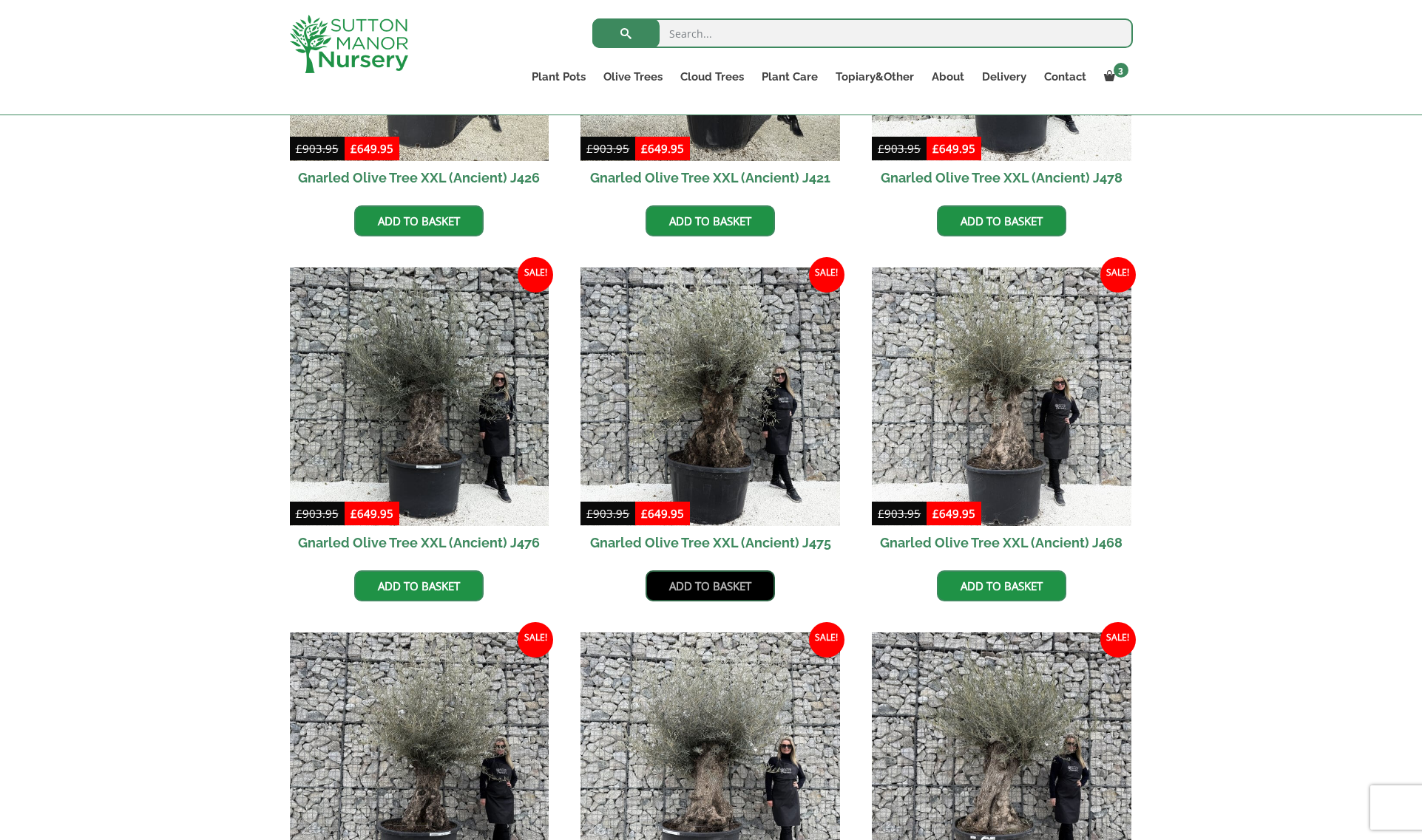
click at [711, 586] on link "Add to basket" at bounding box center [710, 586] width 130 height 31
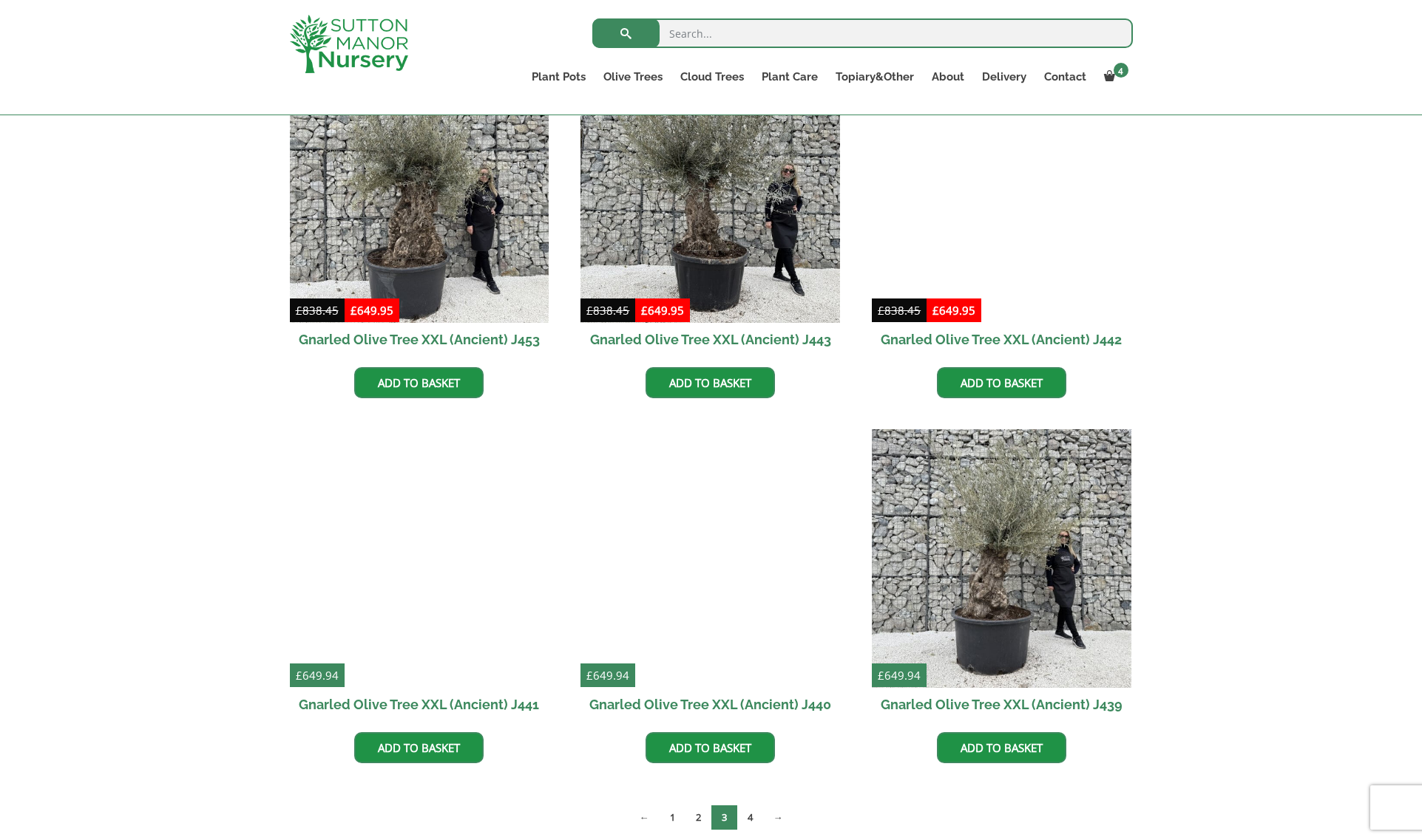
scroll to position [1626, 0]
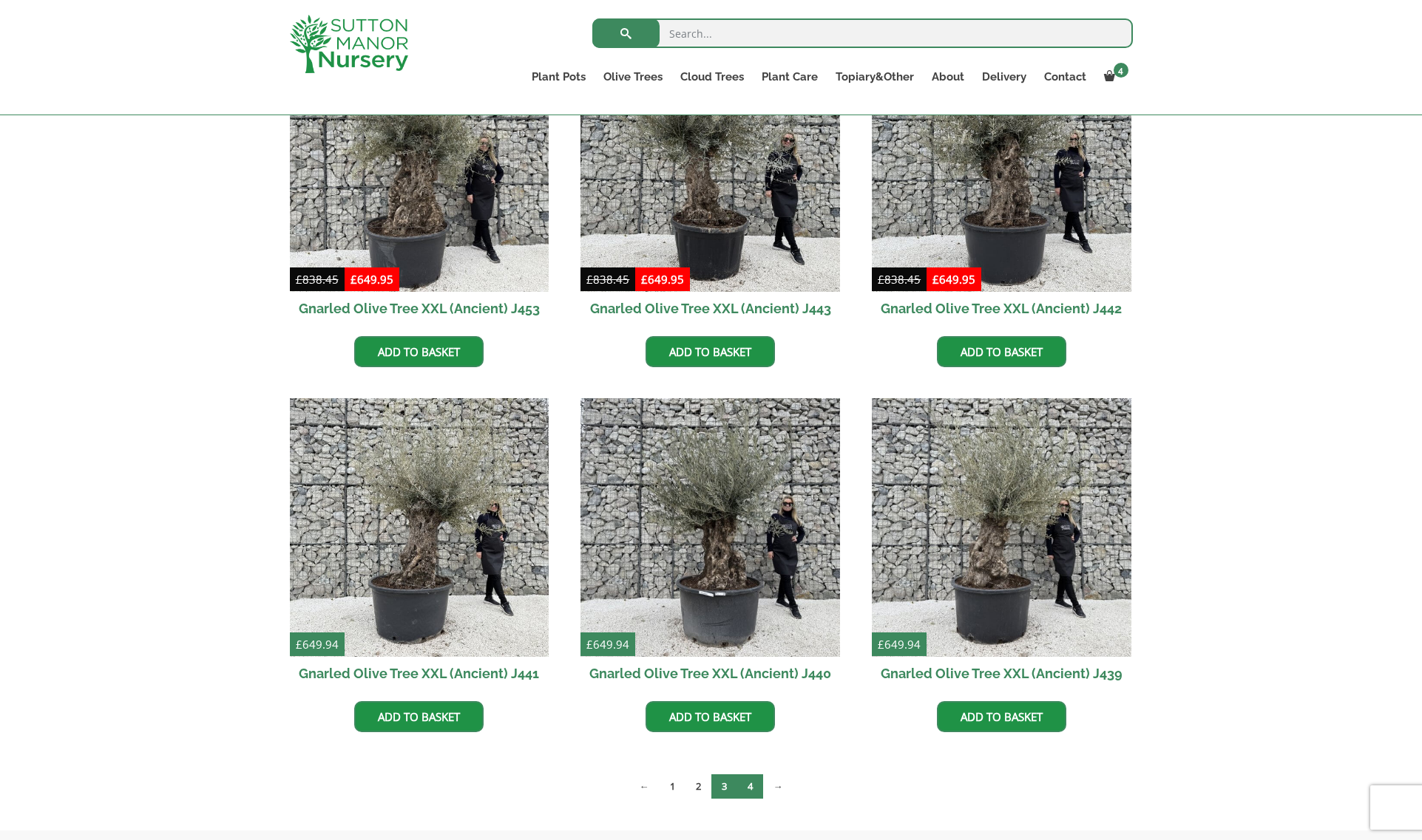
click at [757, 787] on link "4" at bounding box center [750, 787] width 26 height 24
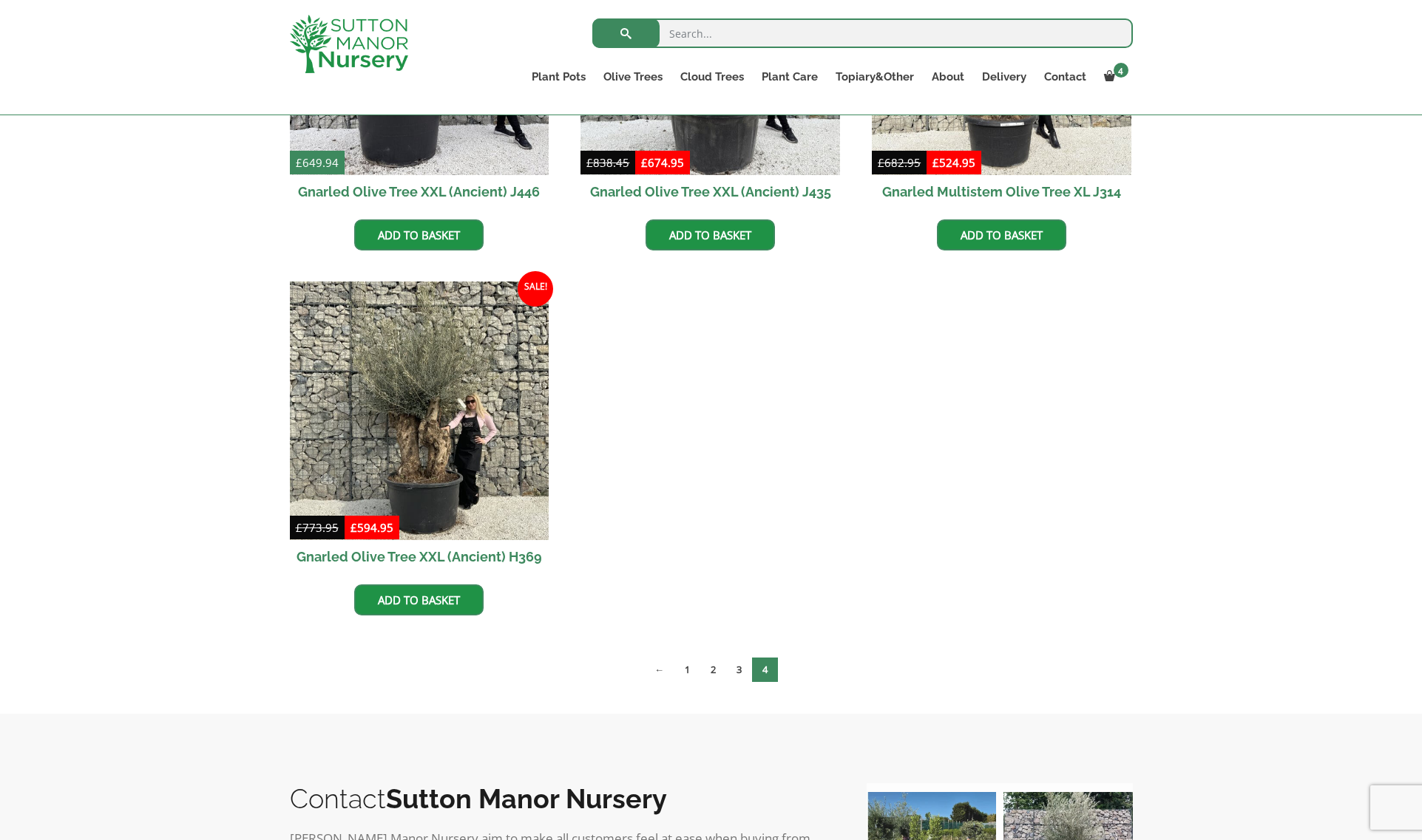
scroll to position [591, 0]
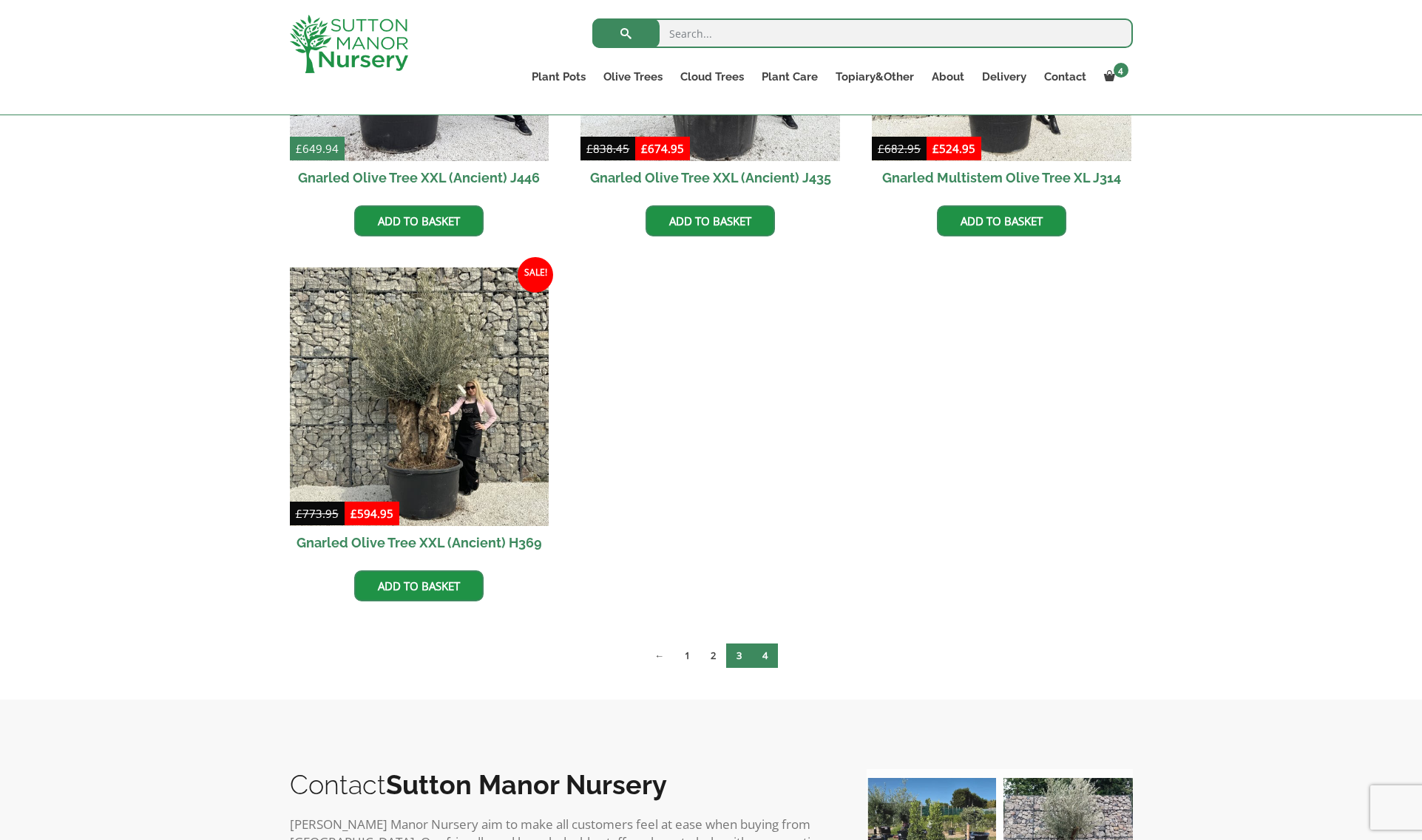
click at [737, 655] on link "3" at bounding box center [739, 656] width 26 height 24
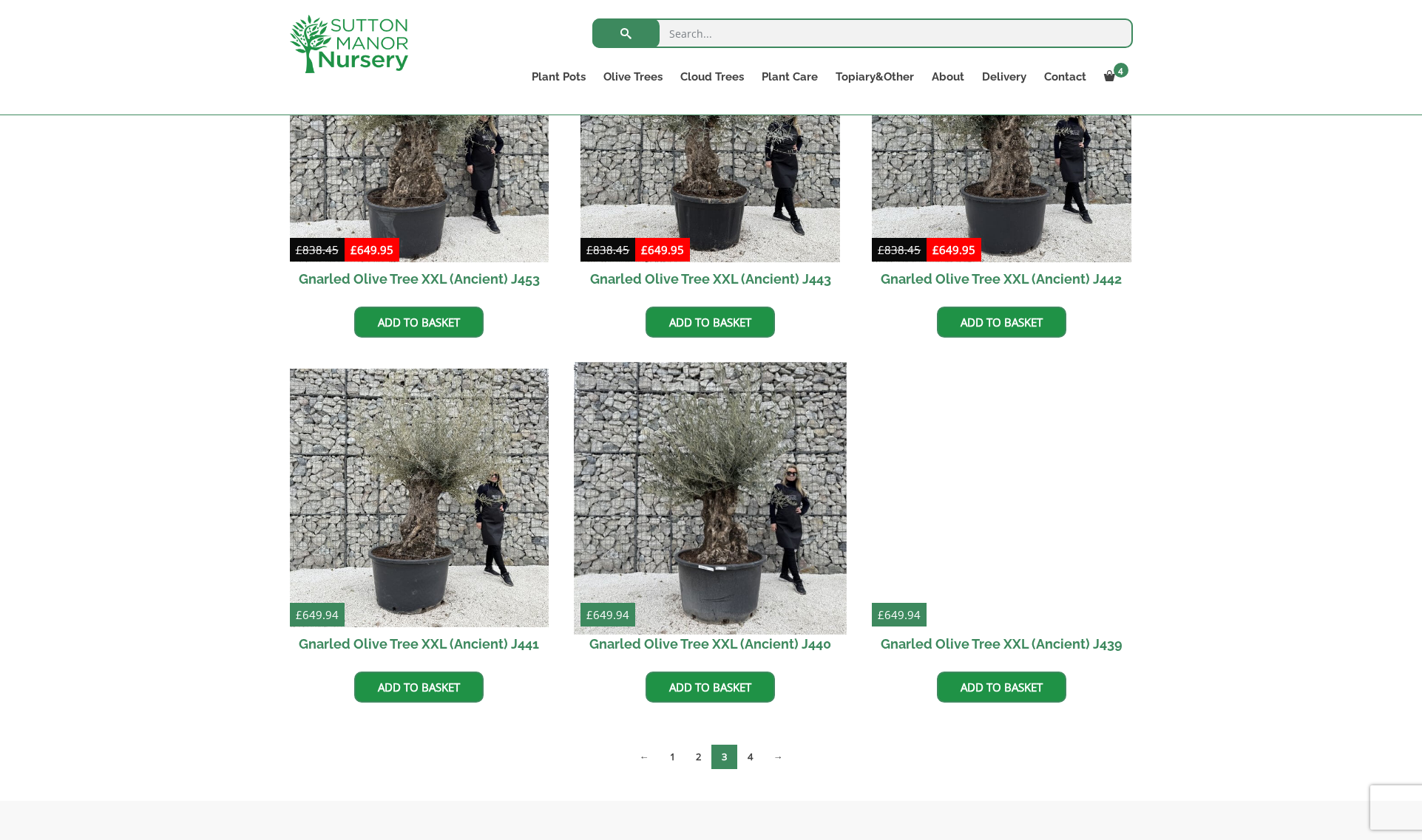
scroll to position [1895, 0]
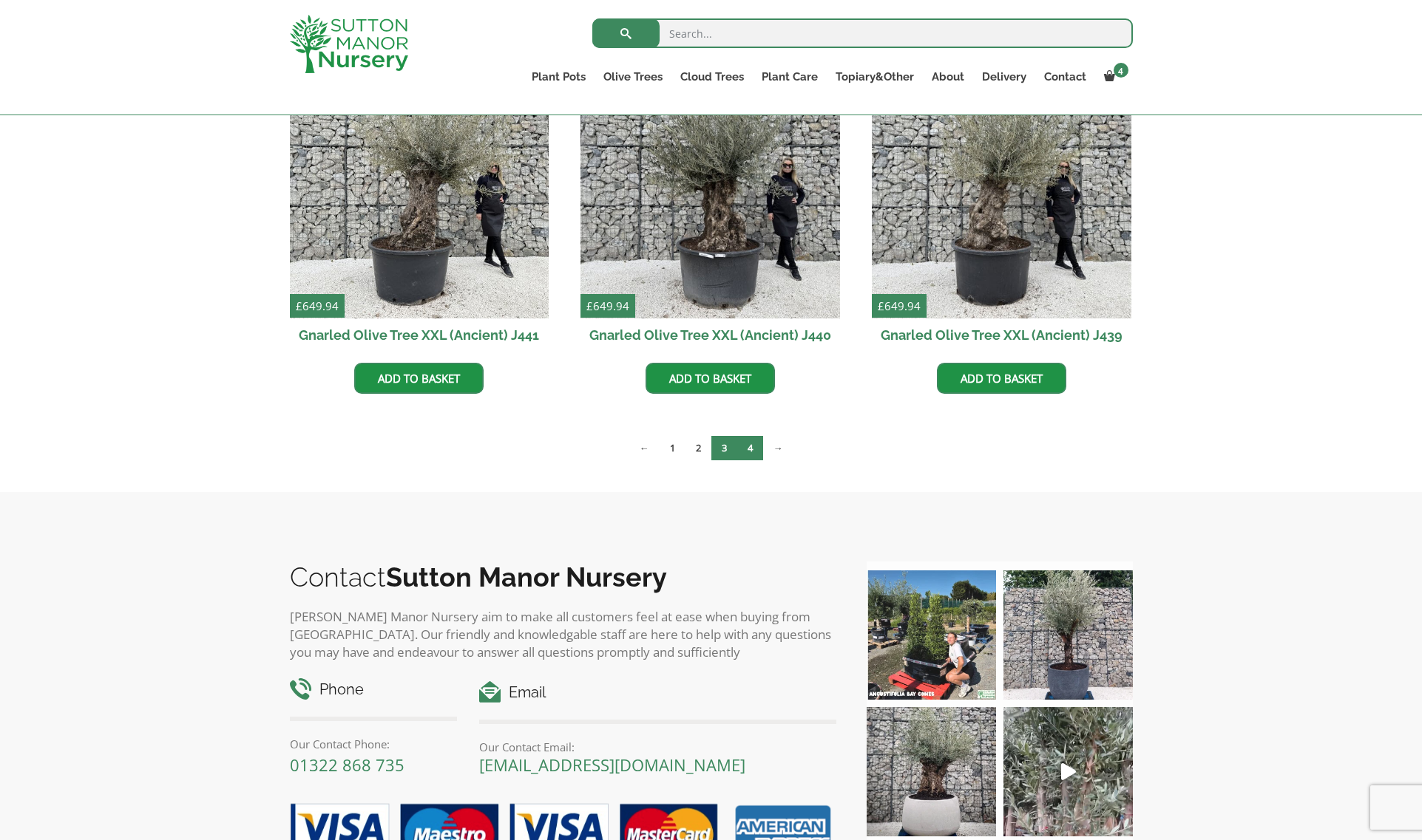
click at [750, 453] on link "4" at bounding box center [750, 448] width 26 height 24
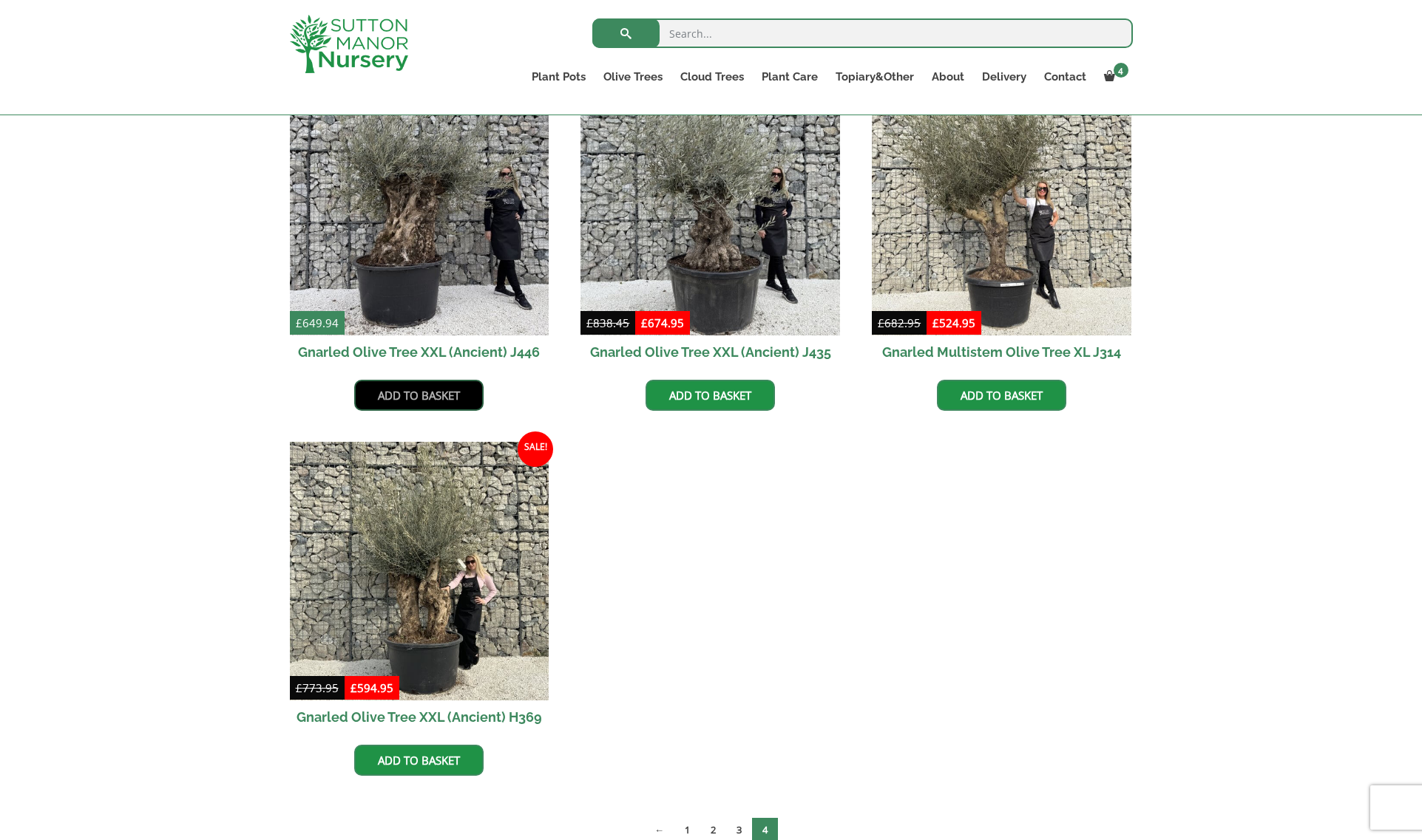
click at [432, 393] on link "Add to basket" at bounding box center [418, 395] width 130 height 31
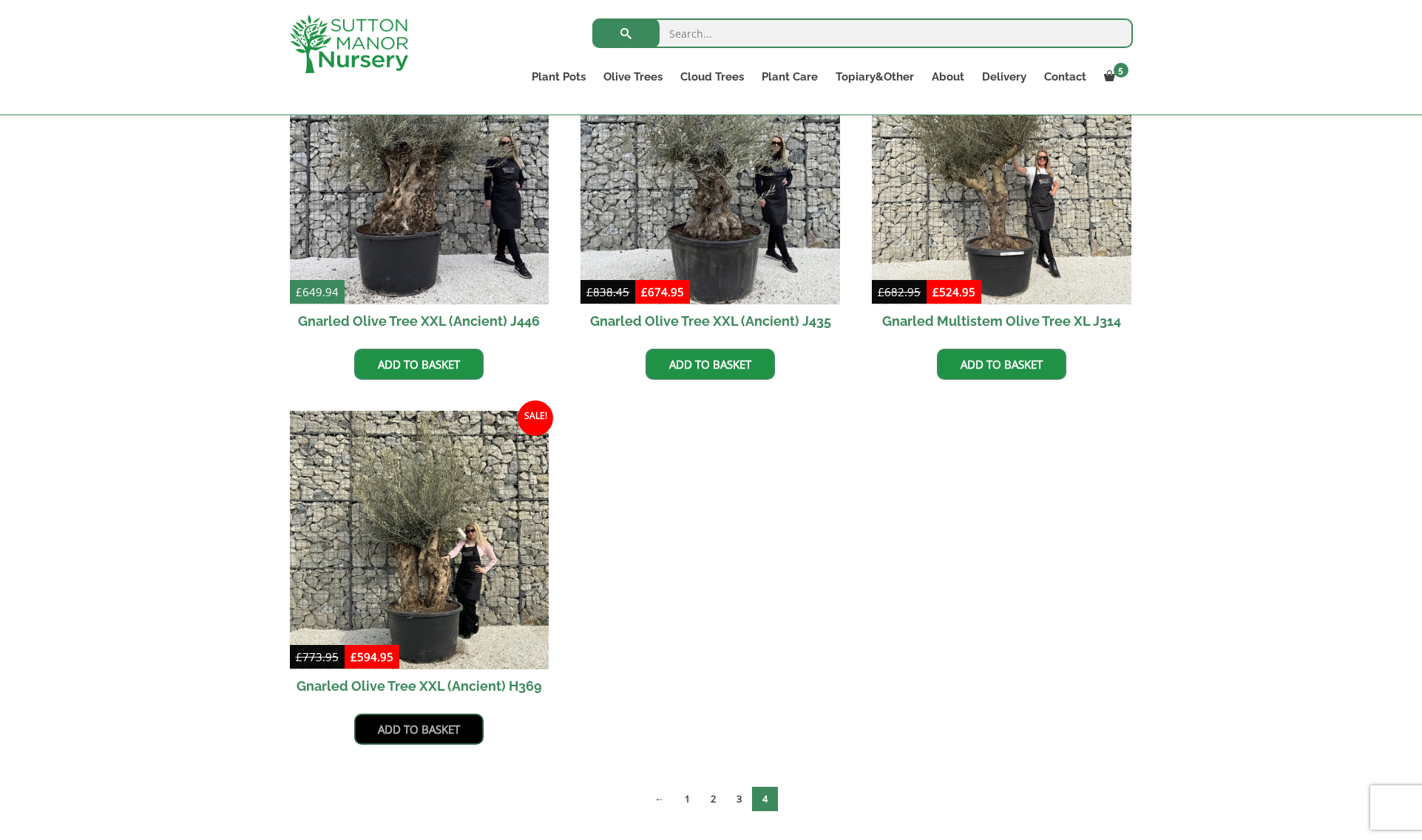
click at [422, 734] on link "Add to basket" at bounding box center [418, 729] width 130 height 31
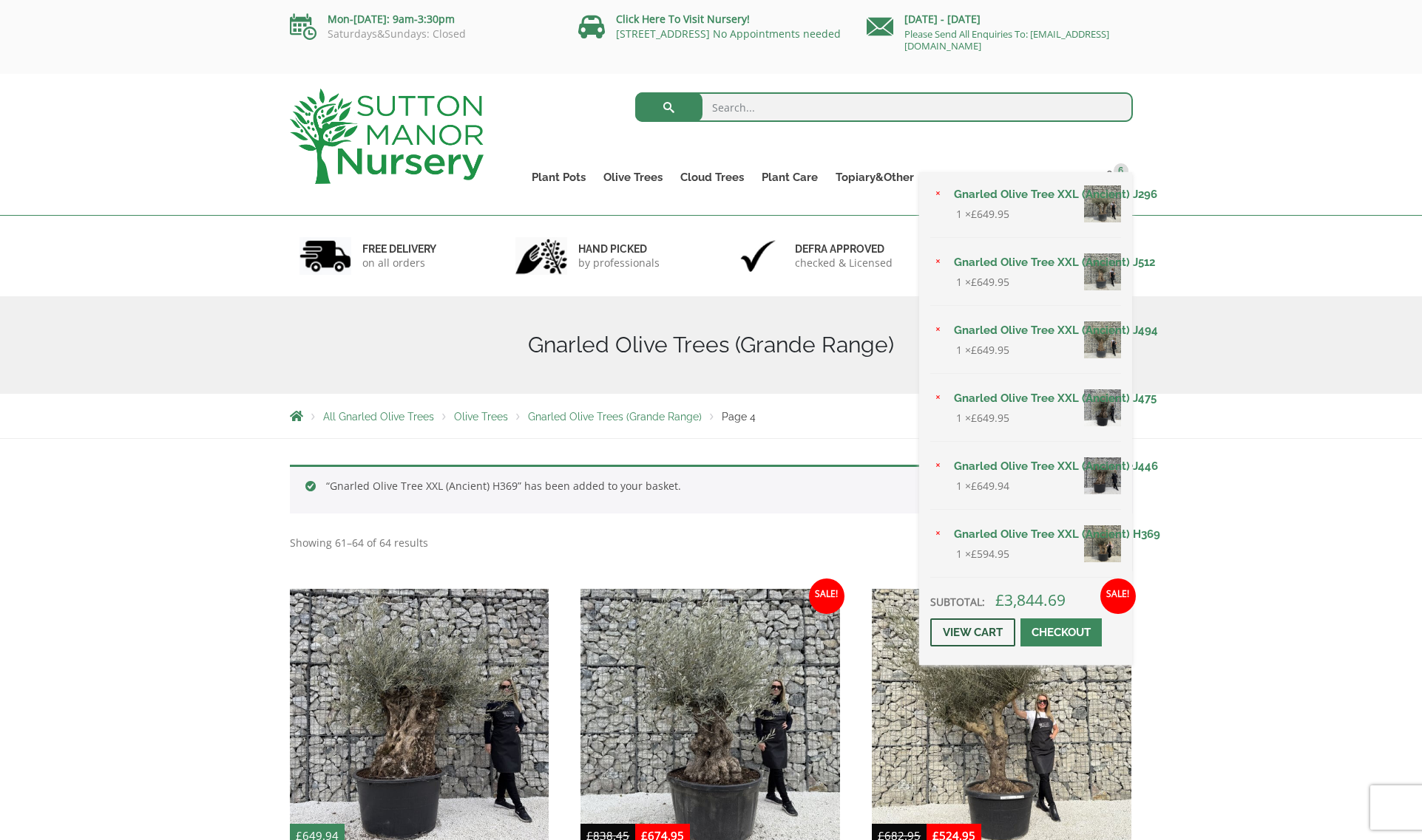
click at [961, 632] on link "View cart" at bounding box center [973, 632] width 85 height 28
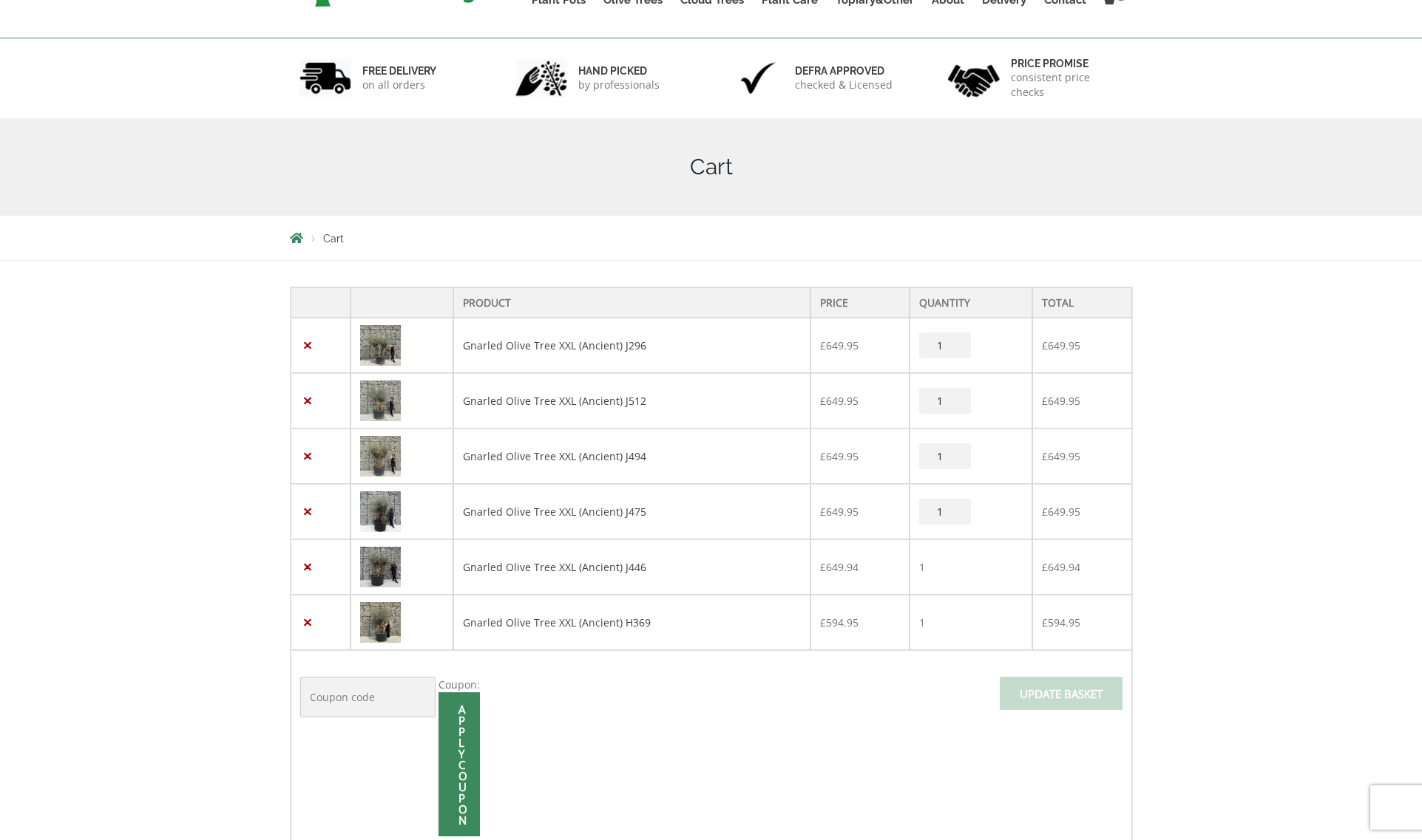
scroll to position [74, 0]
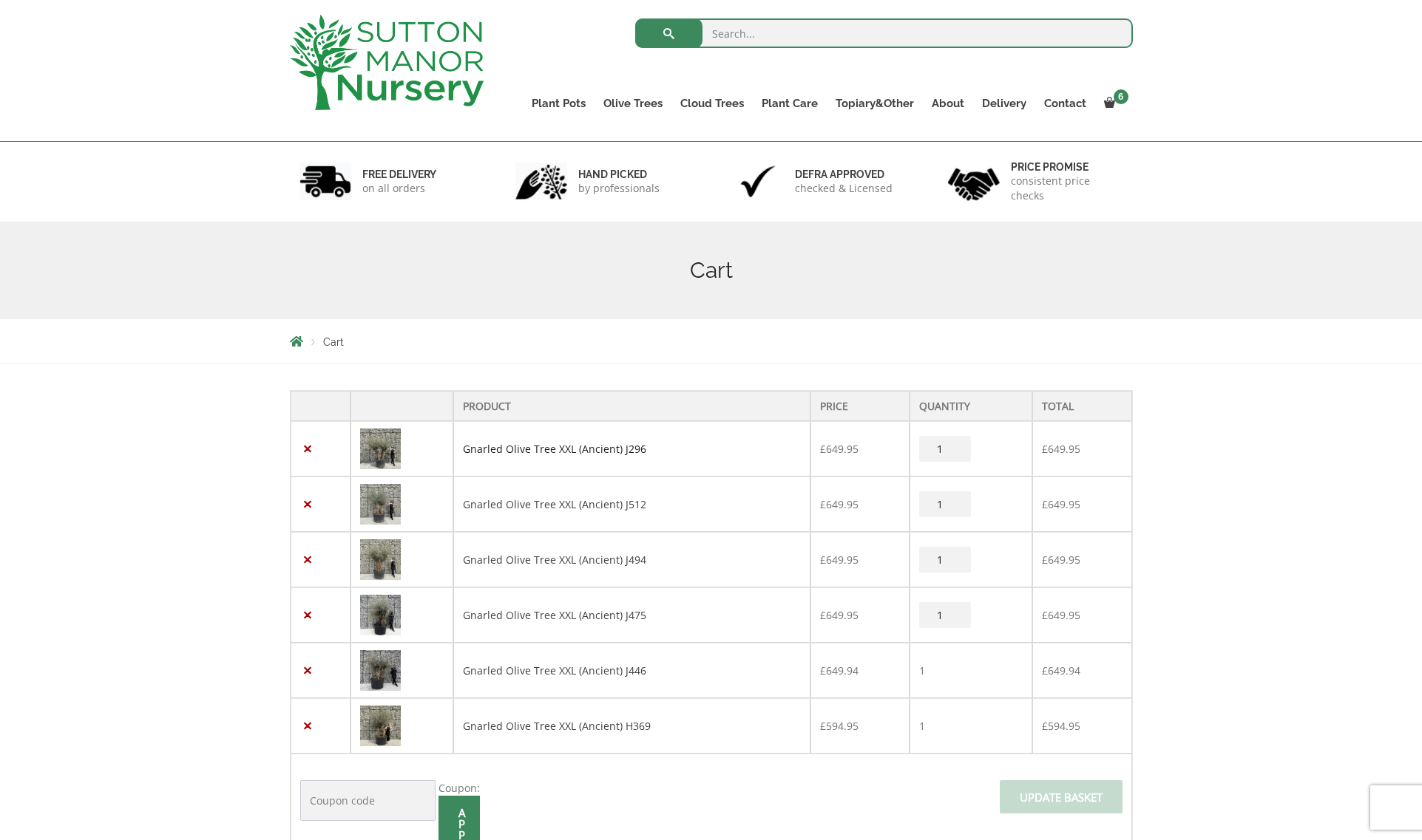
click at [567, 448] on link "Gnarled Olive Tree XXL (Ancient) J296" at bounding box center [554, 449] width 183 height 14
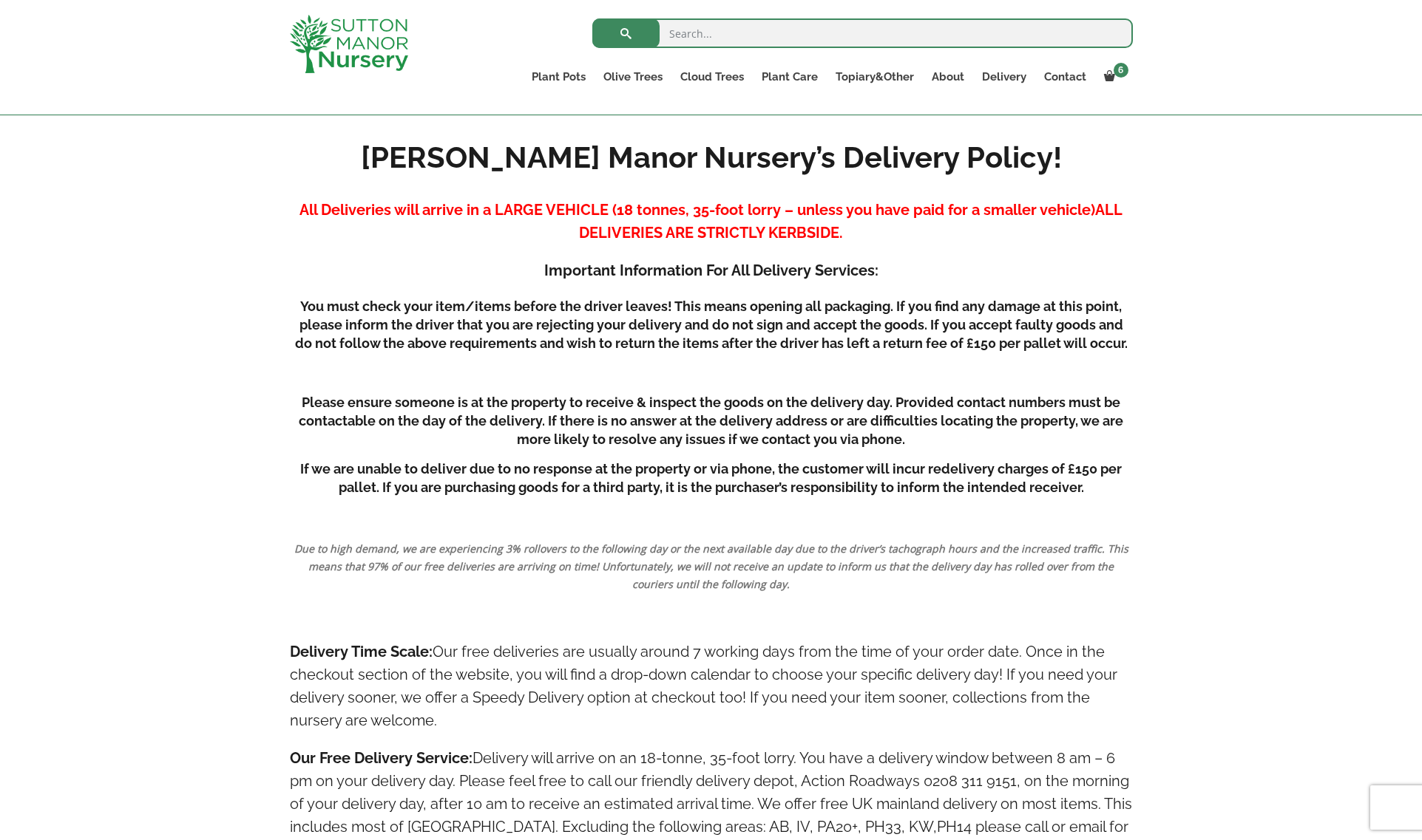
scroll to position [295, 0]
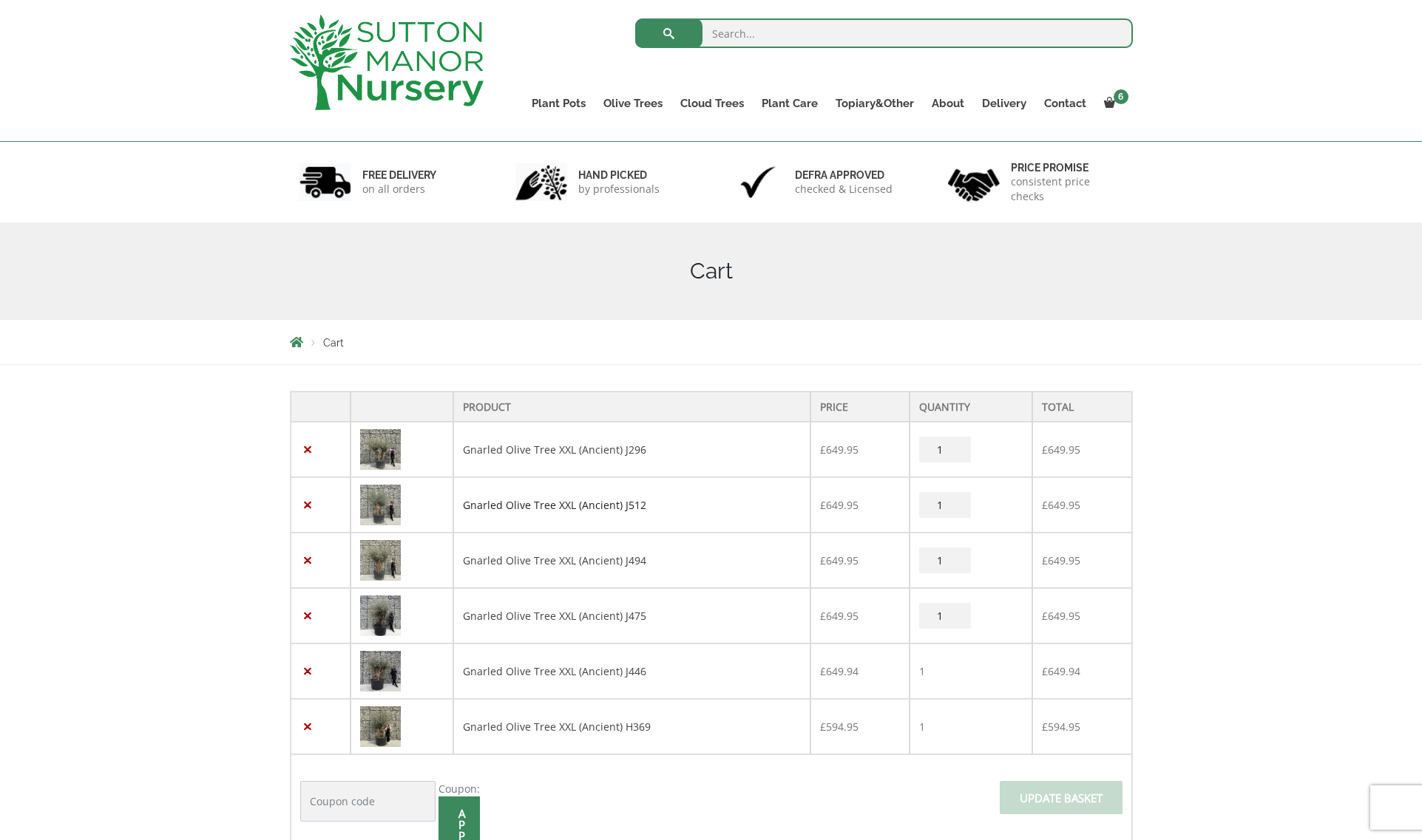
click at [596, 505] on link "Gnarled Olive Tree XXL (Ancient) J512" at bounding box center [554, 505] width 183 height 14
click at [565, 560] on link "Gnarled Olive Tree XXL (Ancient) J494" at bounding box center [554, 561] width 183 height 14
drag, startPoint x: 501, startPoint y: 616, endPoint x: 518, endPoint y: 601, distance: 22.7
click at [501, 616] on link "Gnarled Olive Tree XXL (Ancient) J475" at bounding box center [554, 616] width 183 height 14
click at [581, 667] on link "Gnarled Olive Tree XXL (Ancient) J446" at bounding box center [554, 672] width 183 height 14
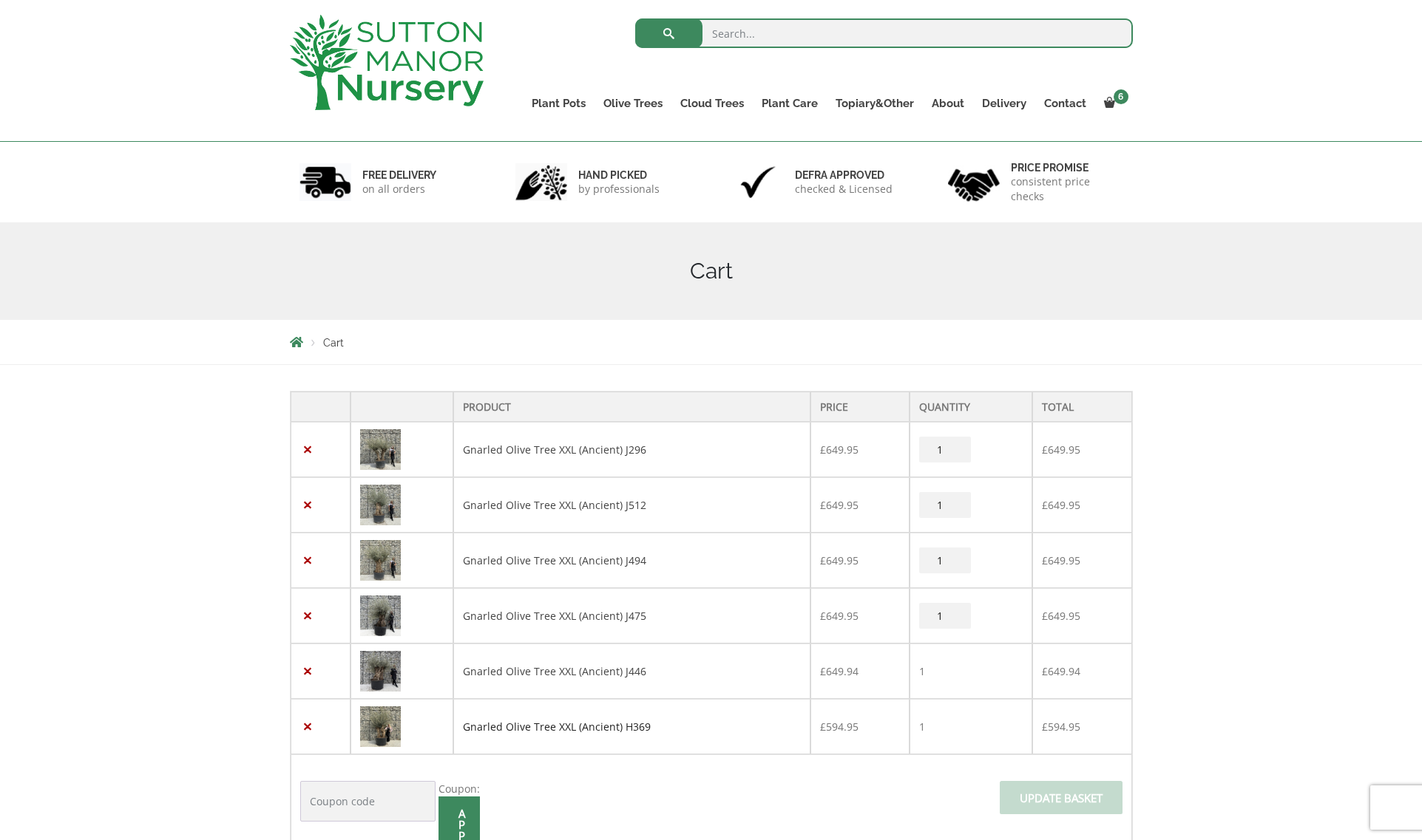
click at [537, 732] on link "Gnarled Olive Tree XXL (Ancient) H369" at bounding box center [557, 727] width 188 height 14
click at [563, 452] on link "Gnarled Olive Tree XXL (Ancient) J296" at bounding box center [554, 449] width 183 height 14
click at [544, 729] on link "Gnarled Olive Tree XXL (Ancient) H369" at bounding box center [557, 727] width 188 height 14
click at [535, 563] on link "Gnarled Olive Tree XXL (Ancient) J494" at bounding box center [554, 561] width 183 height 14
click at [519, 503] on link "Gnarled Olive Tree XXL (Ancient) J512" at bounding box center [554, 505] width 183 height 14
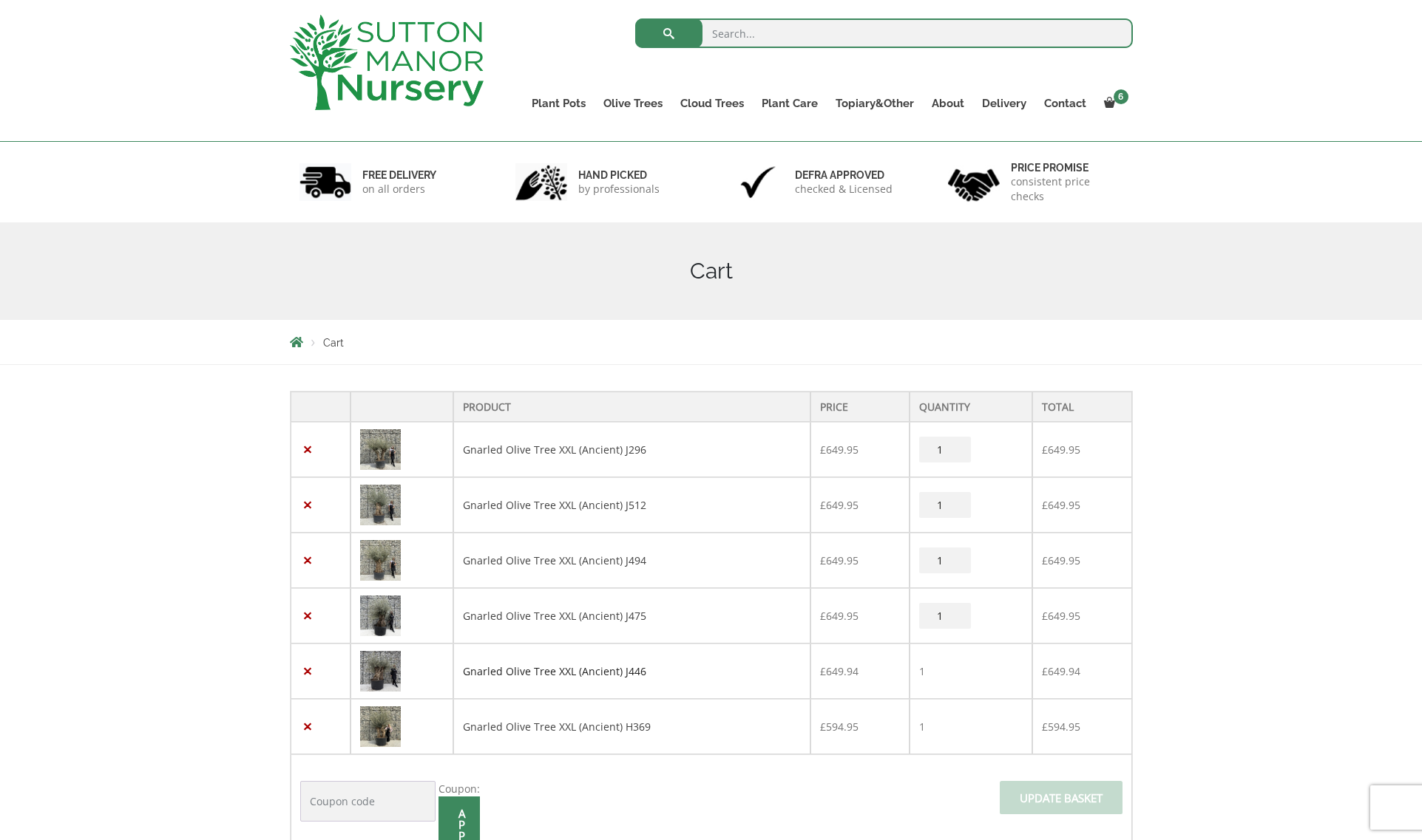
click at [554, 672] on link "Gnarled Olive Tree XXL (Ancient) J446" at bounding box center [554, 672] width 183 height 14
click at [554, 727] on link "Gnarled Olive Tree XXL (Ancient) H369" at bounding box center [557, 727] width 188 height 14
click at [562, 516] on td "Gnarled Olive Tree XXL (Ancient) J512" at bounding box center [632, 505] width 357 height 56
click at [386, 504] on img at bounding box center [380, 505] width 40 height 40
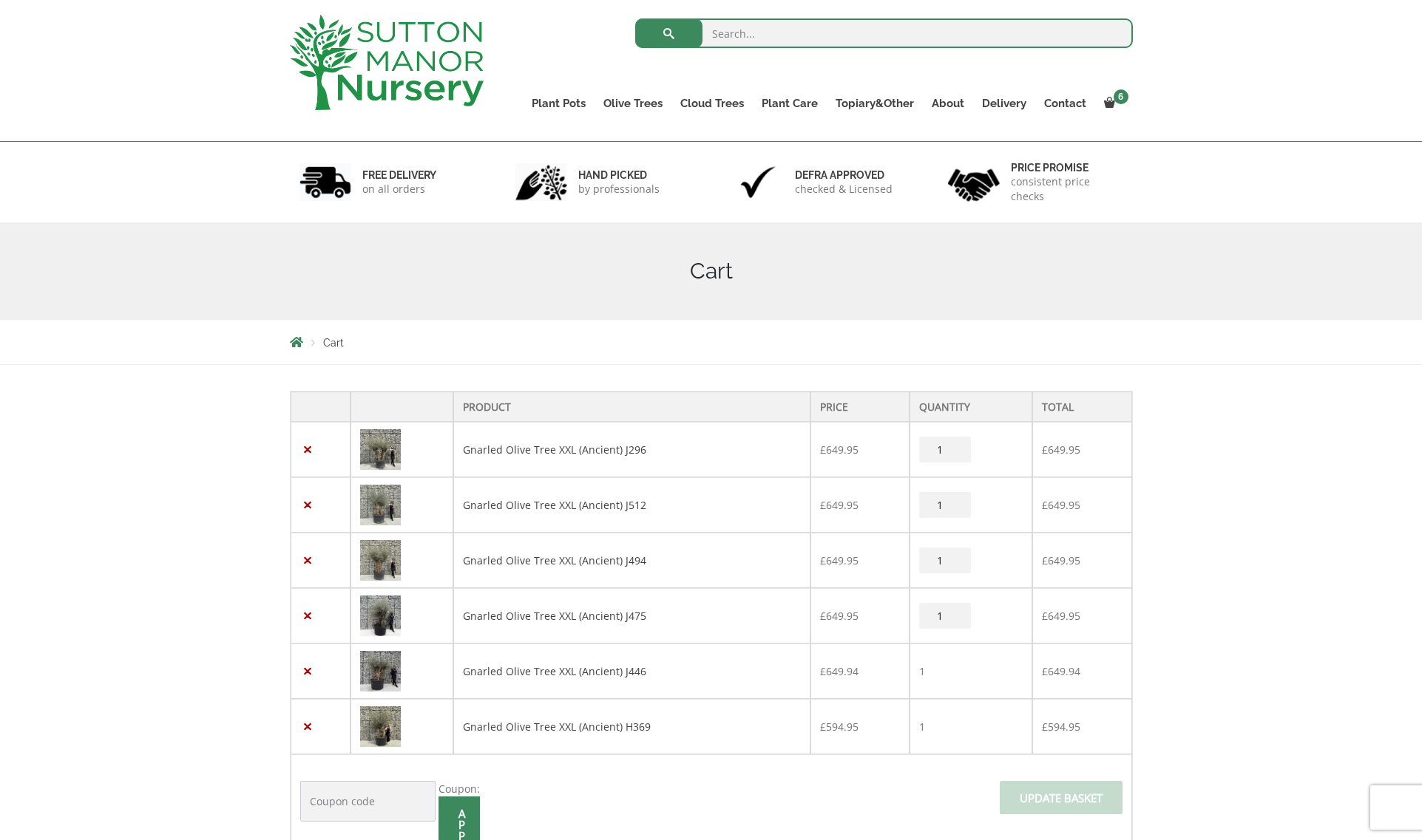
click at [384, 555] on img at bounding box center [380, 560] width 40 height 40
click at [524, 458] on td "Gnarled Olive Tree XXL (Ancient) J296" at bounding box center [632, 449] width 357 height 56
click at [392, 445] on img at bounding box center [380, 449] width 40 height 40
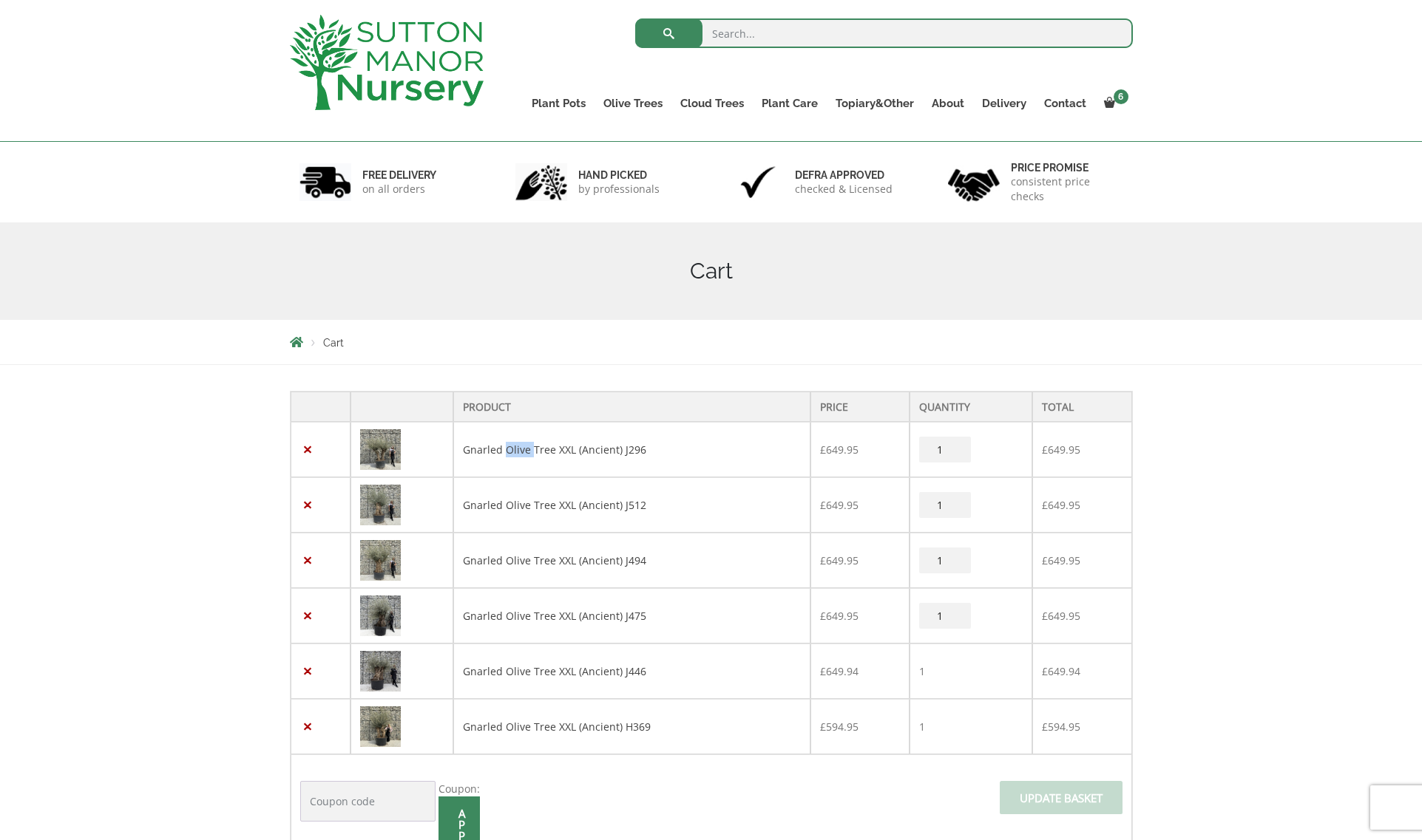
click at [392, 445] on img at bounding box center [380, 449] width 40 height 40
click at [378, 723] on img at bounding box center [380, 727] width 40 height 40
click at [378, 435] on img at bounding box center [380, 449] width 40 height 40
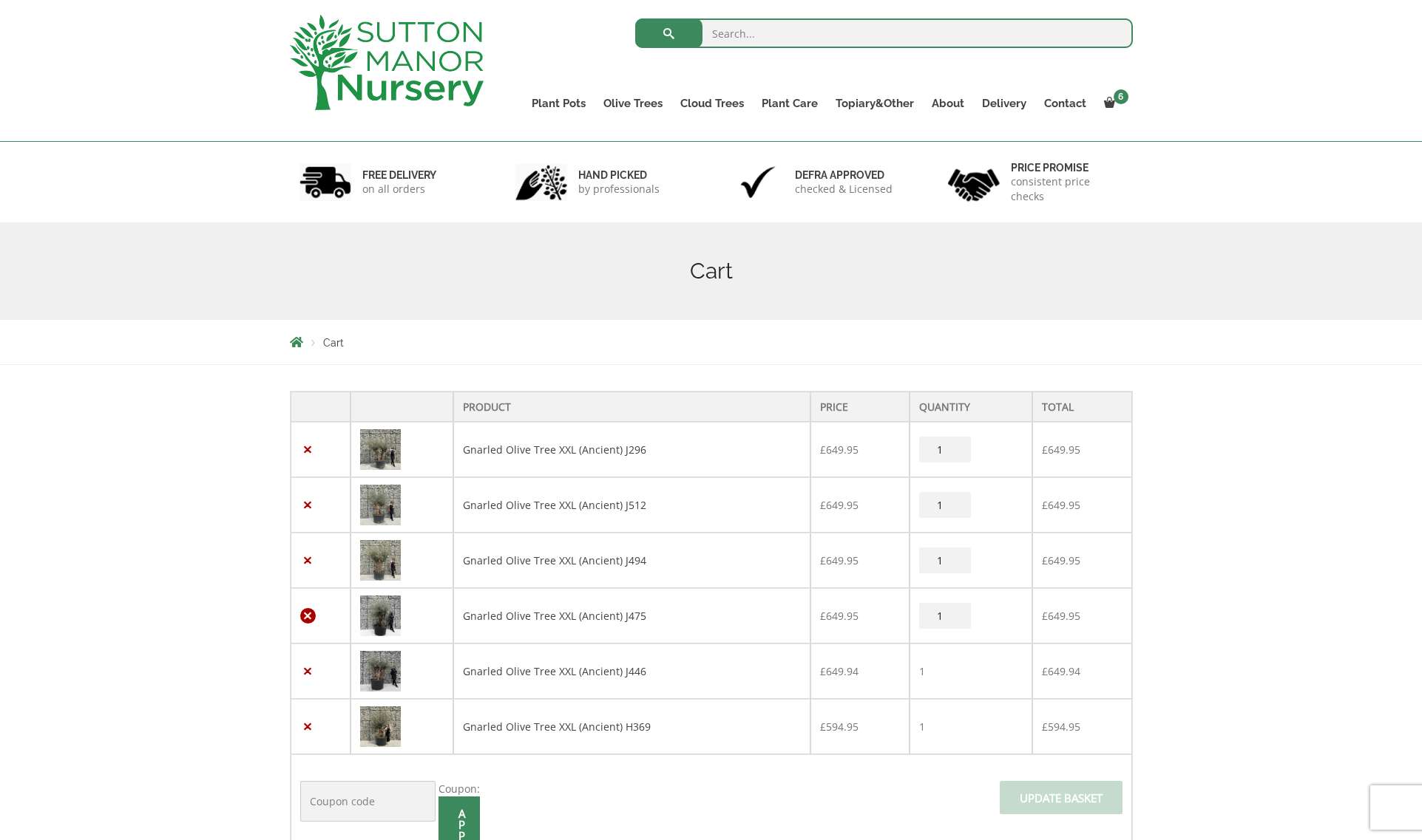
click at [308, 614] on link "×" at bounding box center [308, 616] width 15 height 15
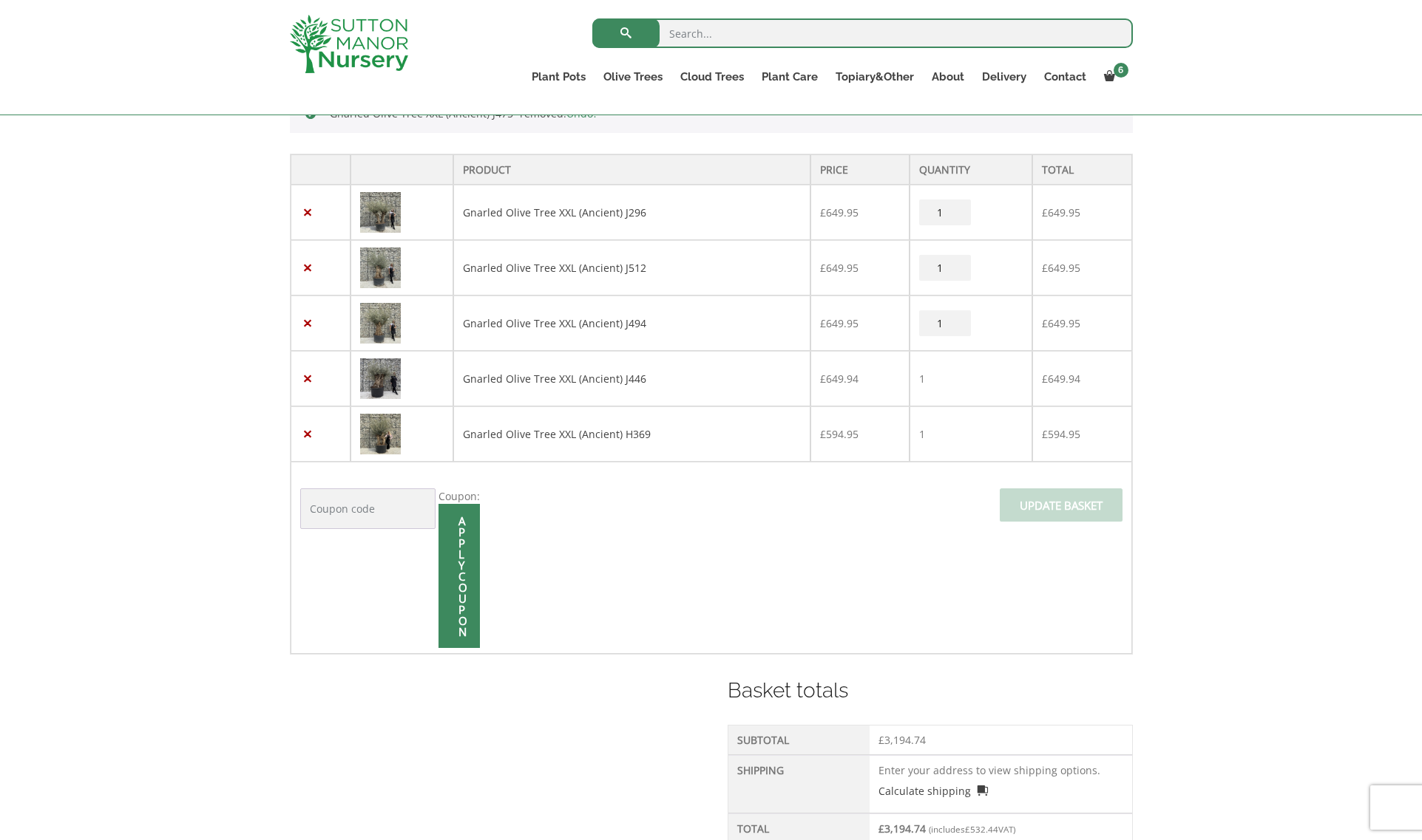
scroll to position [391, 0]
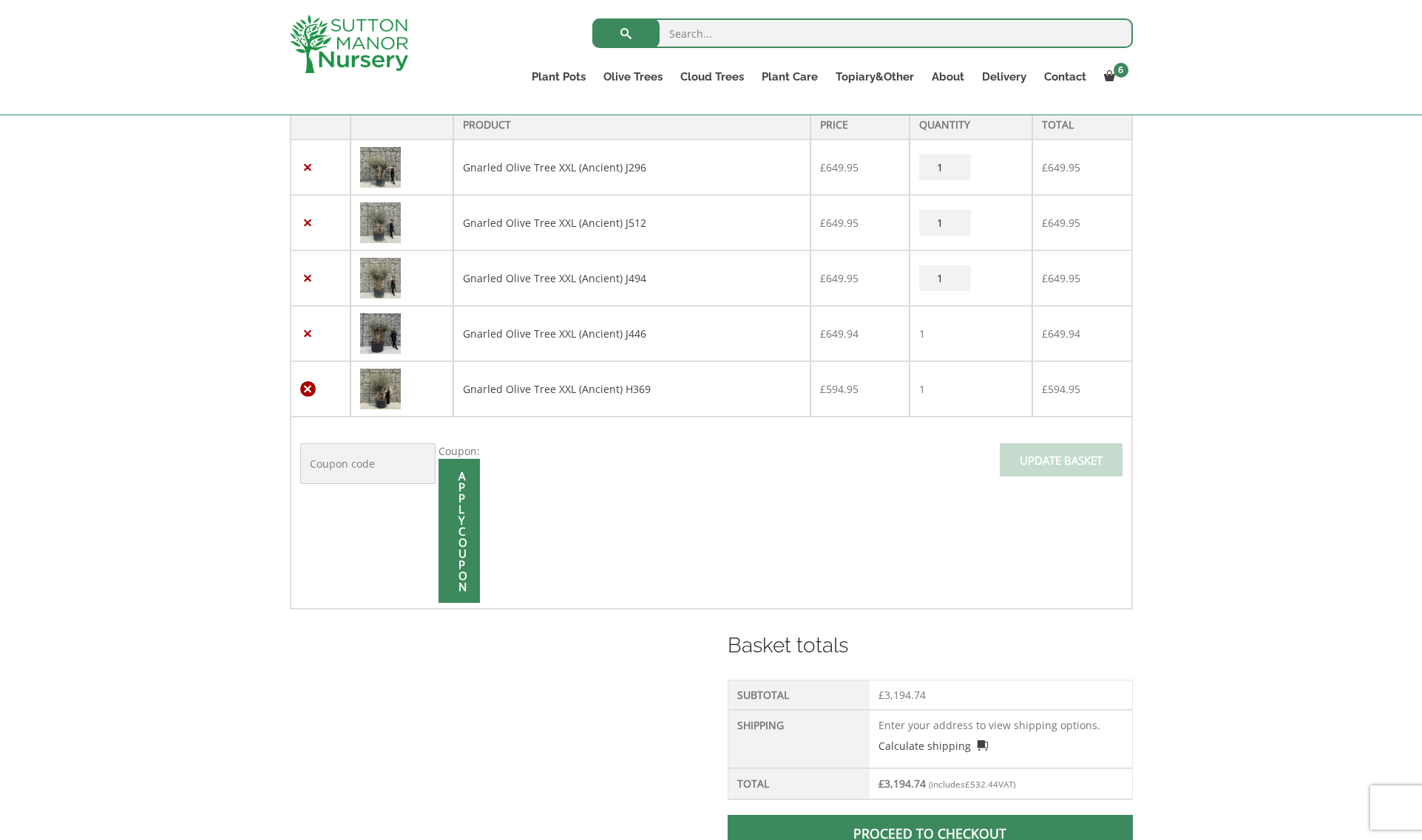
click at [304, 385] on link "×" at bounding box center [308, 389] width 15 height 15
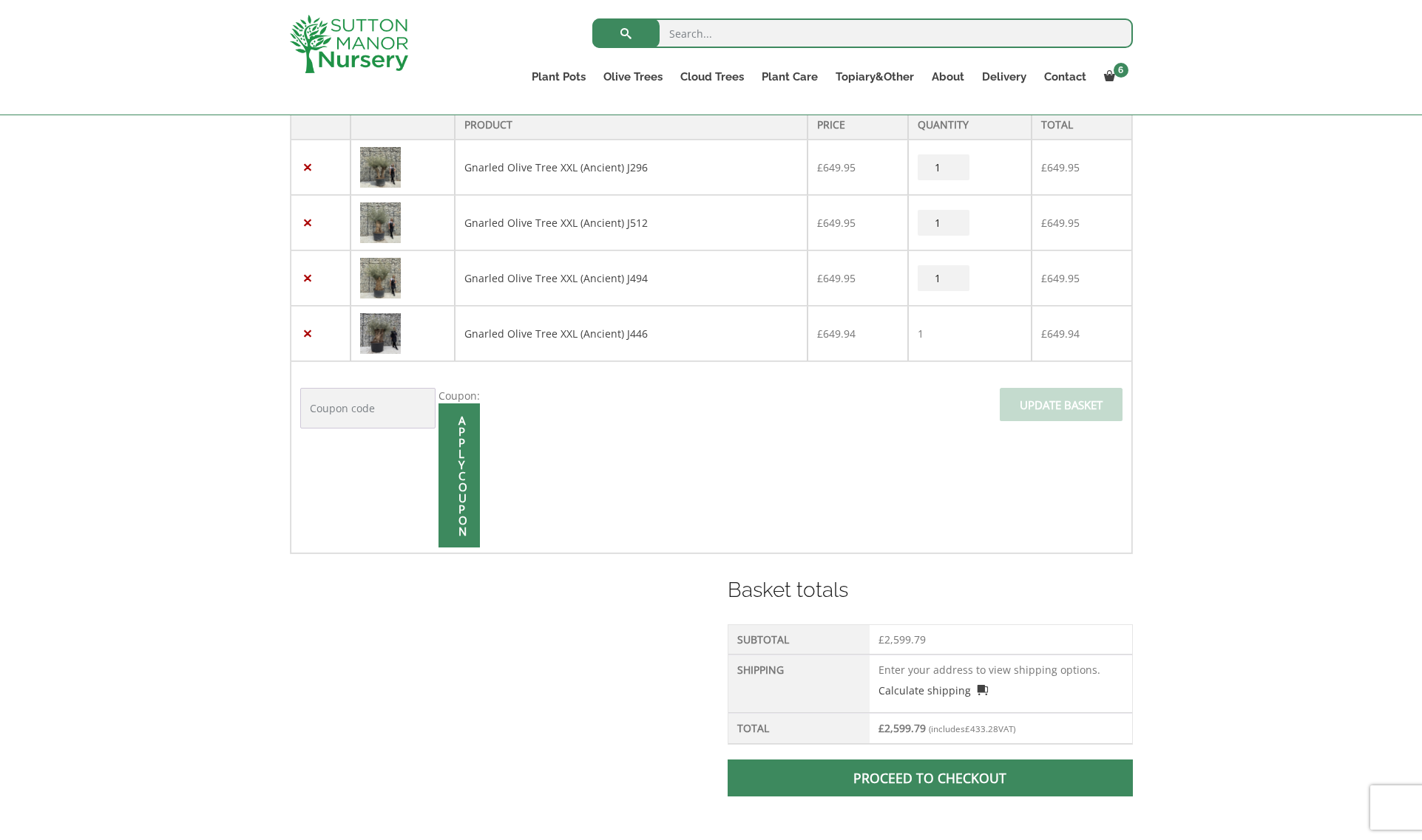
scroll to position [364, 0]
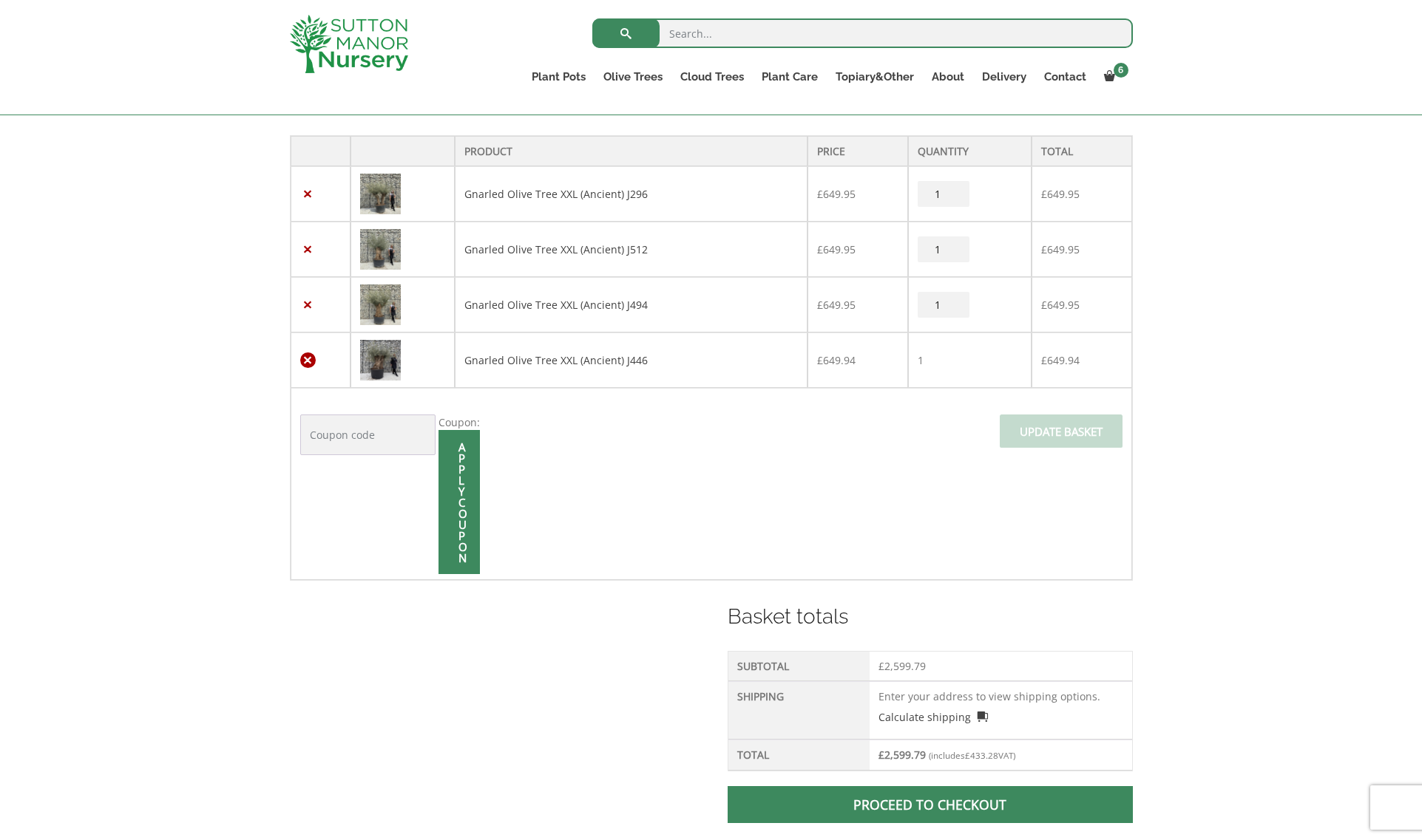
click at [308, 355] on link "×" at bounding box center [308, 360] width 15 height 15
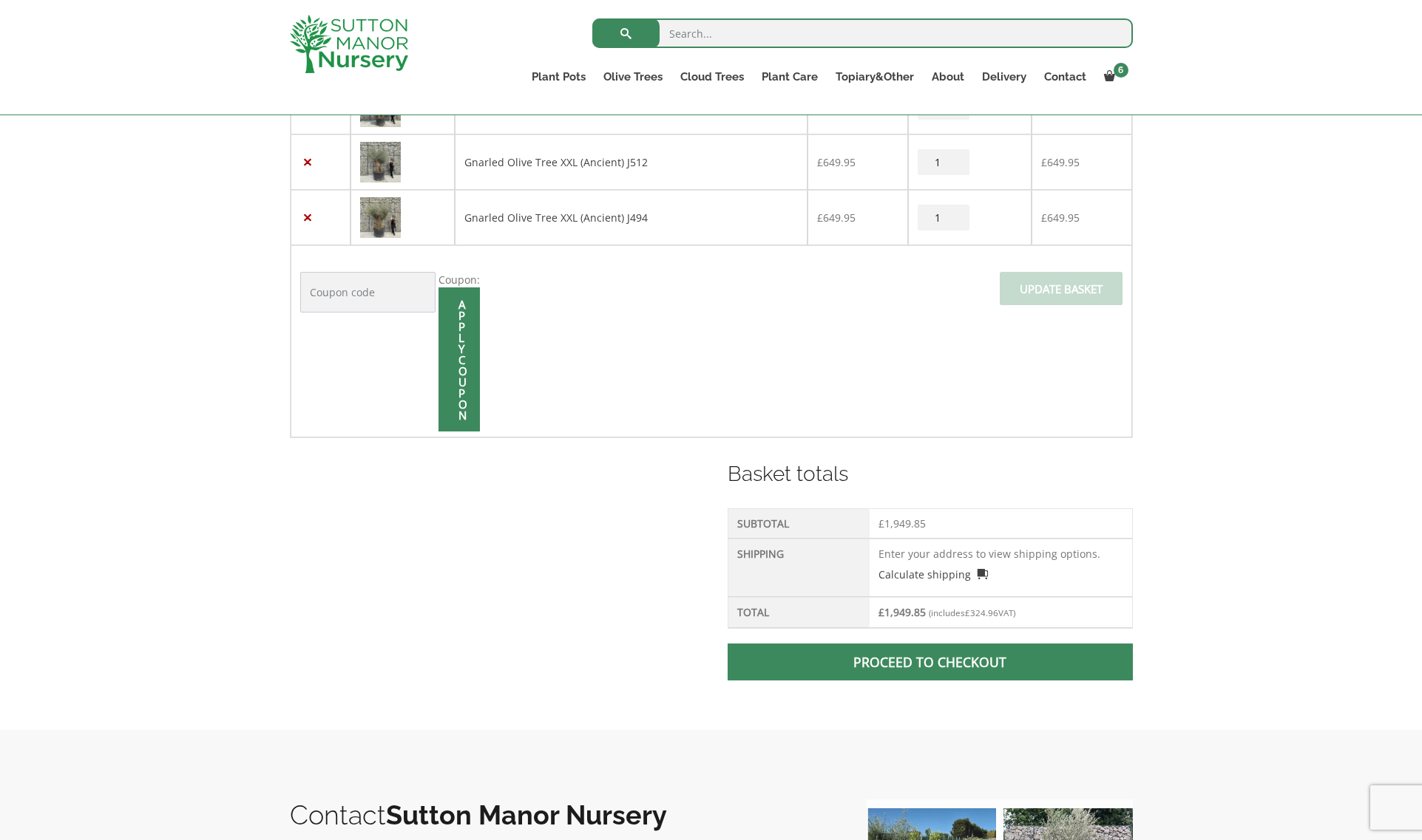
scroll to position [369, 0]
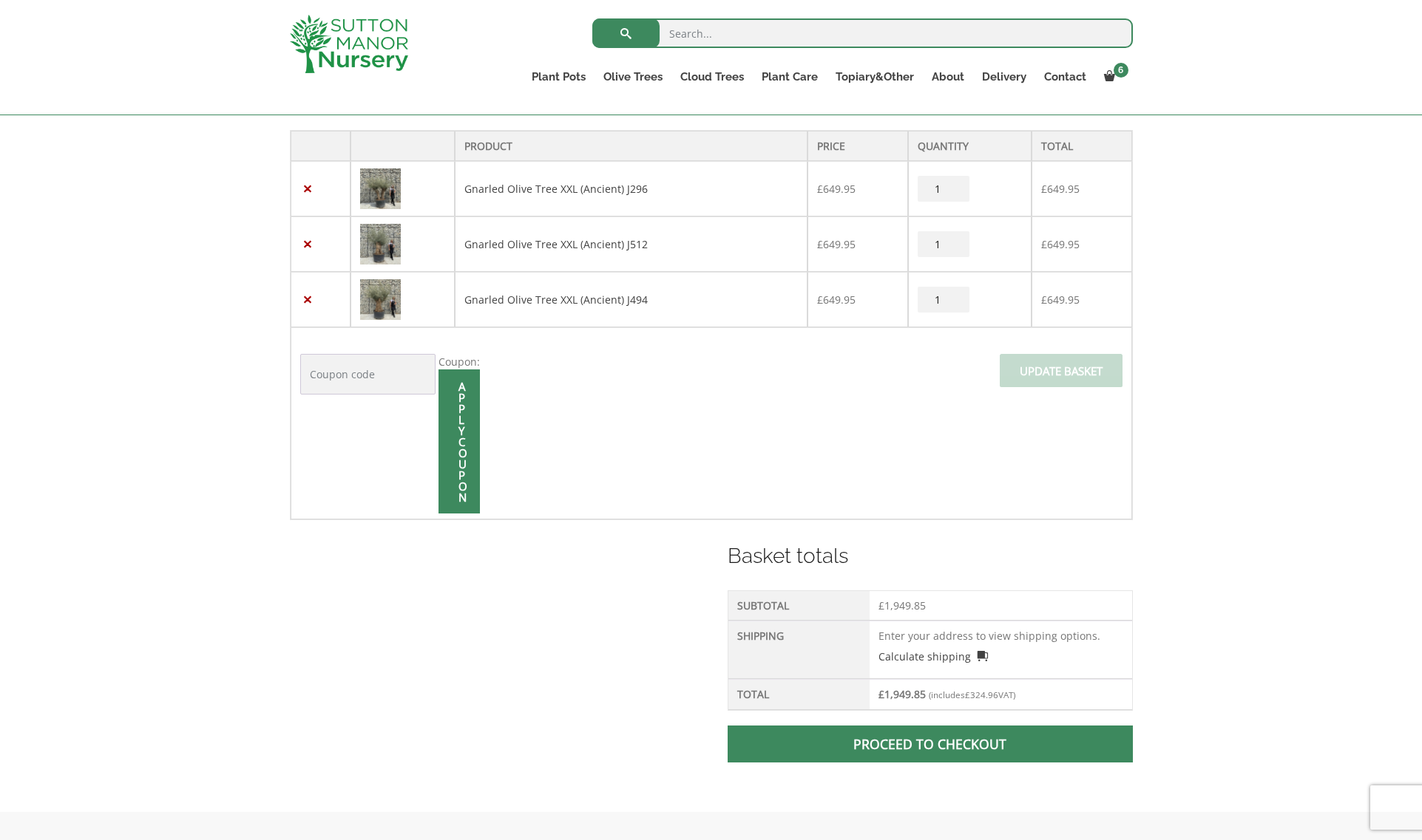
click at [946, 740] on link "Proceed to checkout" at bounding box center [930, 744] width 405 height 37
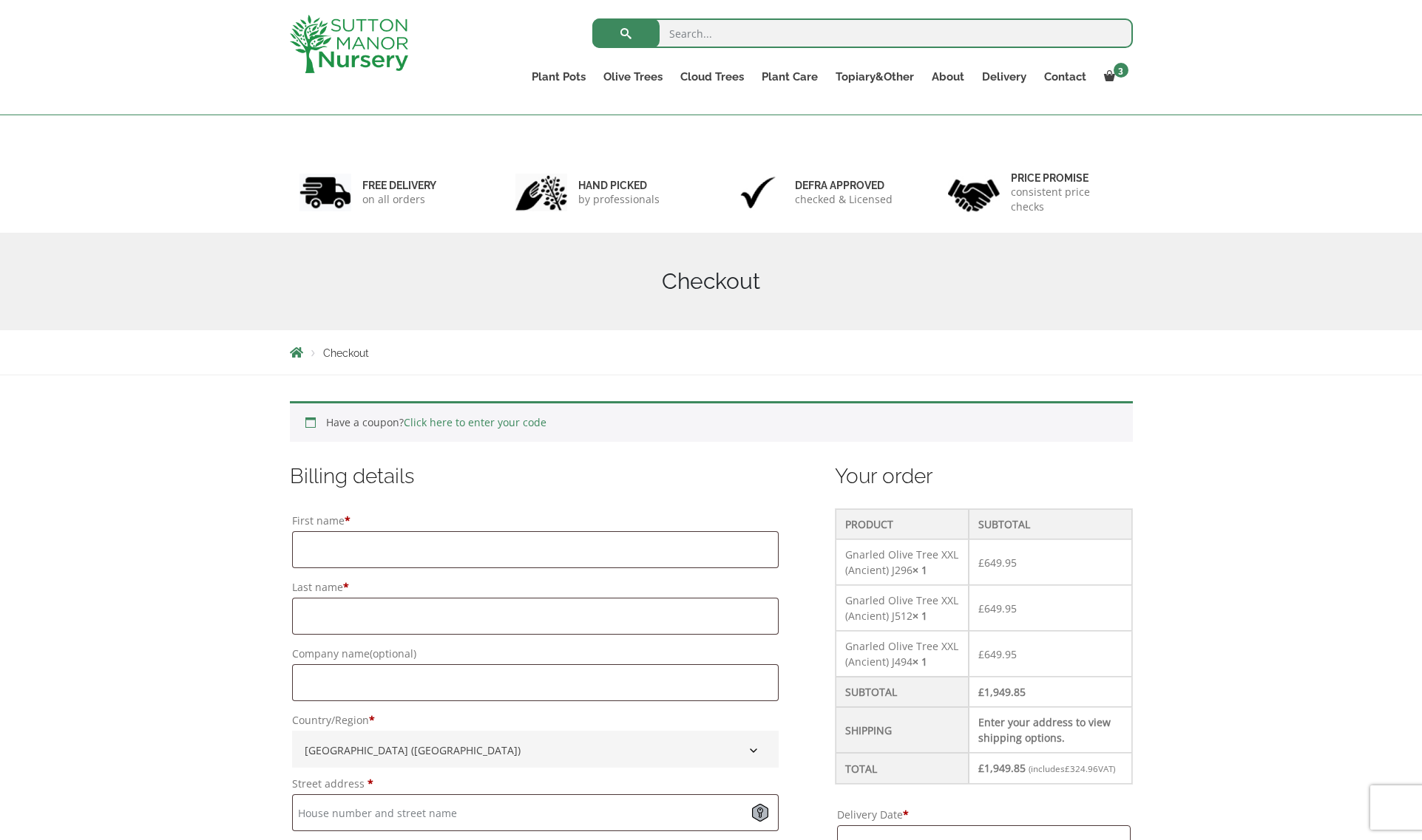
scroll to position [222, 0]
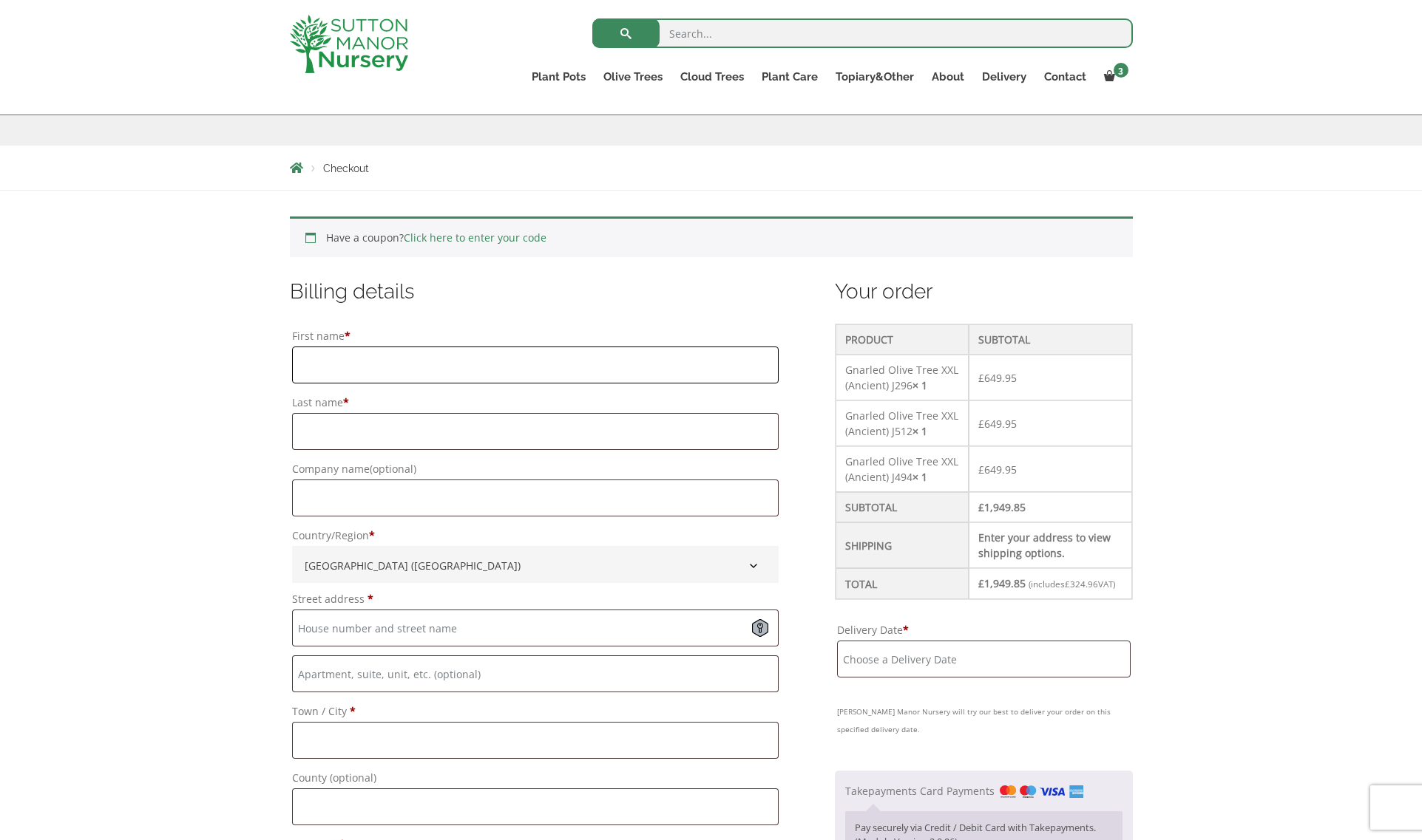
click at [410, 355] on input "First name *" at bounding box center [535, 365] width 486 height 37
type input "[PERSON_NAME]"
click at [416, 441] on input "Last name *" at bounding box center [535, 431] width 486 height 37
type input "[PERSON_NAME]"
click at [474, 628] on input "Street address *" at bounding box center [535, 628] width 486 height 37
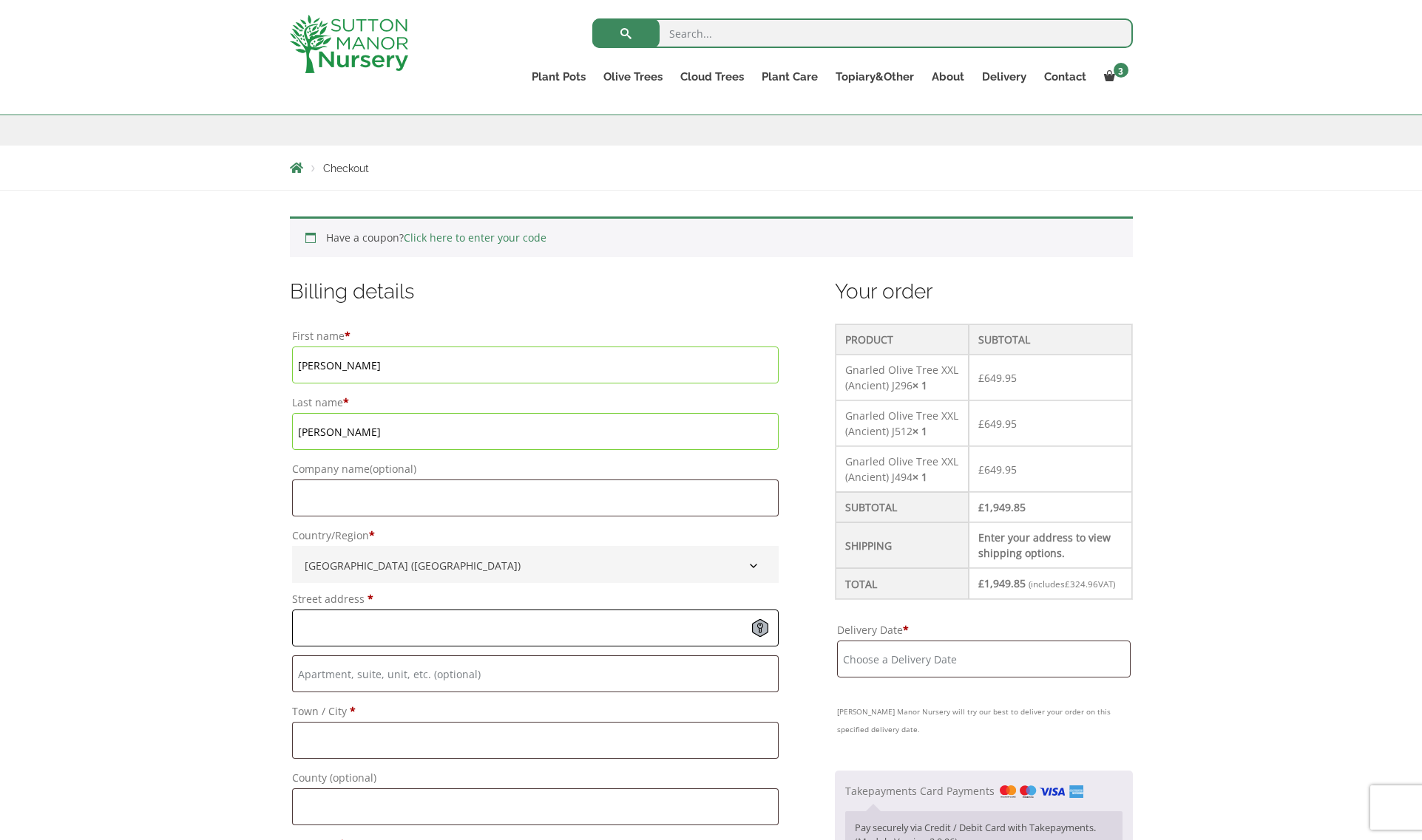
type input "[STREET_ADDRESS]"
type input "[GEOGRAPHIC_DATA]"
type input "-"
type input "E12 5HG"
type input "07830250748"
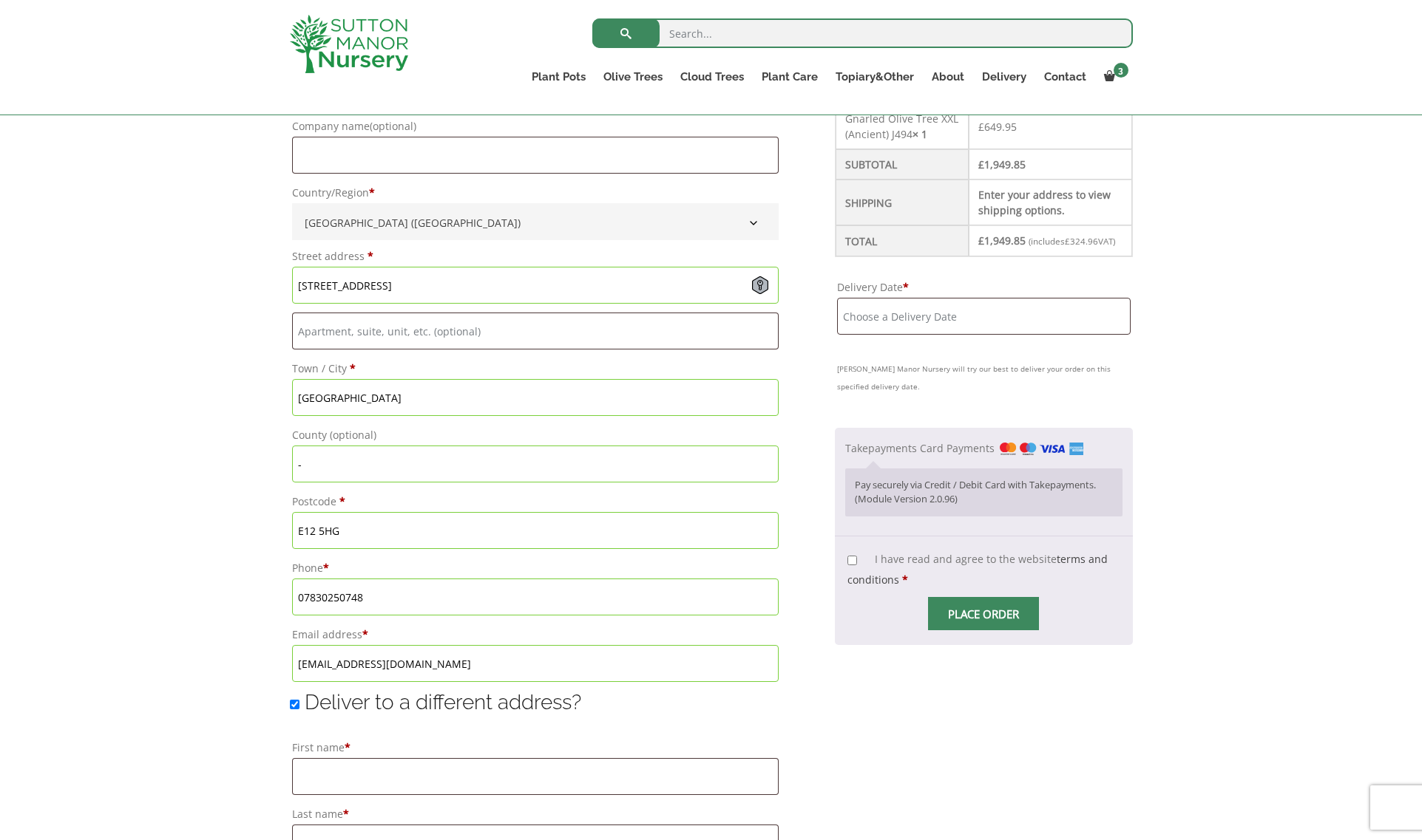
scroll to position [591, 0]
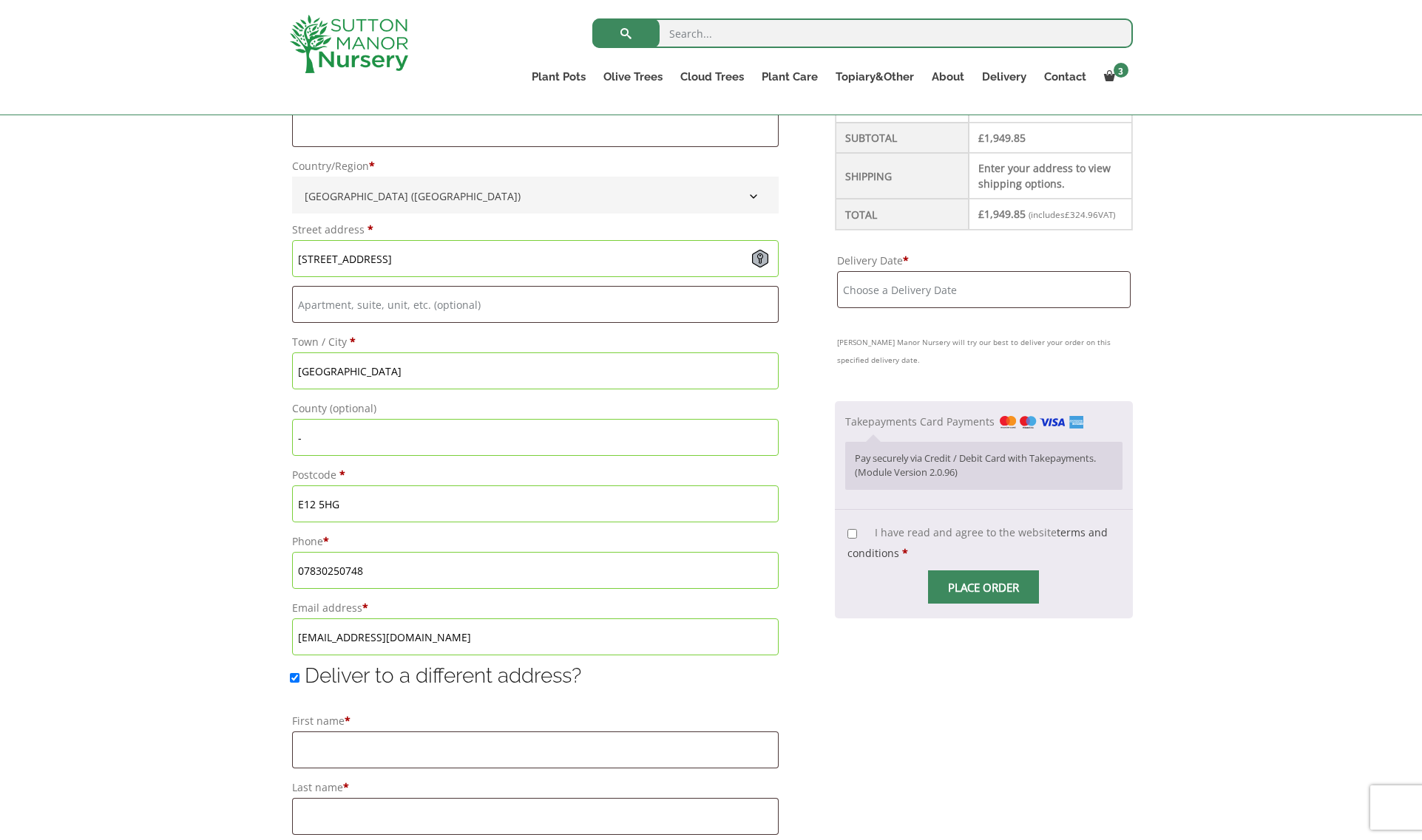
drag, startPoint x: 477, startPoint y: 638, endPoint x: 371, endPoint y: 645, distance: 106.2
click at [371, 645] on input "m.gruenanger@spacegrouparchitects.com" at bounding box center [535, 636] width 486 height 37
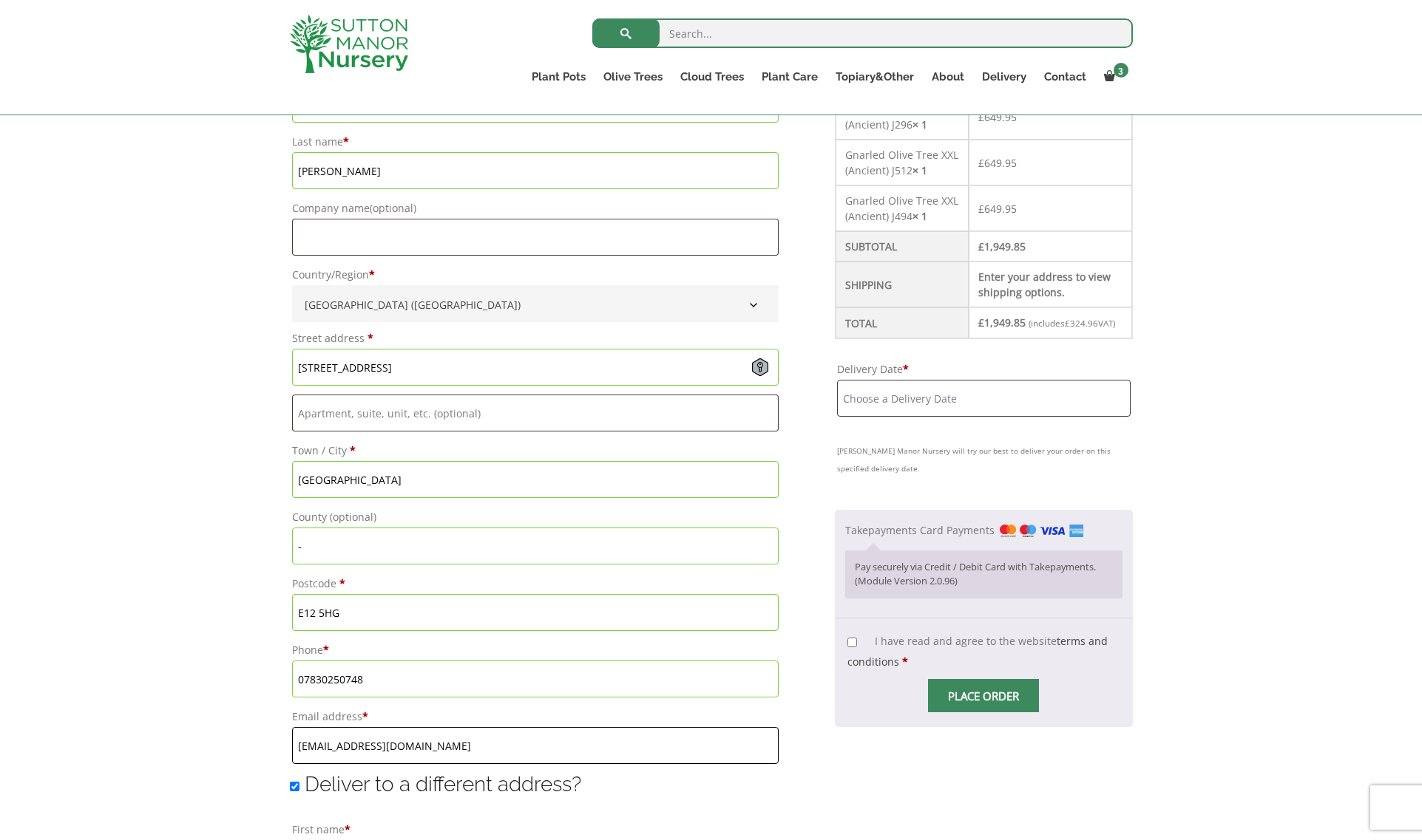
scroll to position [443, 0]
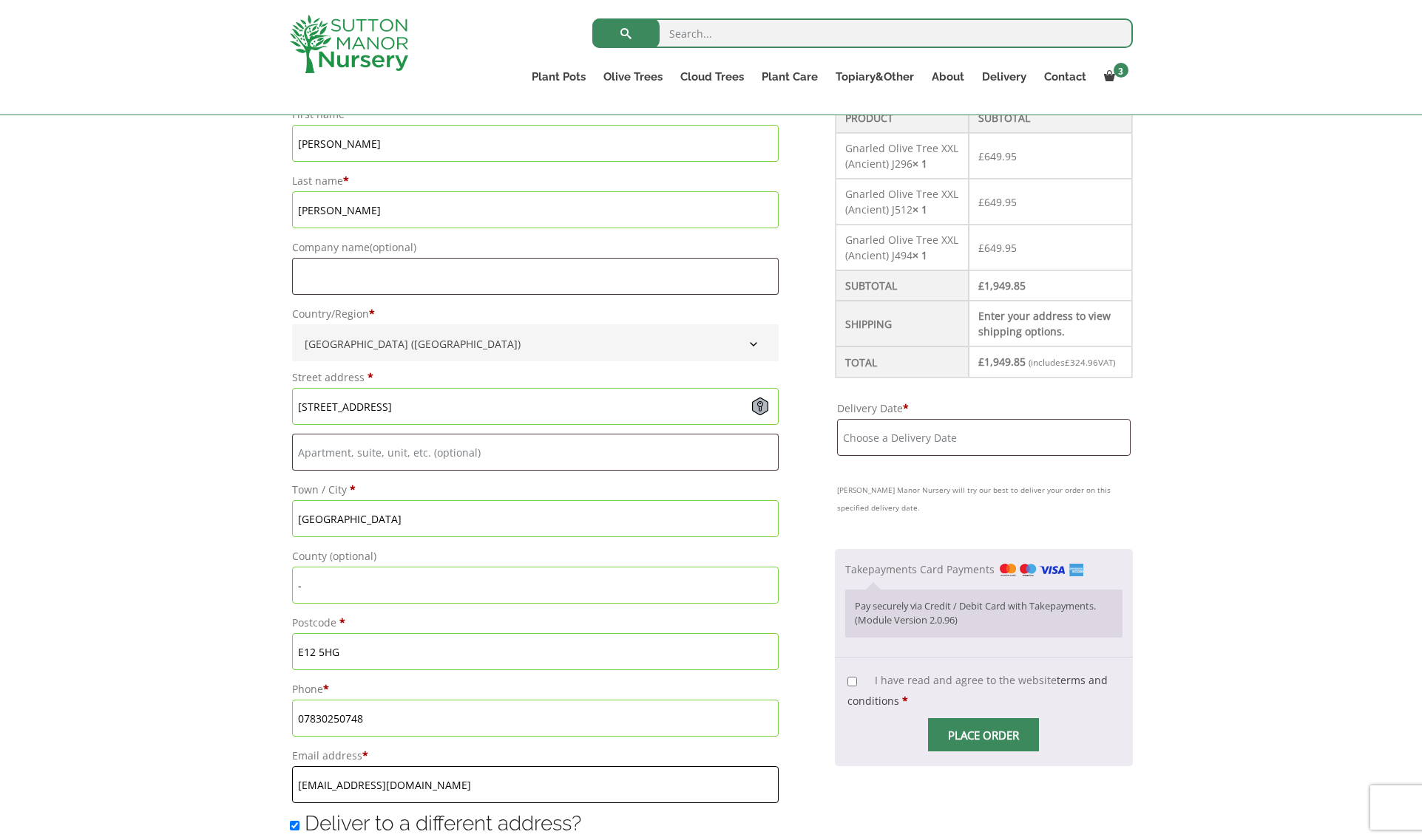
type input "m.gruenanger@gmail.com"
click at [936, 444] on input "Delivery Date *" at bounding box center [983, 437] width 293 height 37
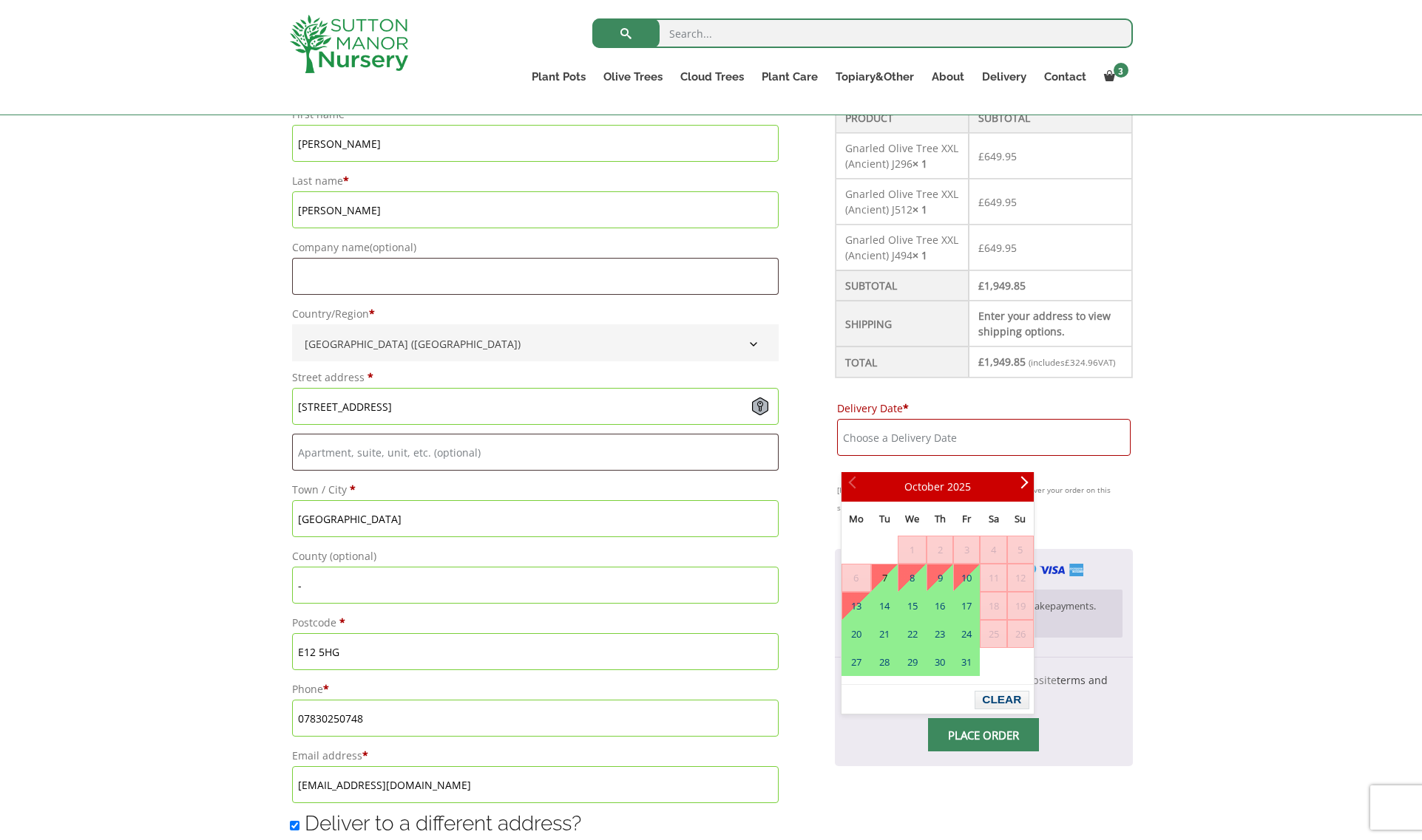
click at [888, 581] on link "7" at bounding box center [884, 577] width 25 height 27
type input "7 October, 2025"
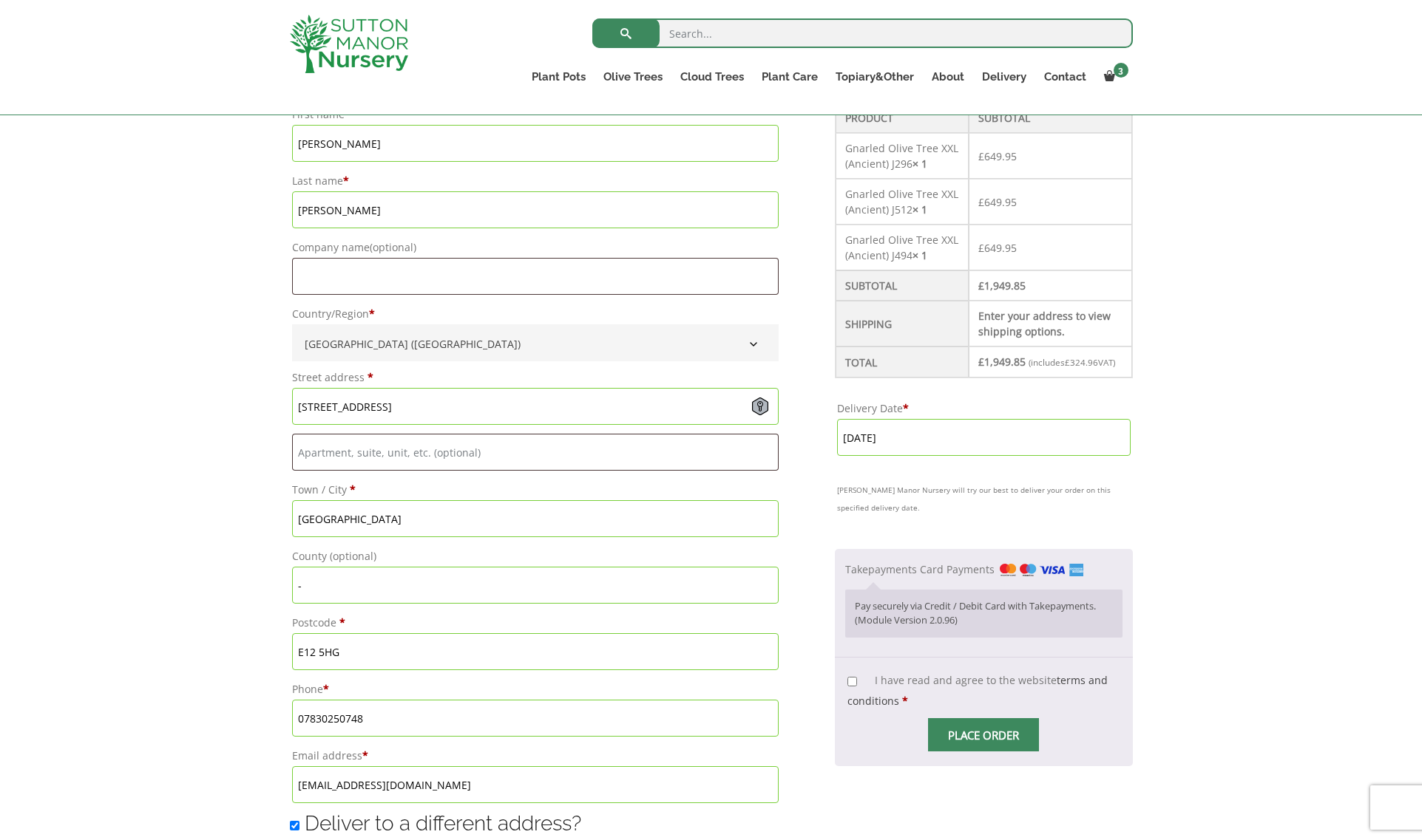
click at [857, 686] on input "I have read and agree to the website terms and conditions *" at bounding box center [851, 681] width 9 height 9
checkbox input "true"
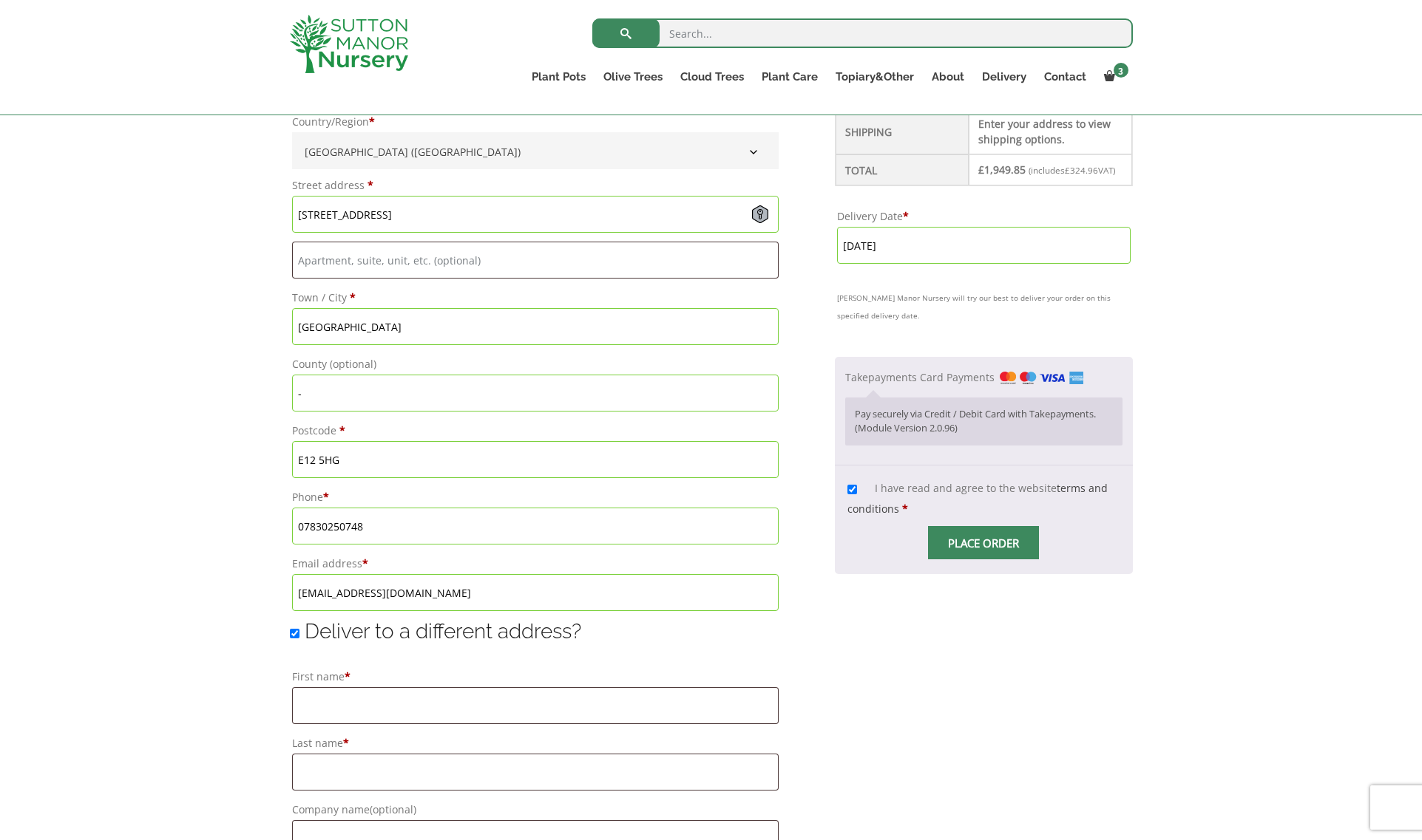
scroll to position [665, 0]
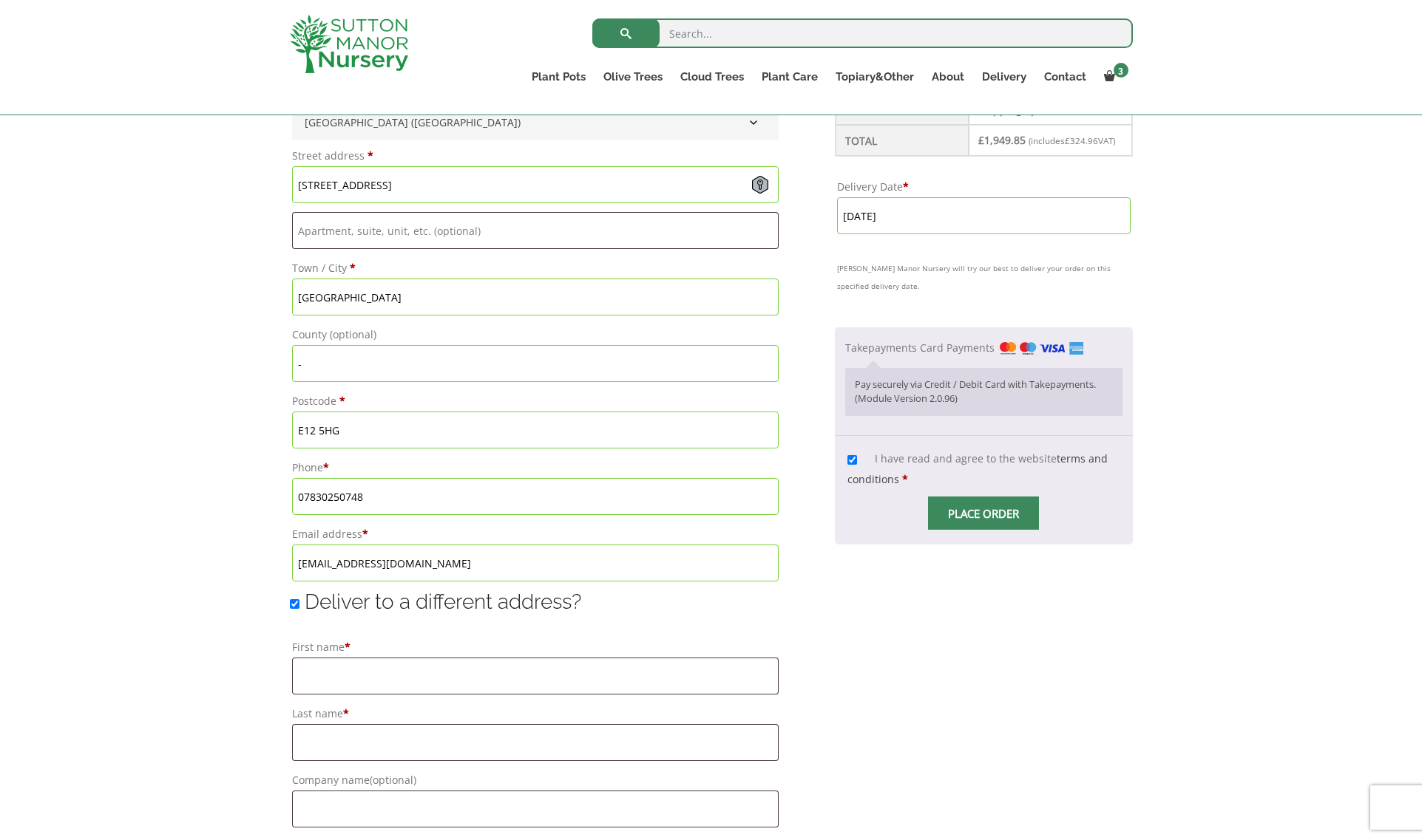
click at [295, 604] on input "Deliver to a different address?" at bounding box center [294, 604] width 9 height 9
checkbox input "false"
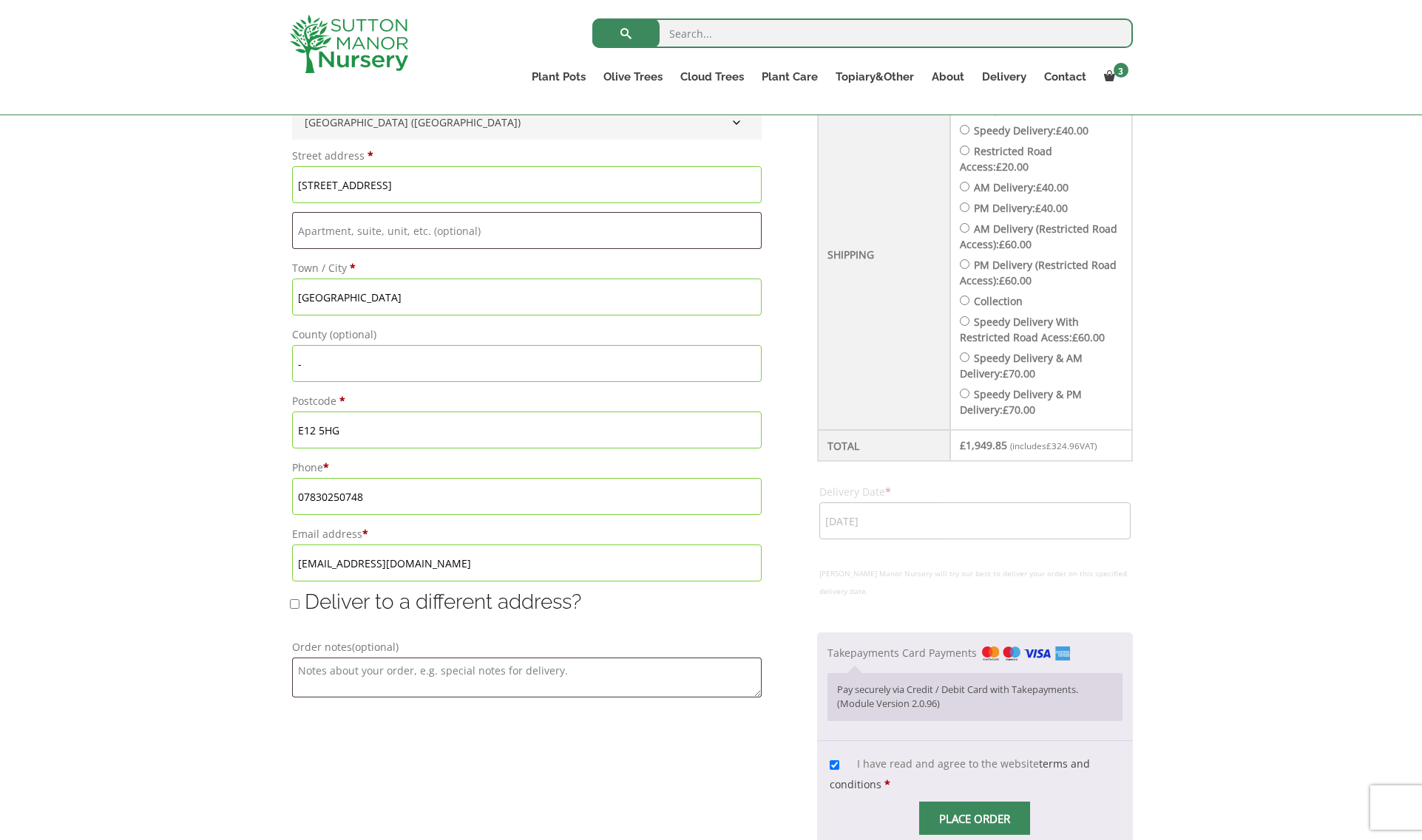
type input "7 October, 2025"
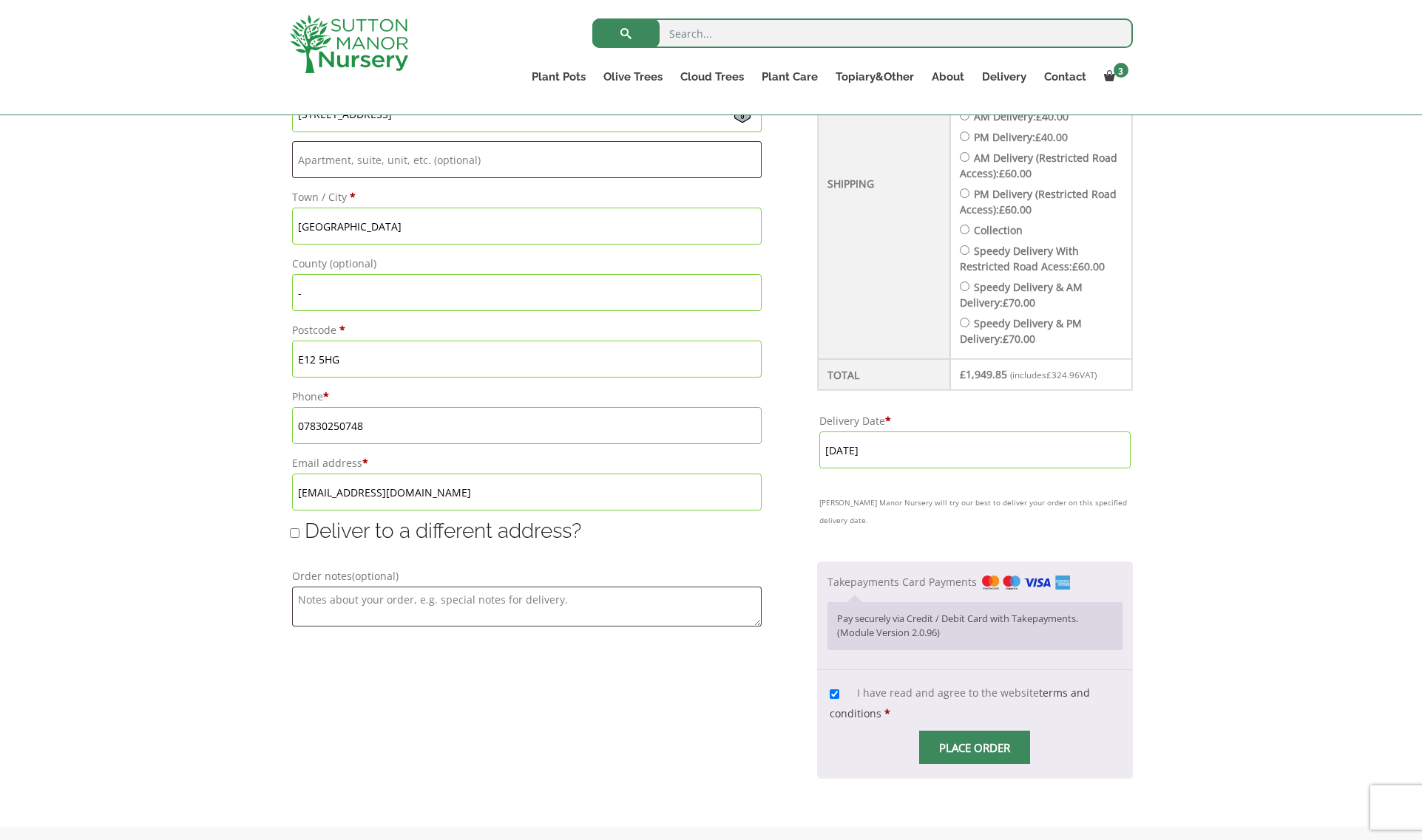
scroll to position [740, 0]
click at [980, 745] on input "Place order" at bounding box center [974, 745] width 111 height 33
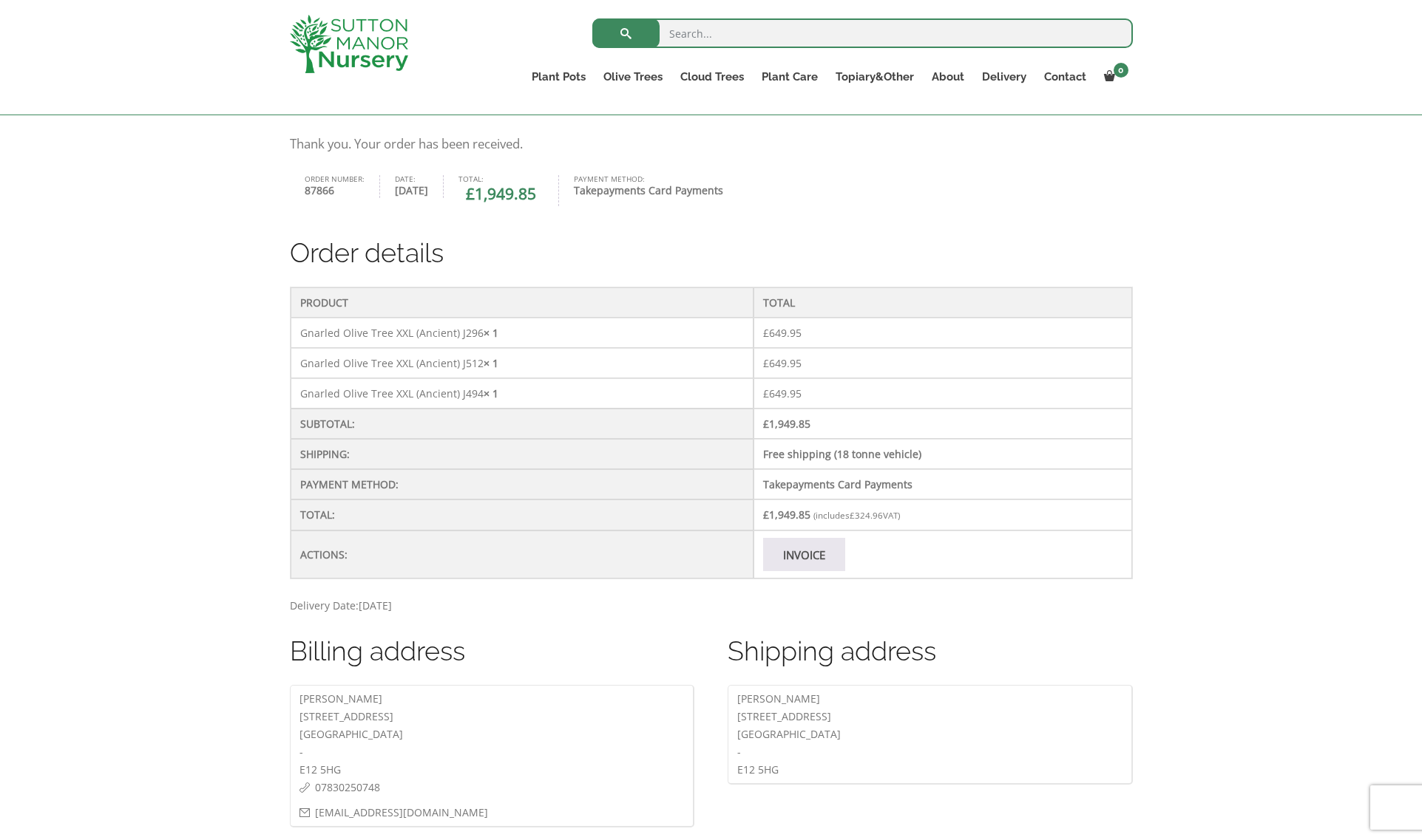
scroll to position [301, 0]
click at [1189, 418] on div "Thank you. Your order has been received. Order number: 87866 Date: 25th Septemb…" at bounding box center [711, 494] width 1422 height 765
